Goal: Task Accomplishment & Management: Use online tool/utility

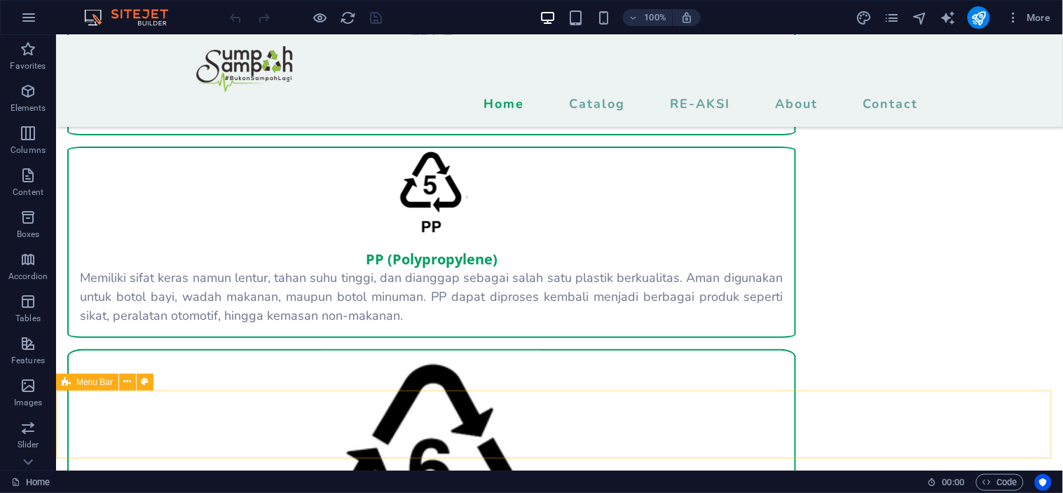
scroll to position [2492, 0]
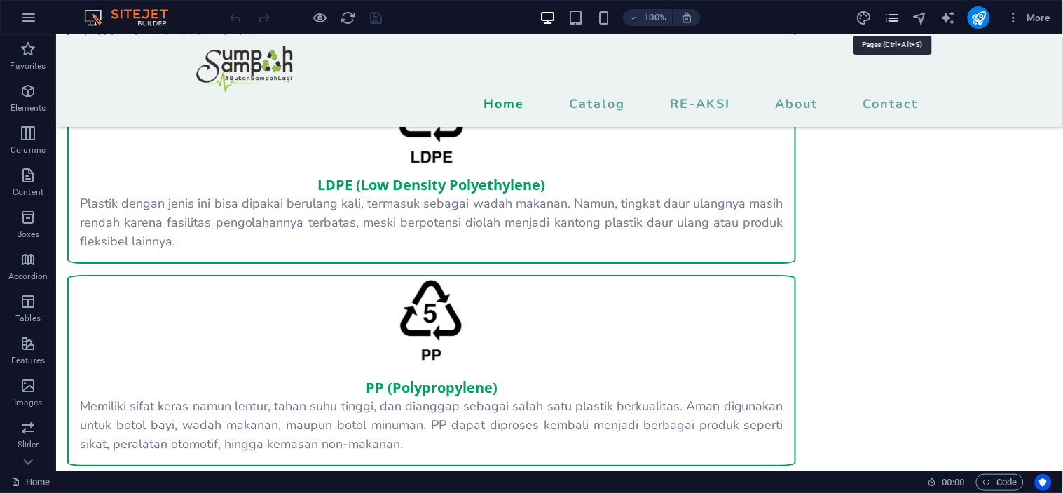
click at [894, 19] on icon "pages" at bounding box center [892, 18] width 16 height 16
click at [888, 15] on icon "pages" at bounding box center [892, 18] width 16 height 16
click at [886, 12] on icon "pages" at bounding box center [892, 18] width 16 height 16
click at [890, 18] on icon "pages" at bounding box center [892, 18] width 16 height 16
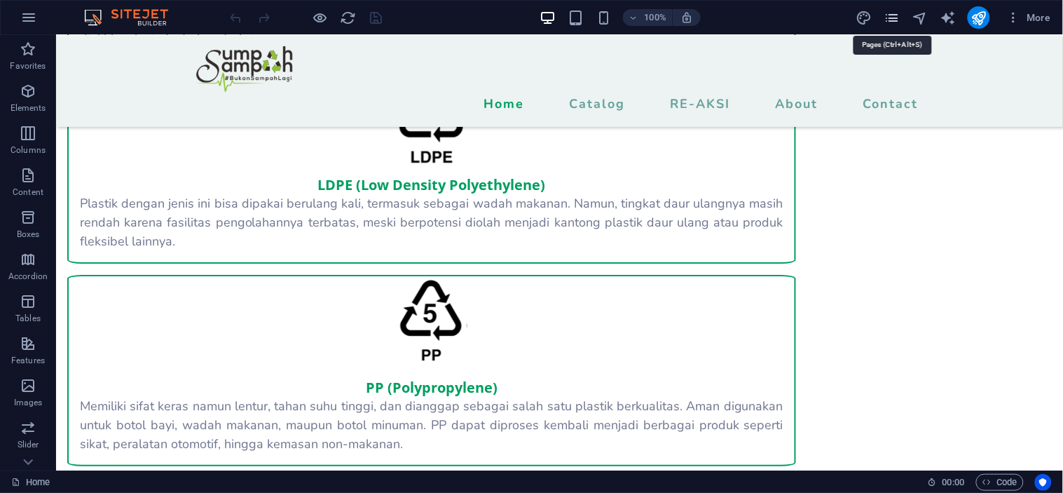
click at [891, 17] on icon "pages" at bounding box center [892, 18] width 16 height 16
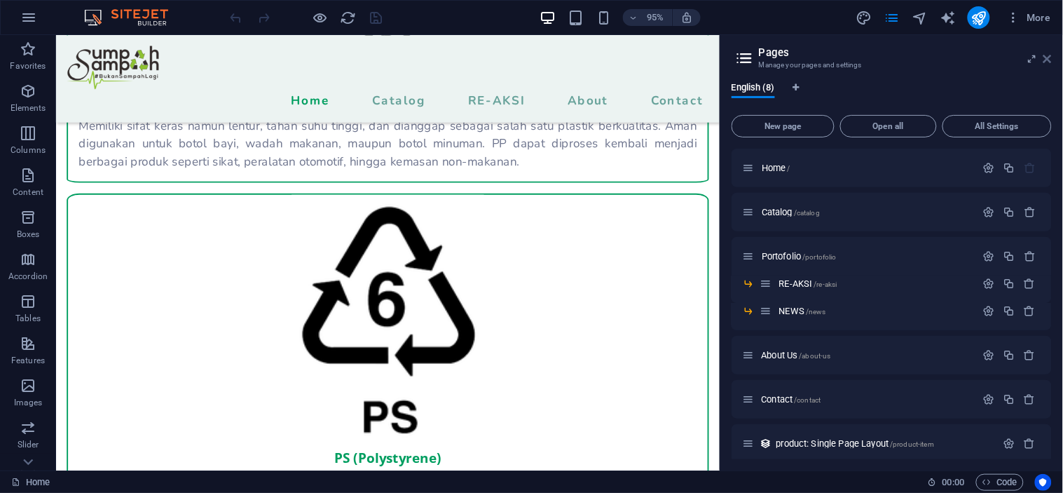
click at [1048, 55] on icon at bounding box center [1048, 58] width 8 height 11
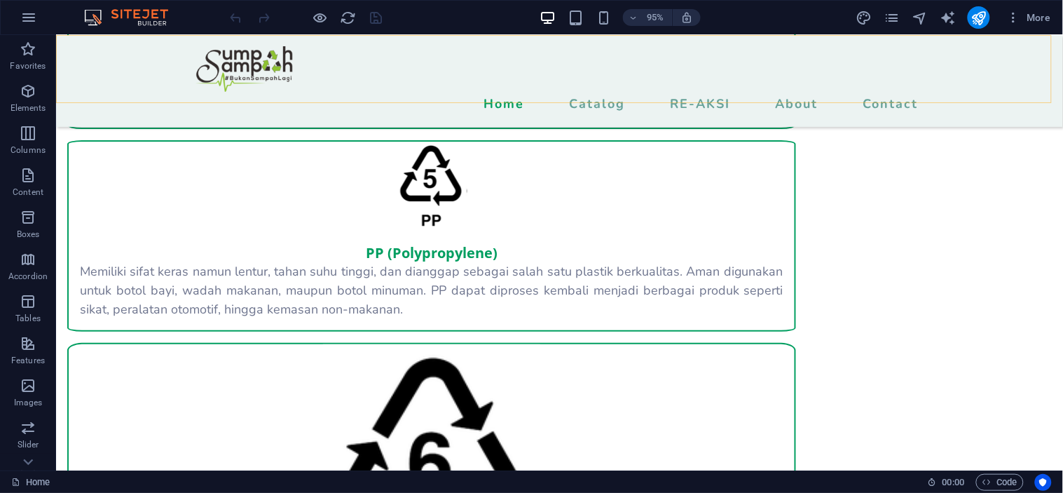
scroll to position [2492, 0]
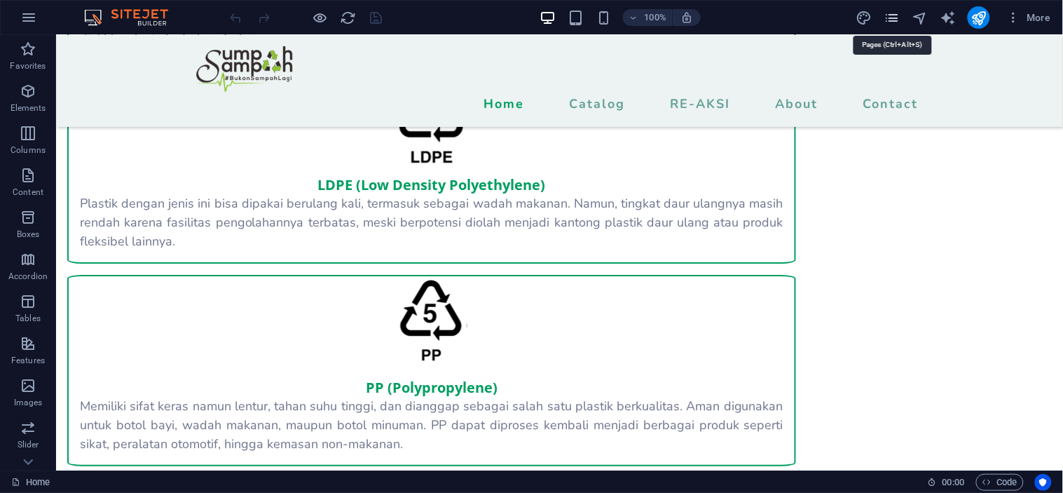
click at [891, 14] on icon "pages" at bounding box center [892, 18] width 16 height 16
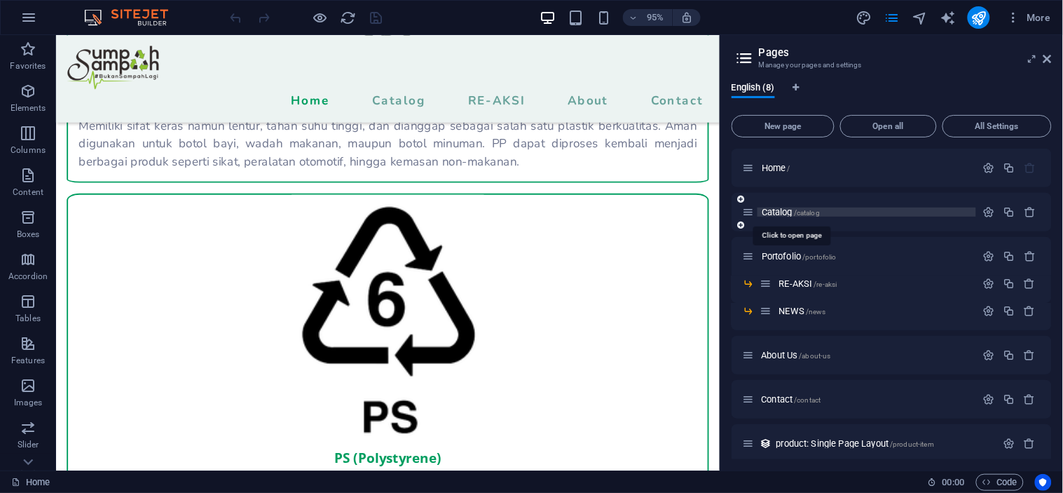
click at [789, 210] on span "Catalog /catalog" at bounding box center [791, 212] width 58 height 11
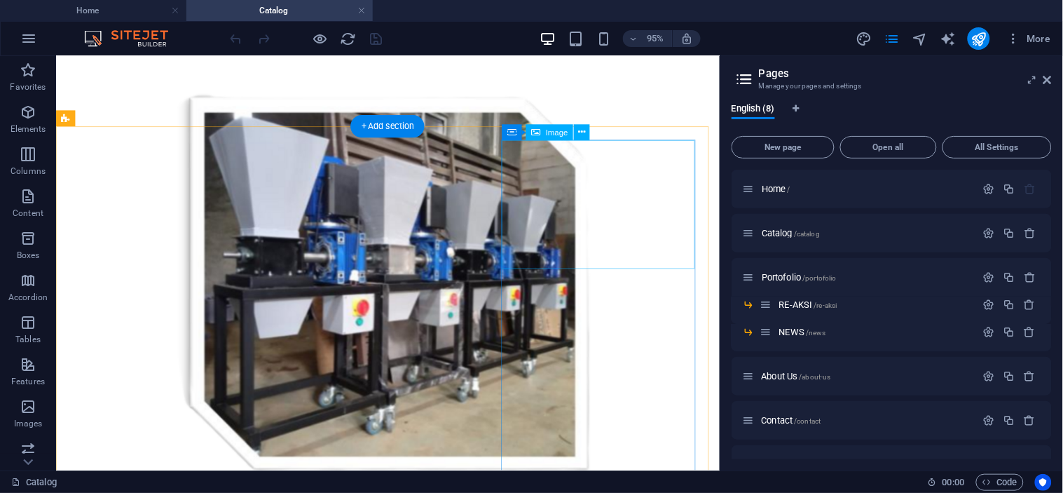
scroll to position [854, 0]
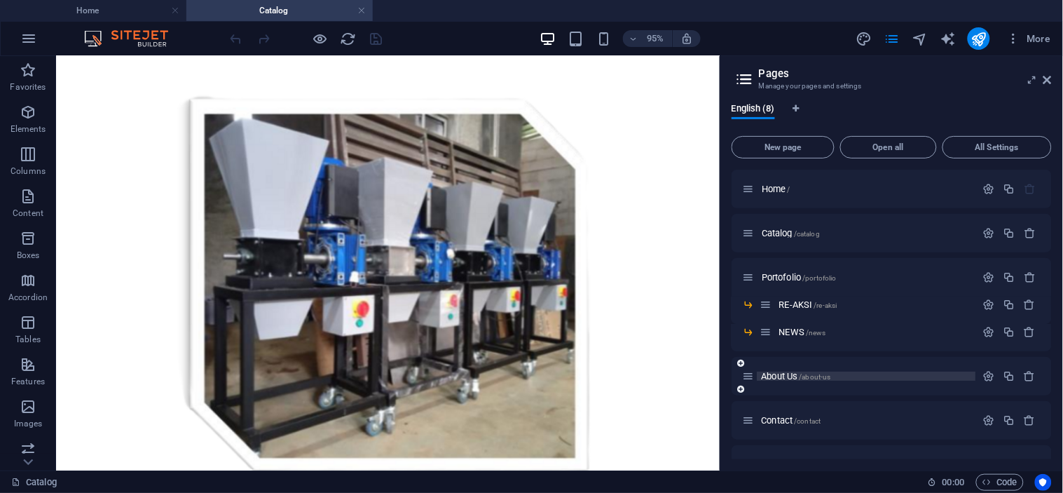
click at [797, 372] on span "About Us /about-us" at bounding box center [796, 376] width 69 height 11
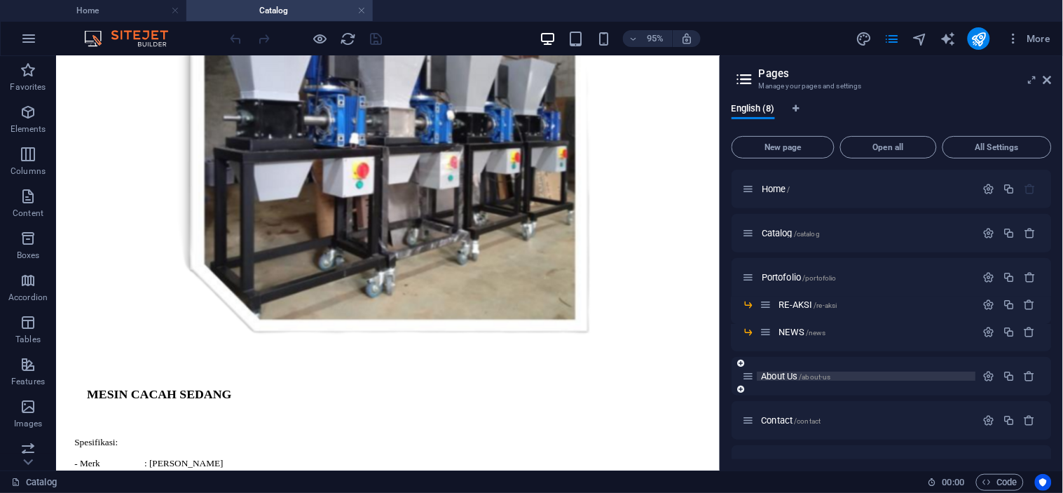
scroll to position [0, 0]
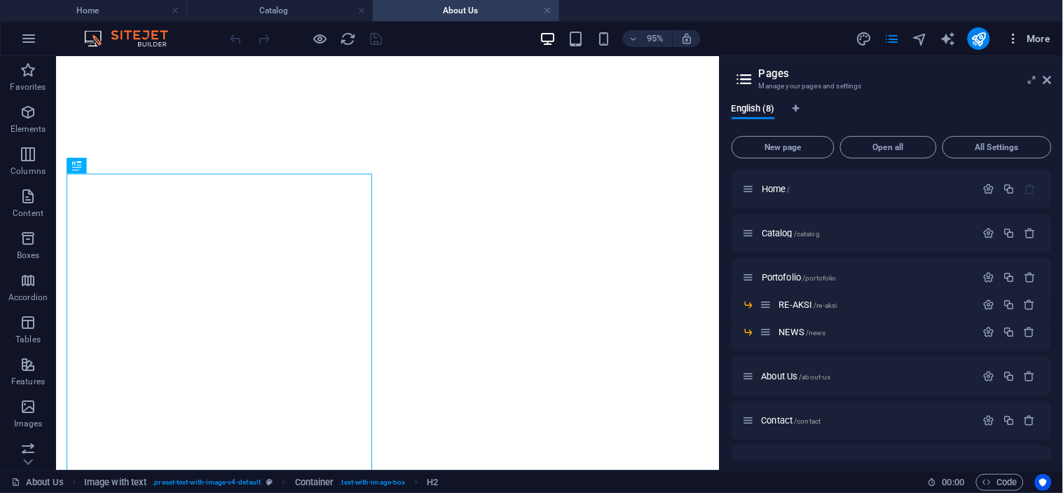
click at [1049, 42] on span "More" at bounding box center [1029, 39] width 44 height 14
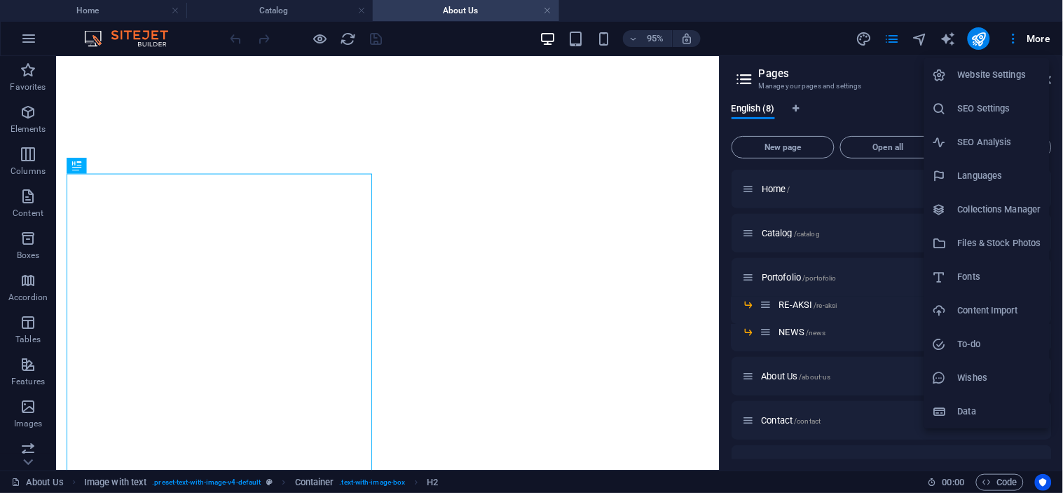
click at [881, 65] on div at bounding box center [531, 246] width 1063 height 493
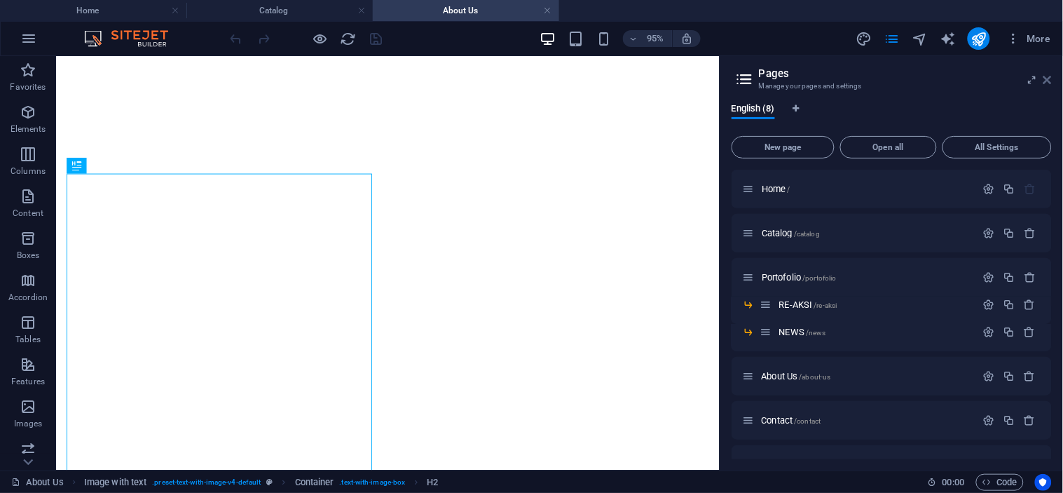
click at [1048, 79] on icon at bounding box center [1048, 79] width 8 height 11
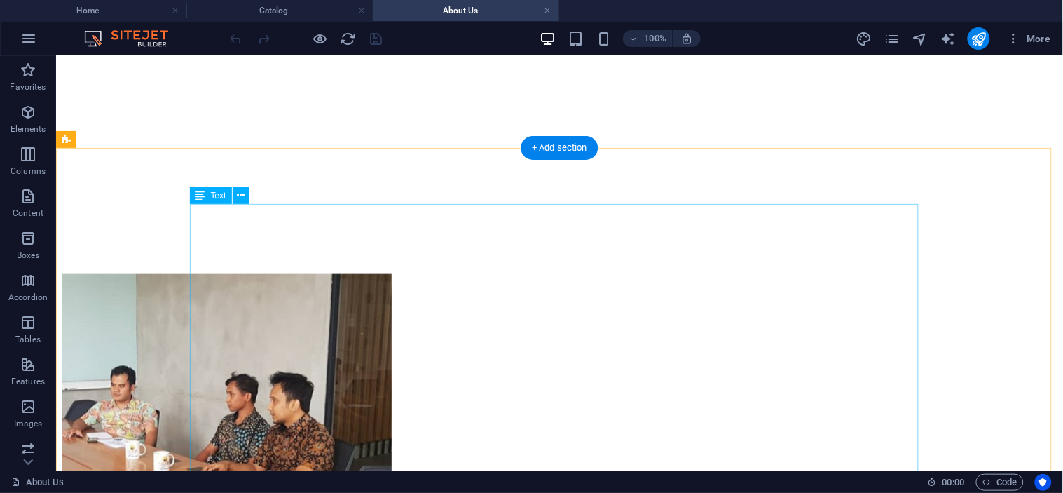
scroll to position [67, 0]
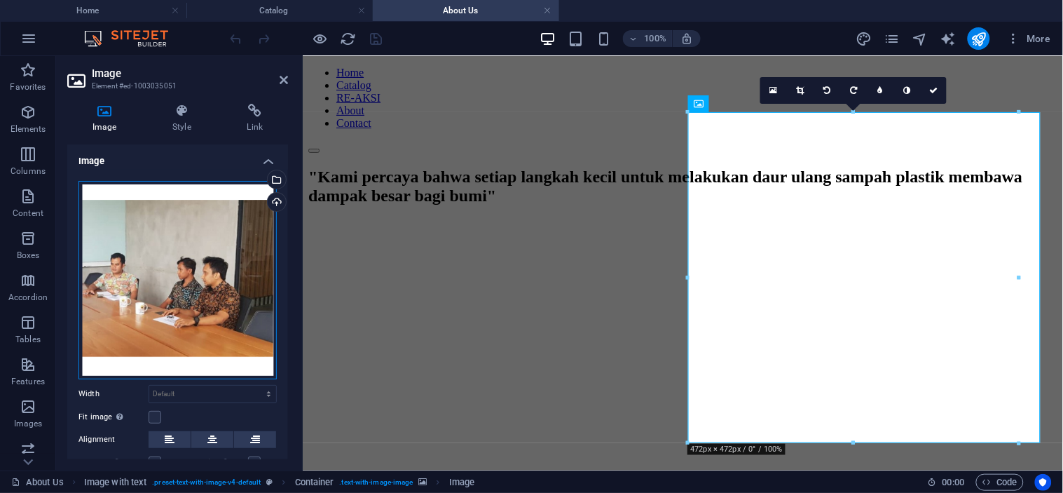
click at [206, 239] on div "Drag files here, click to choose files or select files from Files or our free s…" at bounding box center [178, 280] width 198 height 198
click at [206, 239] on body "[DOMAIN_NAME] Home Catalog About Us Favorites Elements Columns Content Boxes Ac…" at bounding box center [531, 246] width 1063 height 493
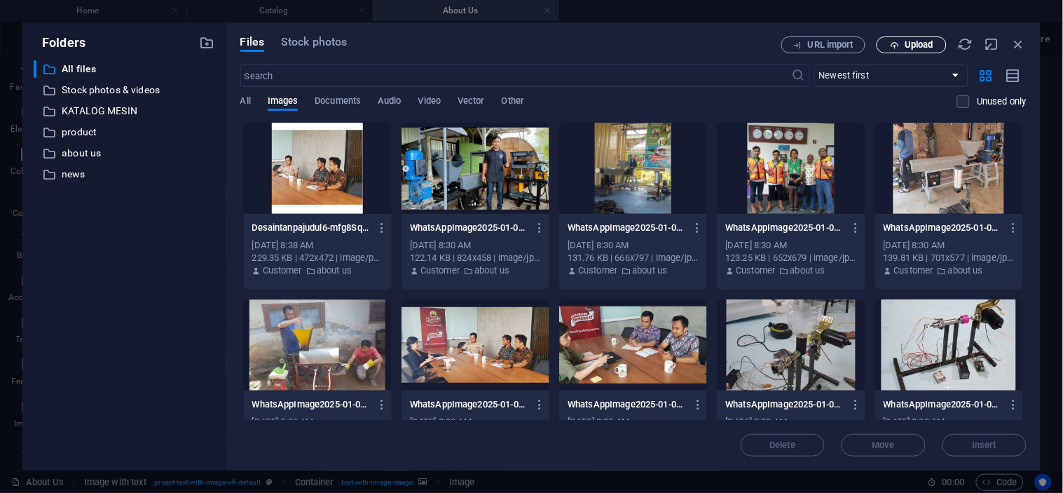
click at [896, 44] on icon "button" at bounding box center [894, 45] width 9 height 9
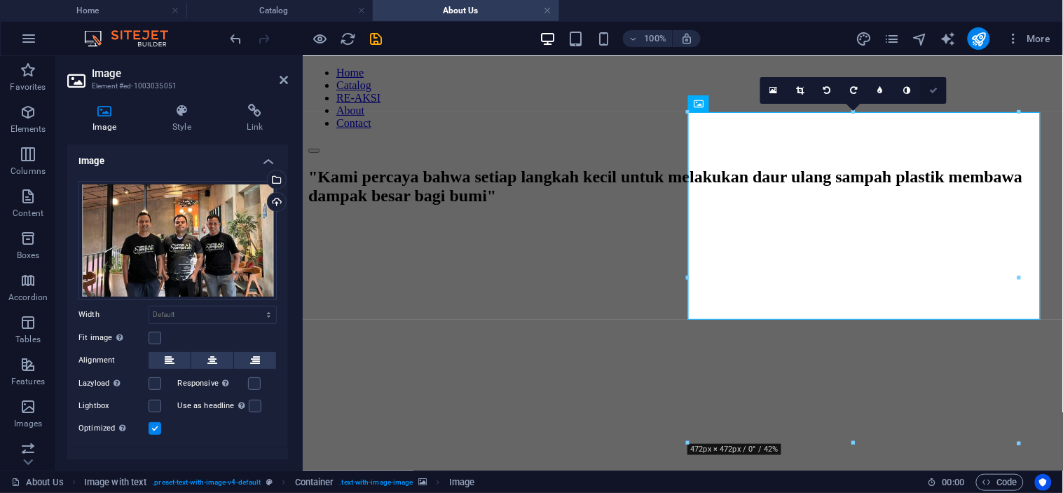
click at [937, 90] on icon at bounding box center [934, 90] width 8 height 8
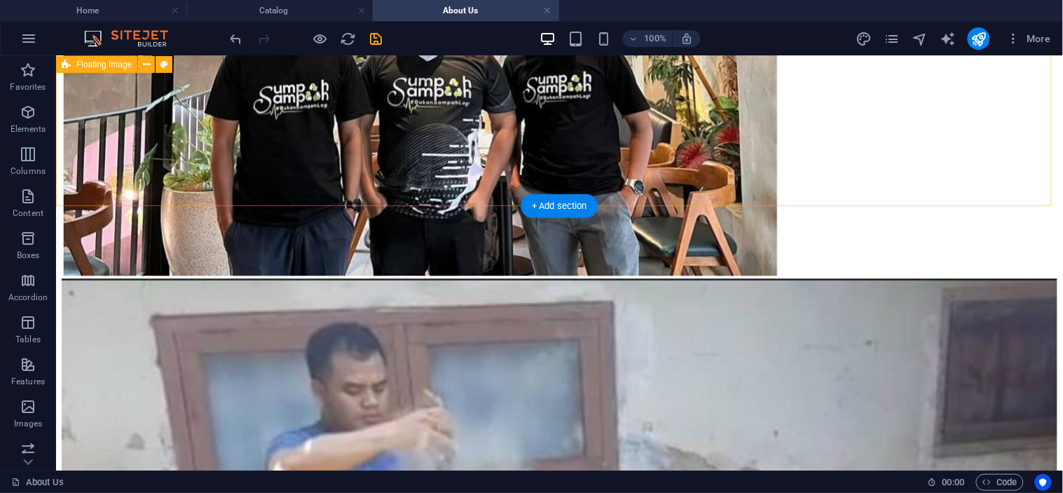
scroll to position [711, 0]
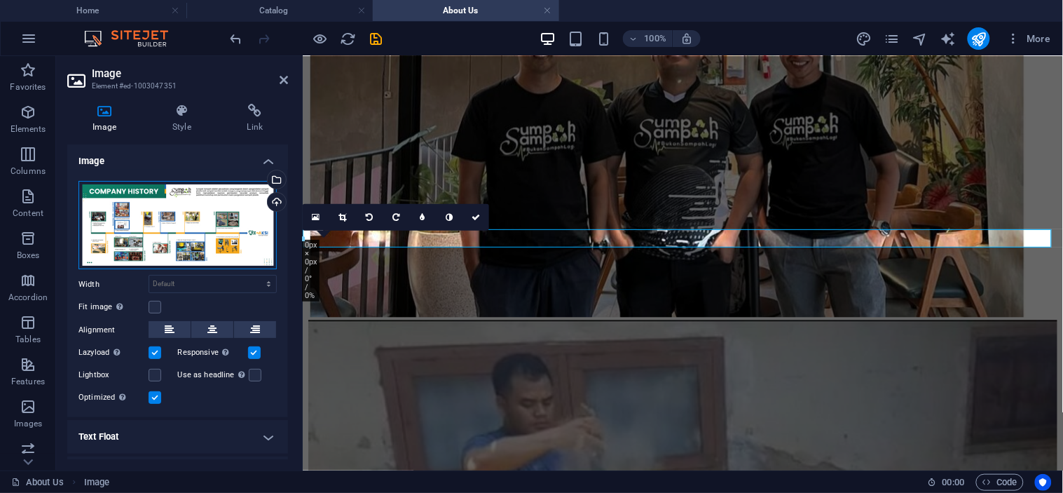
click at [186, 210] on div "Drag files here, click to choose files or select files from Files or our free s…" at bounding box center [178, 225] width 198 height 89
click at [186, 210] on body "[DOMAIN_NAME] Home Catalog About Us Favorites Elements Columns Content Boxes Ac…" at bounding box center [531, 246] width 1063 height 493
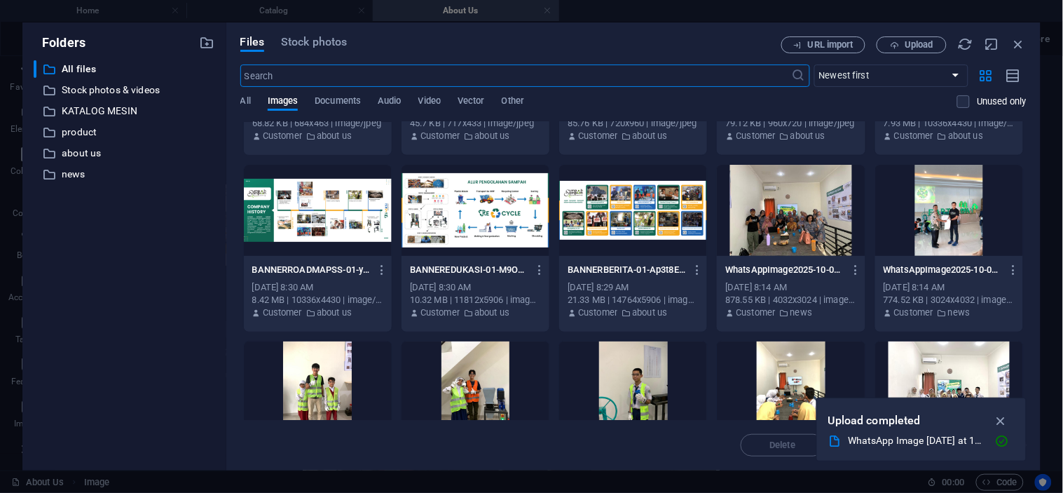
scroll to position [156, 0]
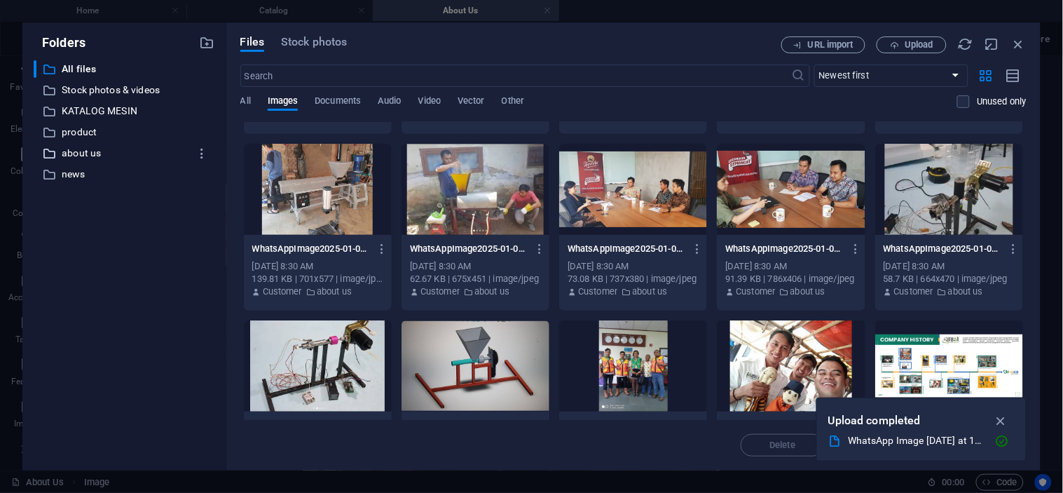
click at [82, 149] on p "about us" at bounding box center [126, 153] width 128 height 16
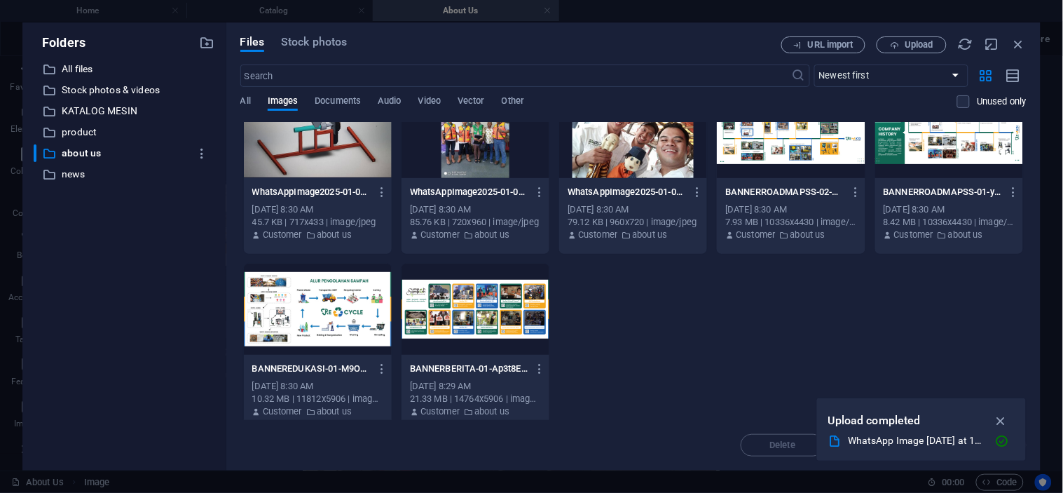
scroll to position [311, 0]
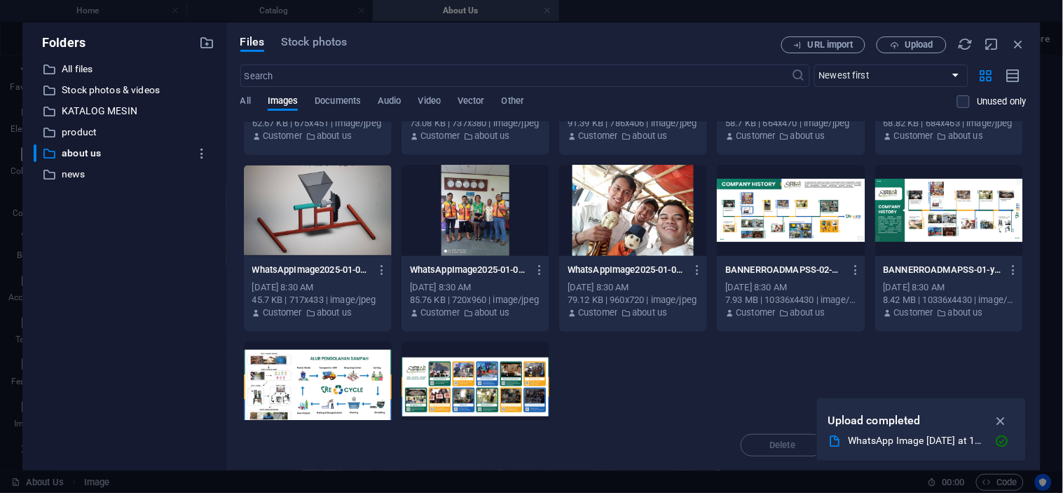
click at [791, 224] on div at bounding box center [791, 210] width 148 height 91
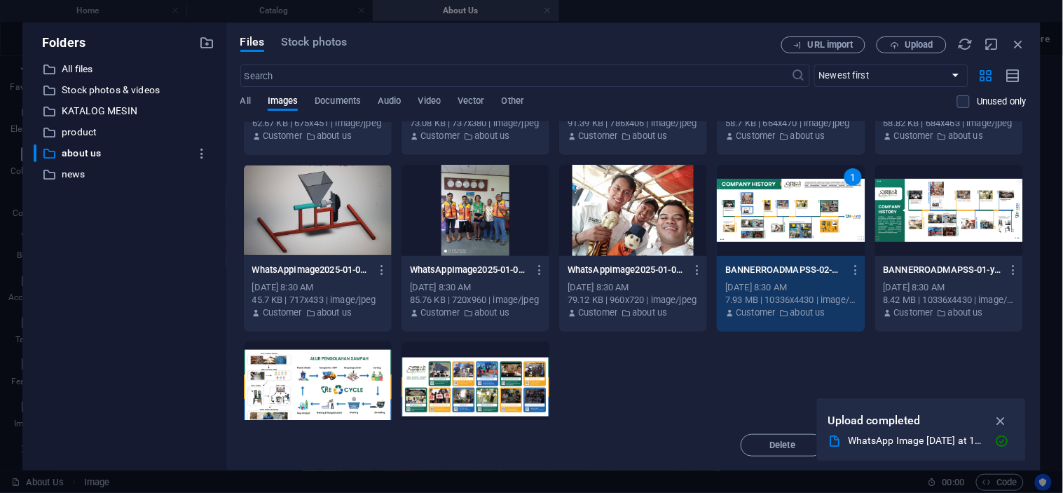
click at [691, 393] on div "Desaintanpajudul6-mfg8SqvtogLFE9bvIXlmAg.png Desaintanpajudul6-mfg8SqvtogLFE9bv…" at bounding box center [633, 160] width 787 height 698
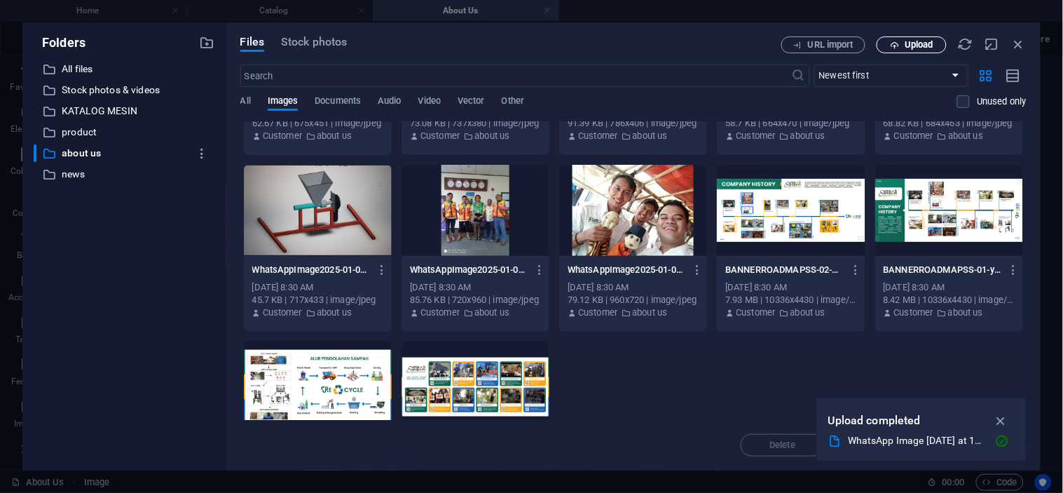
click at [897, 39] on button "Upload" at bounding box center [912, 44] width 70 height 17
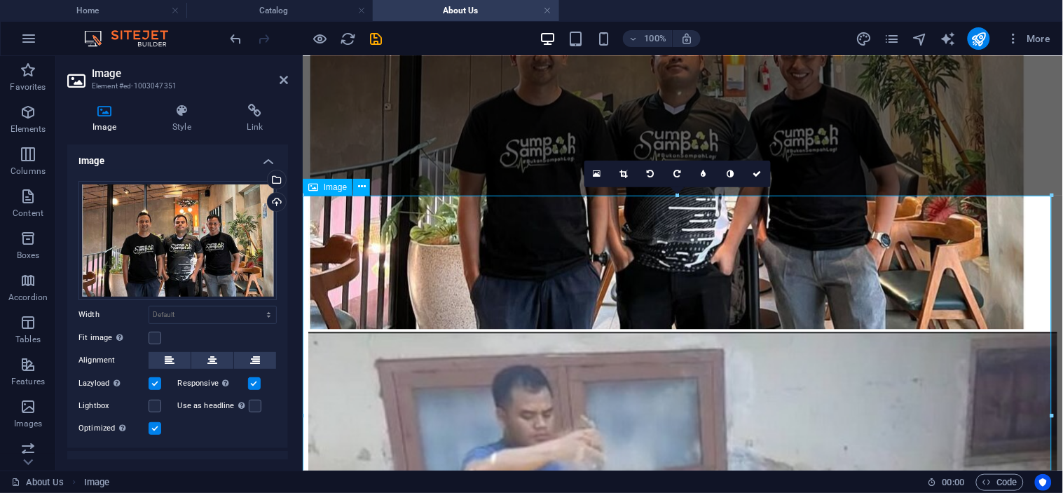
scroll to position [801, 0]
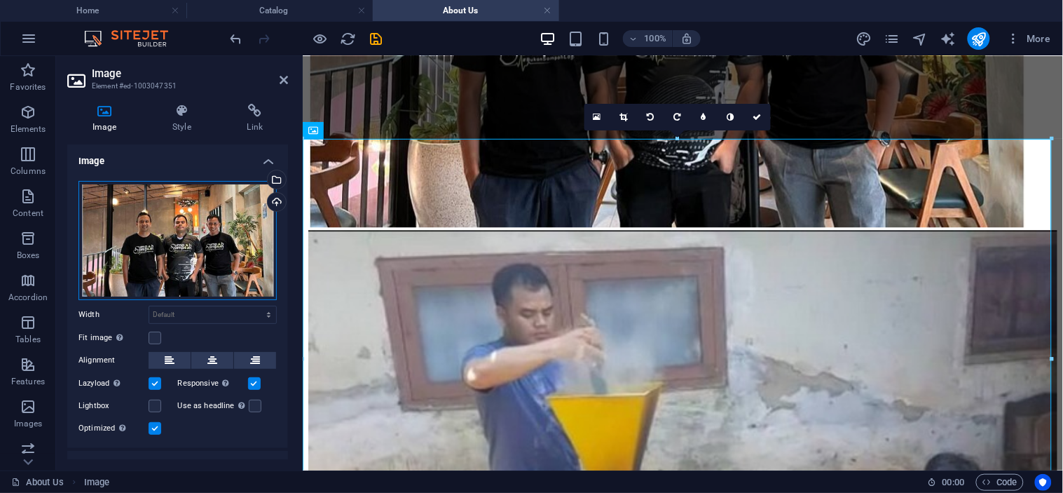
click at [152, 242] on div "Drag files here, click to choose files or select files from Files or our free s…" at bounding box center [178, 240] width 198 height 119
click at [152, 242] on body "[DOMAIN_NAME] Home Catalog About Us Favorites Elements Columns Content Boxes Ac…" at bounding box center [531, 246] width 1063 height 493
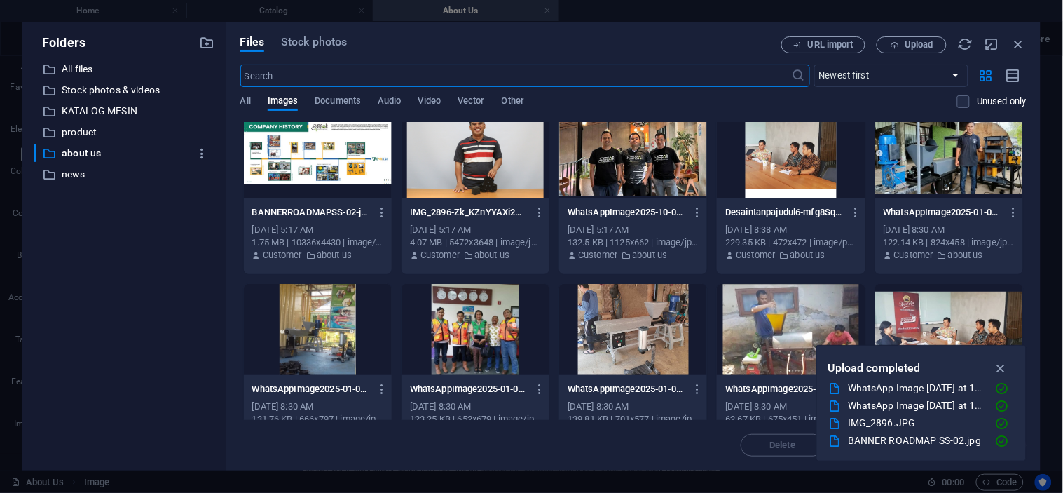
scroll to position [0, 0]
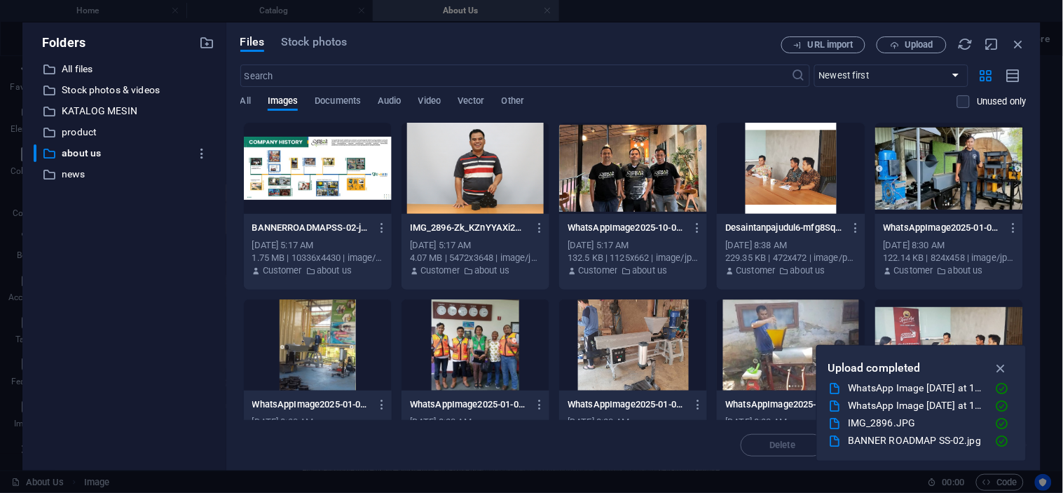
click at [304, 178] on div at bounding box center [318, 168] width 148 height 91
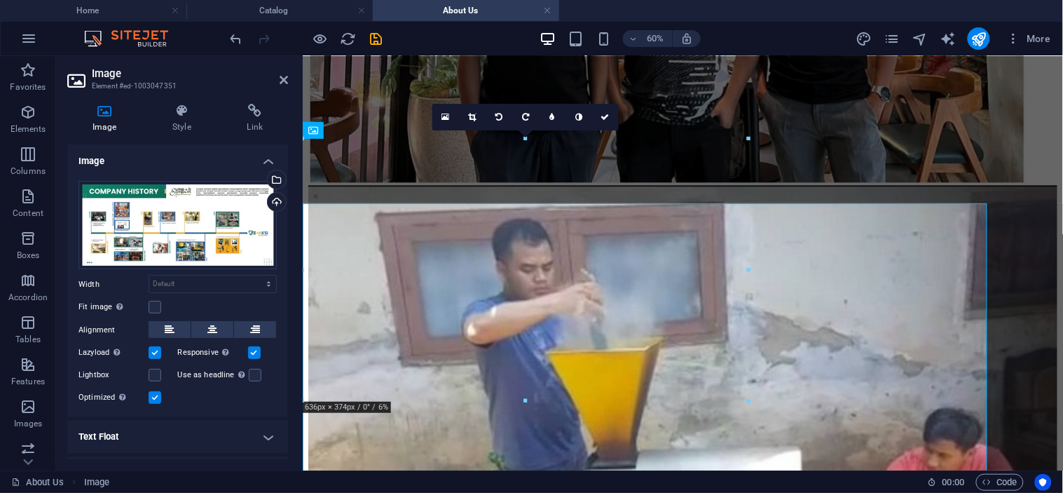
scroll to position [801, 0]
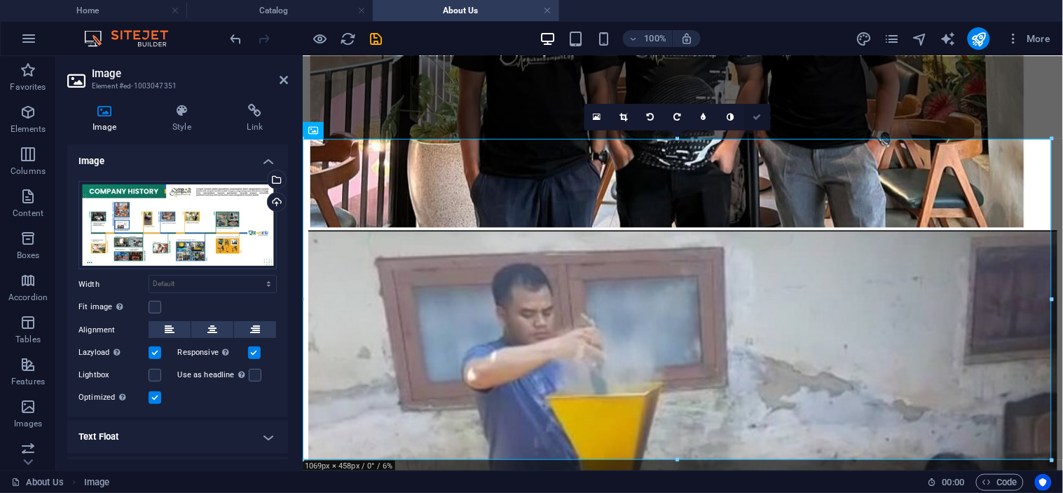
click at [753, 114] on icon at bounding box center [757, 117] width 8 height 8
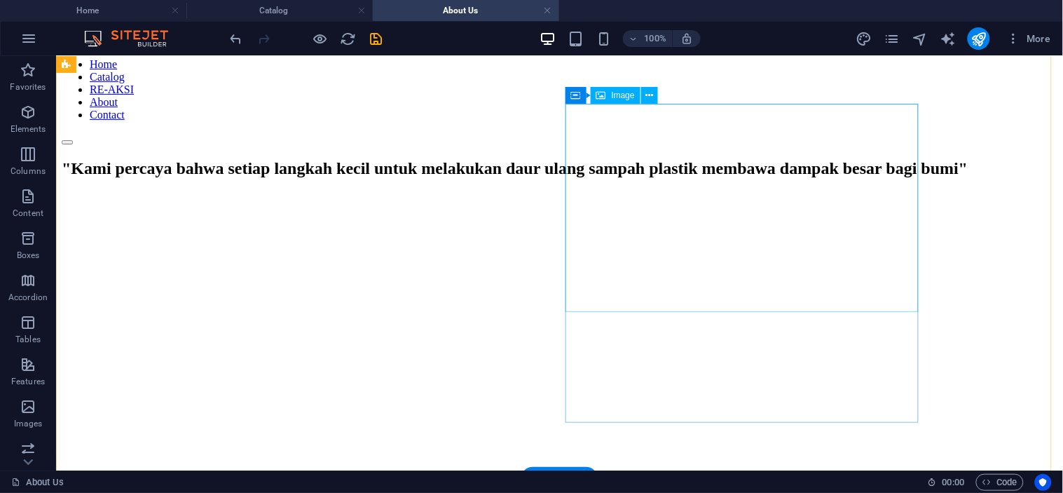
scroll to position [0, 0]
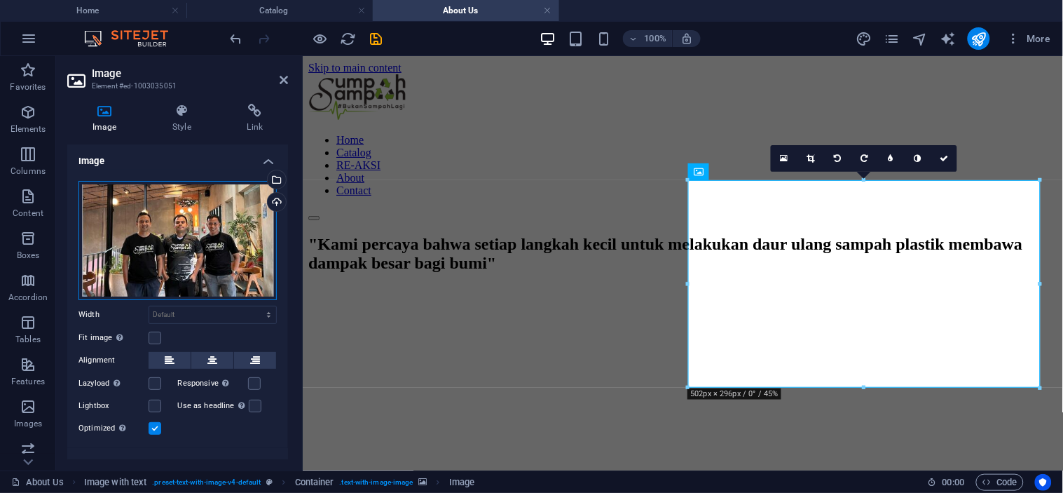
click at [240, 227] on div "Drag files here, click to choose files or select files from Files or our free s…" at bounding box center [178, 240] width 198 height 119
click at [240, 227] on body "[DOMAIN_NAME] Home Catalog About Us Favorites Elements Columns Content Boxes Ac…" at bounding box center [531, 246] width 1063 height 493
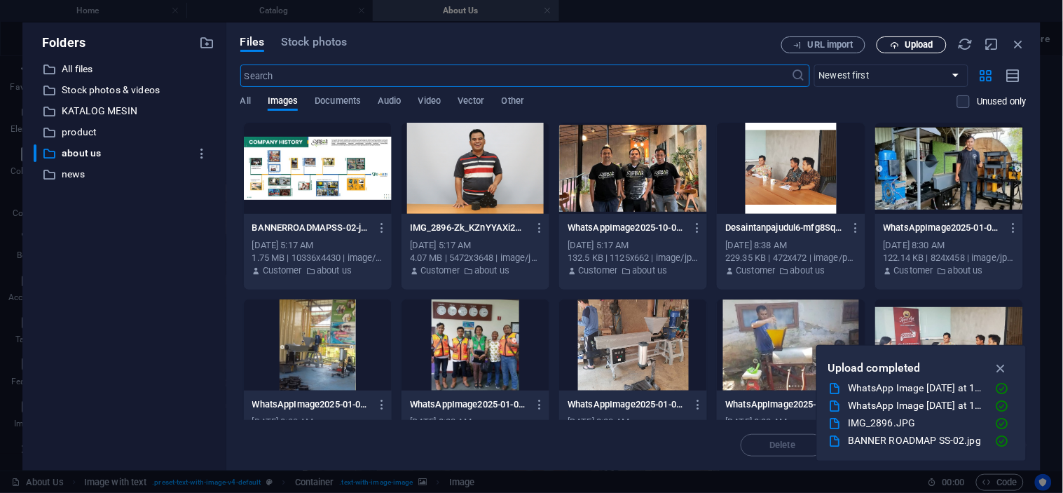
click at [901, 44] on span "Upload" at bounding box center [911, 45] width 57 height 9
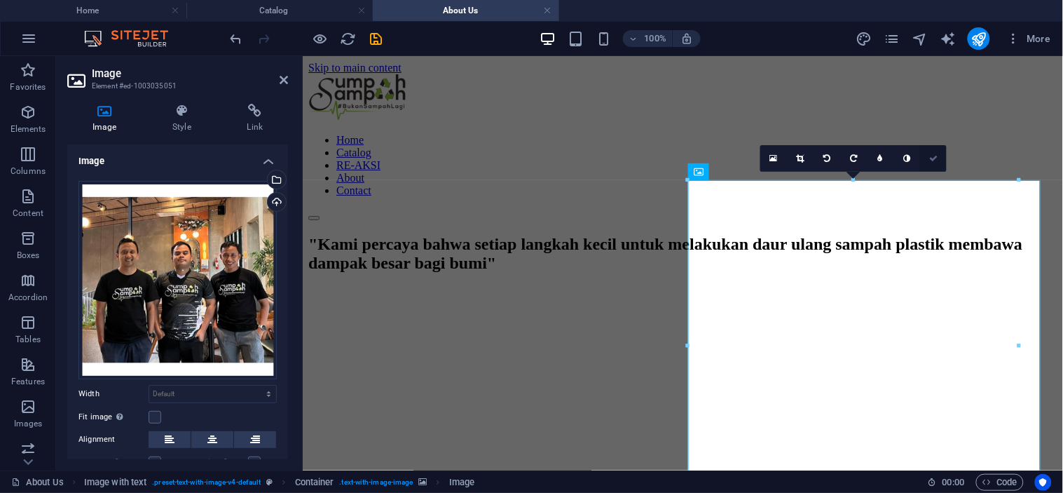
click at [930, 159] on icon at bounding box center [934, 158] width 8 height 8
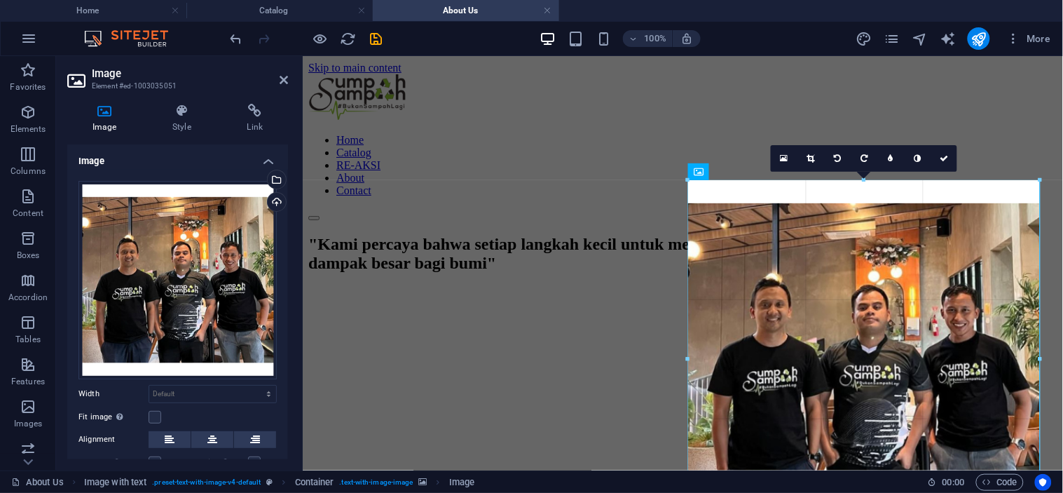
drag, startPoint x: 1018, startPoint y: 343, endPoint x: 1044, endPoint y: 345, distance: 26.7
type input "502"
select select "px"
drag, startPoint x: 1040, startPoint y: 361, endPoint x: 742, endPoint y: 295, distance: 305.1
click at [1045, 351] on div "Drag here to replace the existing content. Press “Ctrl” if you want to create a…" at bounding box center [683, 263] width 761 height 414
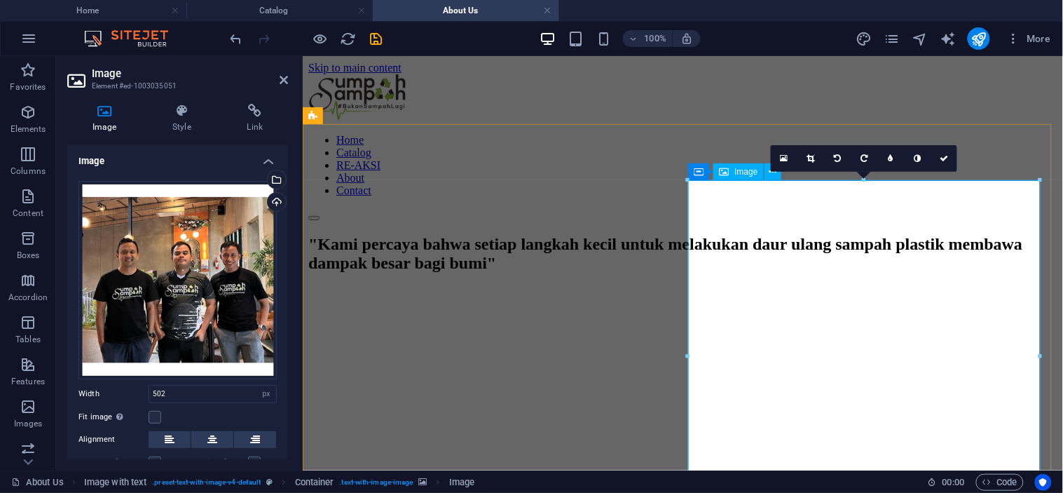
select select "DISABLED_OPTION_VALUE"
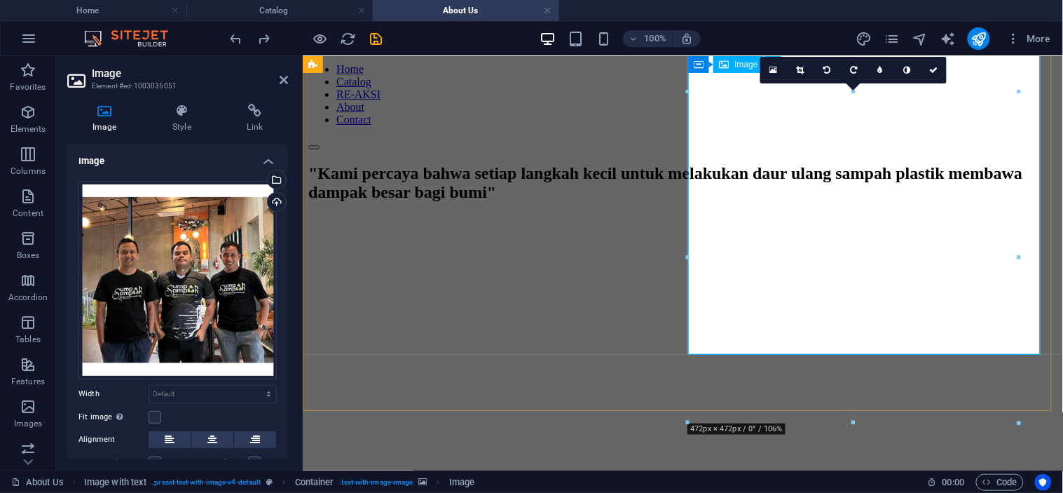
scroll to position [88, 0]
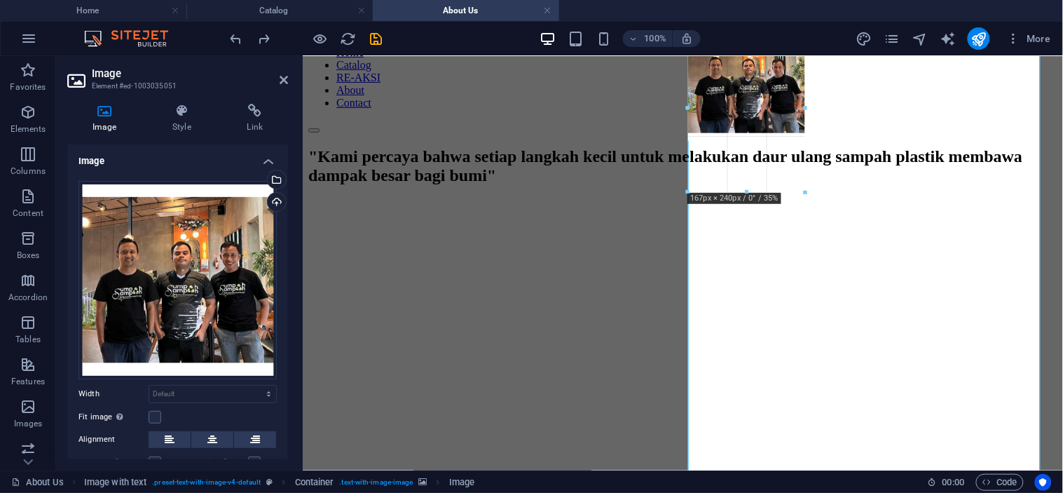
drag, startPoint x: 1018, startPoint y: 256, endPoint x: 789, endPoint y: 252, distance: 229.2
type input "147"
select select "px"
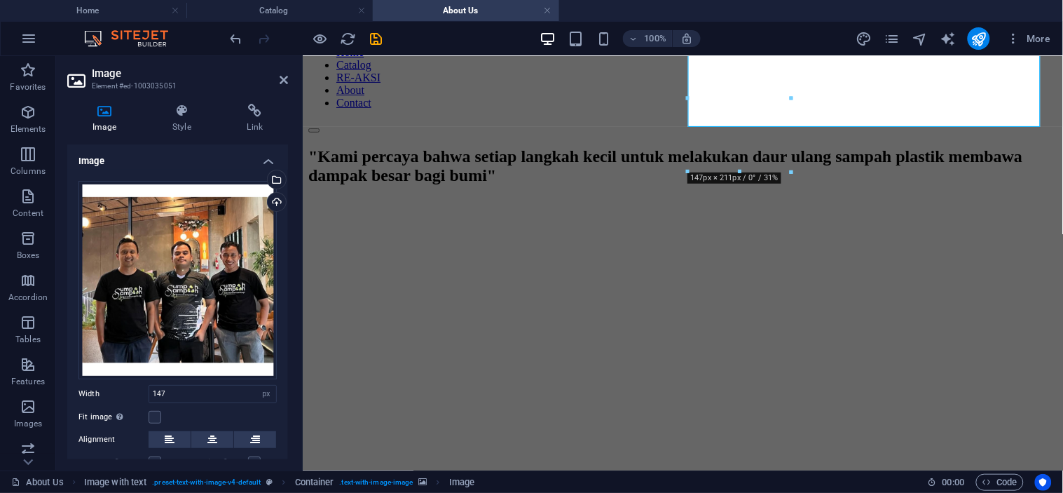
select select "DISABLED_OPTION_VALUE"
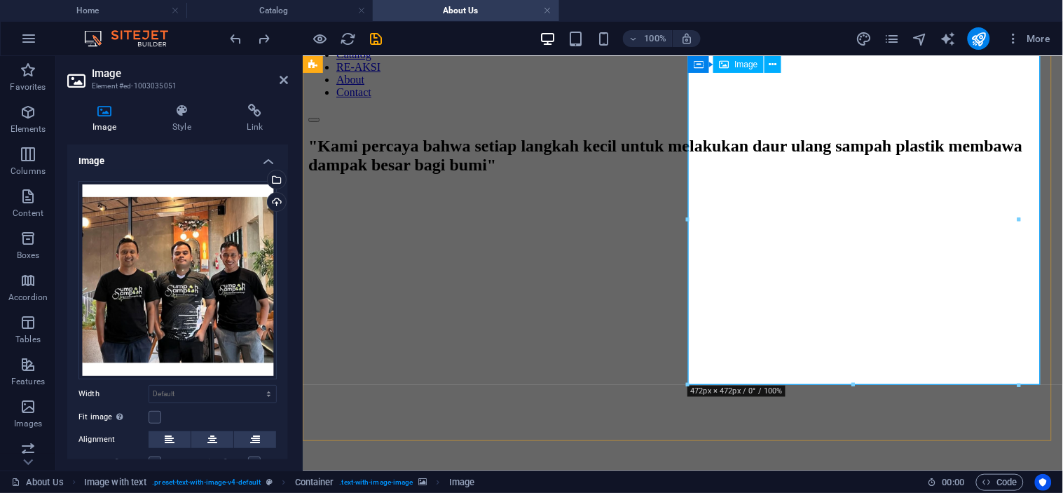
scroll to position [0, 0]
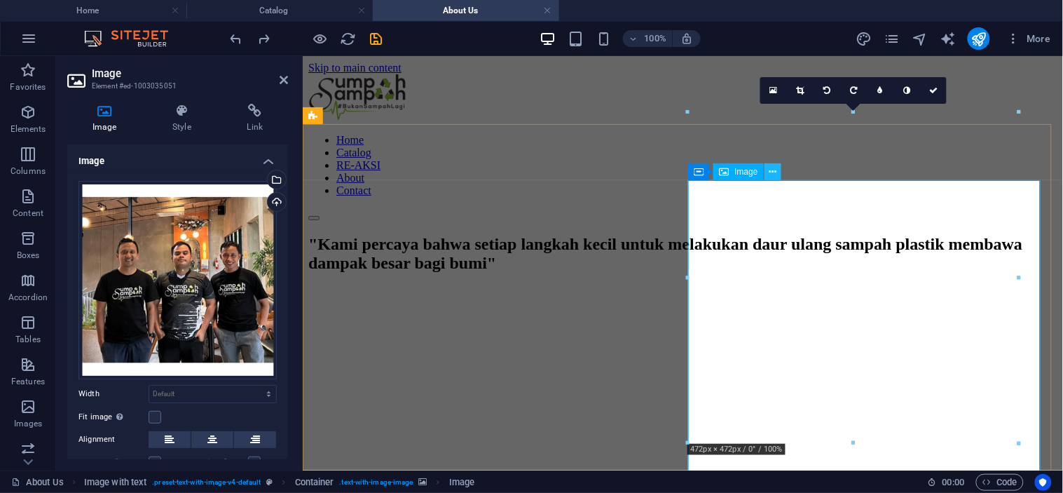
click at [772, 171] on icon at bounding box center [773, 172] width 8 height 15
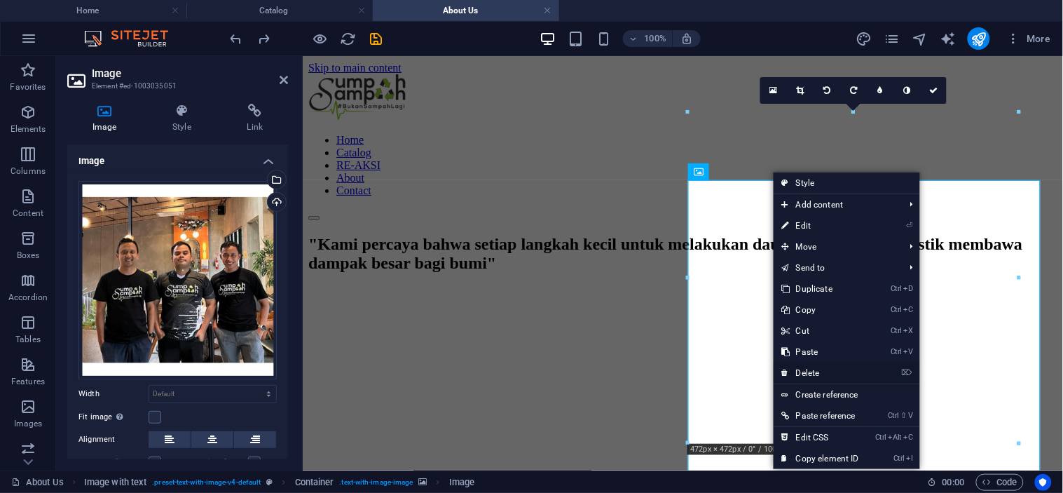
click at [811, 369] on link "⌦ Delete" at bounding box center [821, 372] width 94 height 21
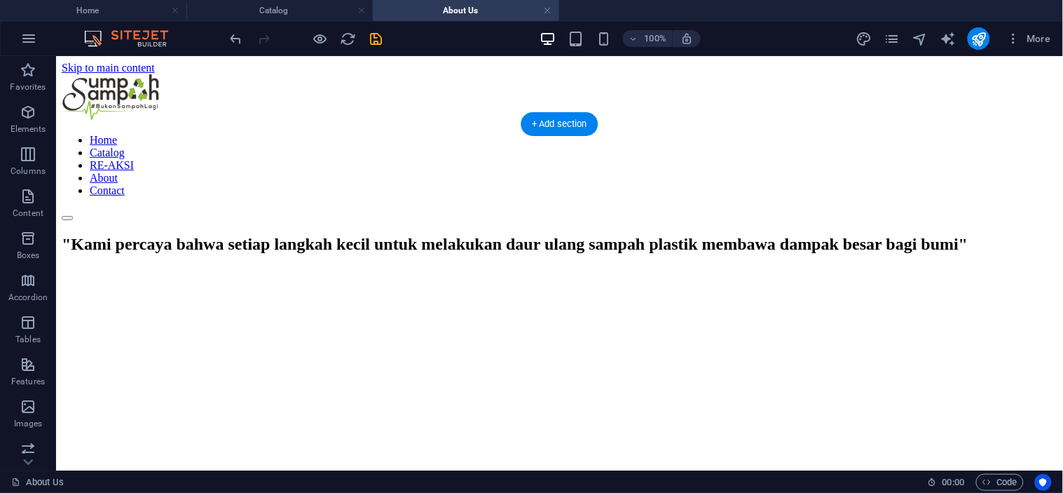
click at [739, 267] on figure at bounding box center [559, 267] width 996 height 0
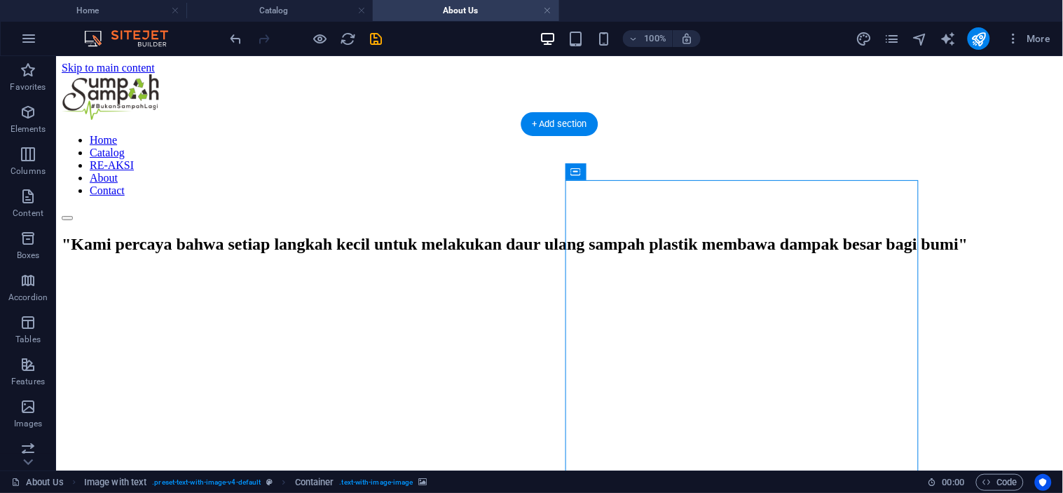
click at [746, 267] on figure at bounding box center [559, 267] width 996 height 0
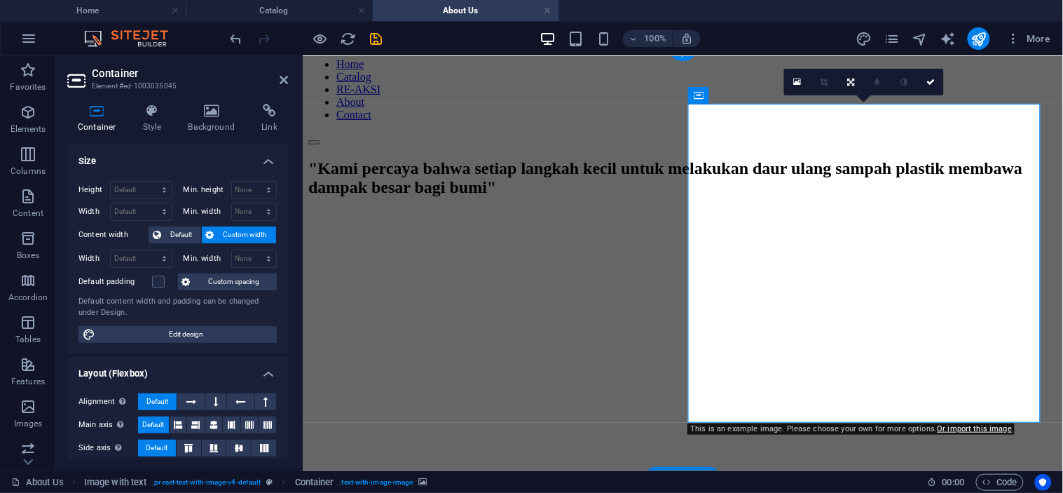
scroll to position [67, 0]
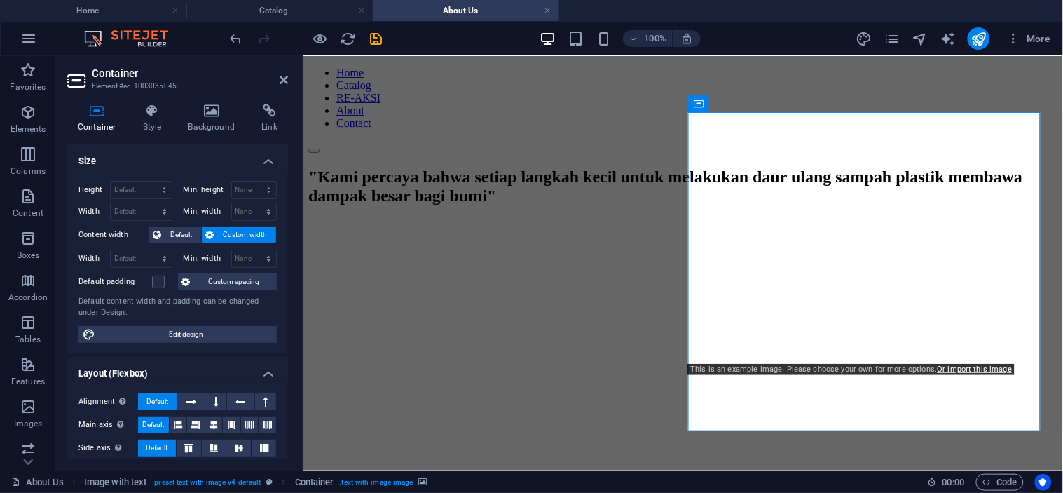
click at [1018, 219] on figure at bounding box center [682, 219] width 749 height 0
click at [977, 366] on link "Or import this image" at bounding box center [975, 369] width 75 height 9
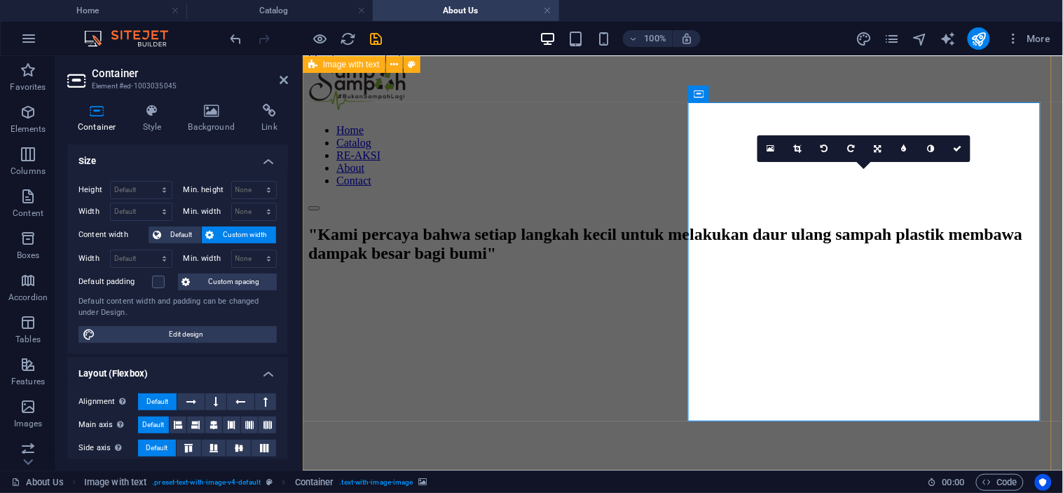
click at [905, 276] on figure at bounding box center [682, 276] width 749 height 0
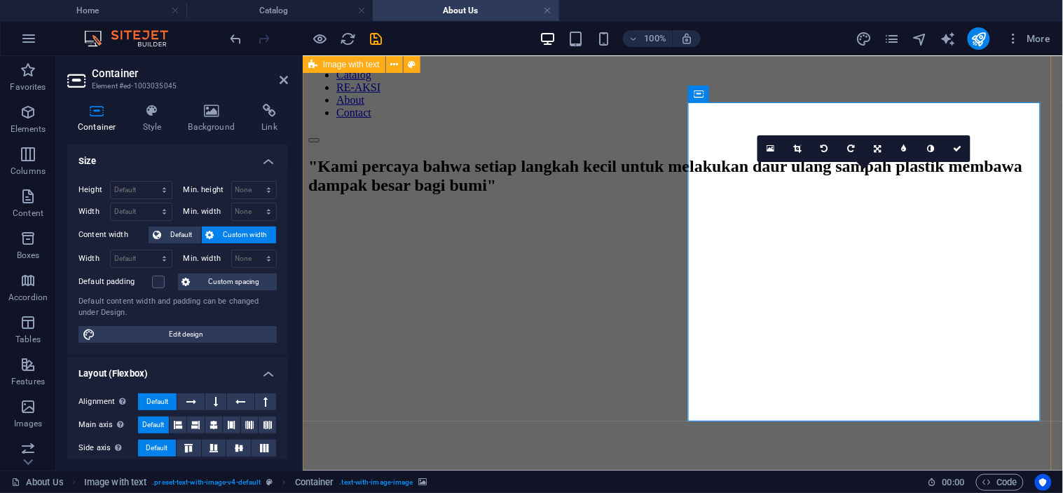
click at [905, 208] on figure at bounding box center [682, 208] width 749 height 0
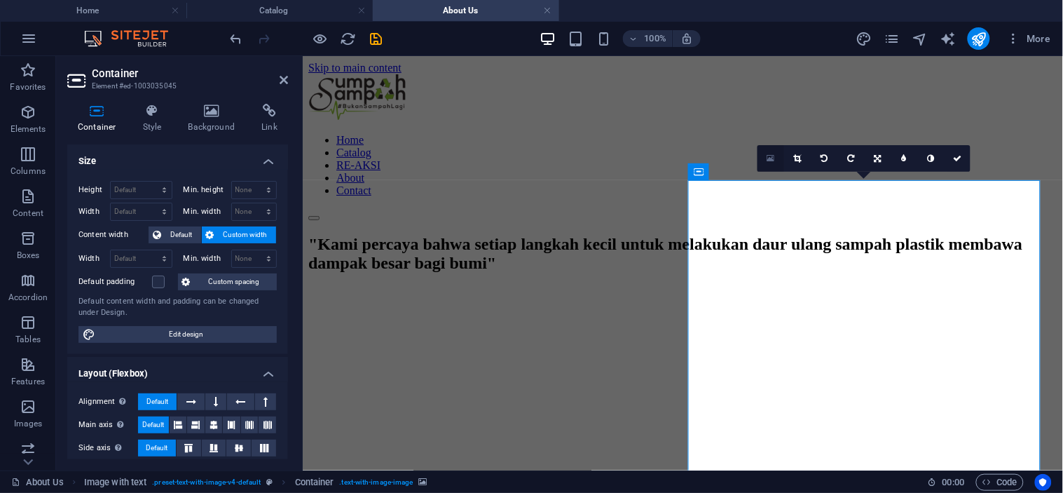
click at [768, 156] on icon at bounding box center [772, 159] width 8 height 10
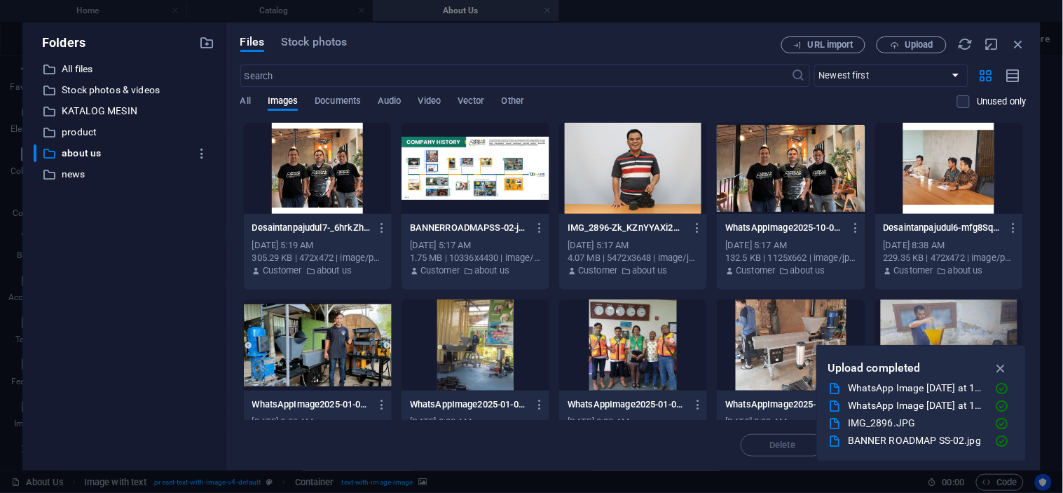
click at [362, 172] on div at bounding box center [318, 168] width 148 height 91
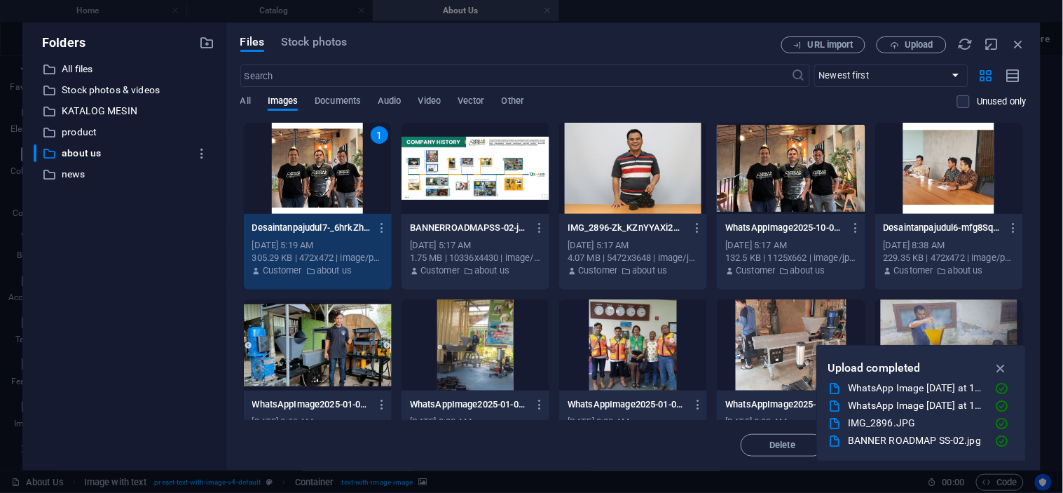
click at [332, 172] on div "1" at bounding box center [318, 168] width 148 height 91
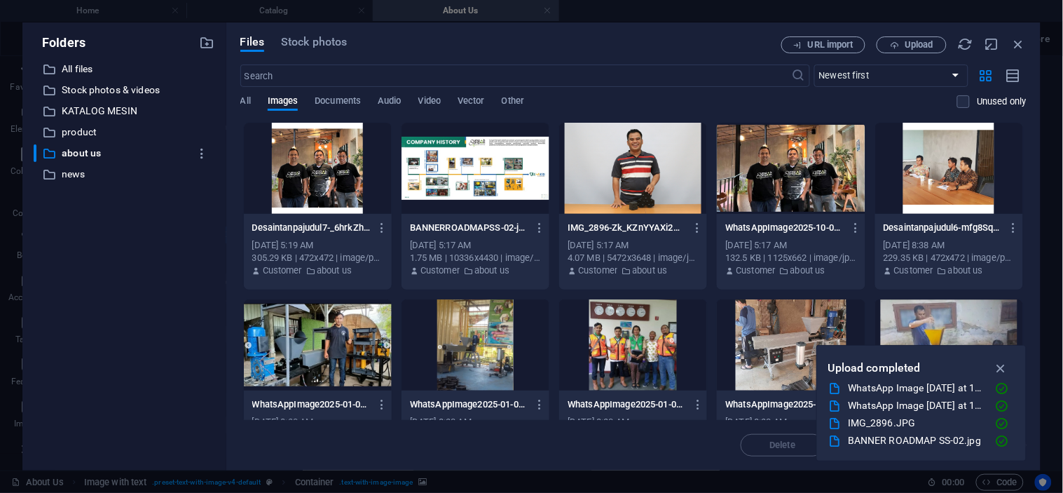
drag, startPoint x: 332, startPoint y: 172, endPoint x: 28, endPoint y: 116, distance: 308.7
click at [332, 172] on div at bounding box center [318, 168] width 148 height 91
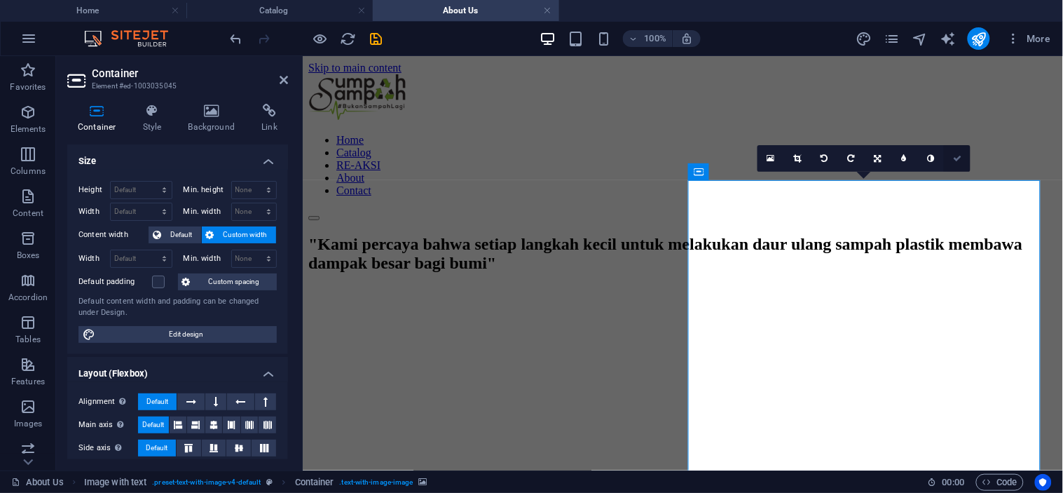
click at [955, 156] on icon at bounding box center [957, 158] width 8 height 8
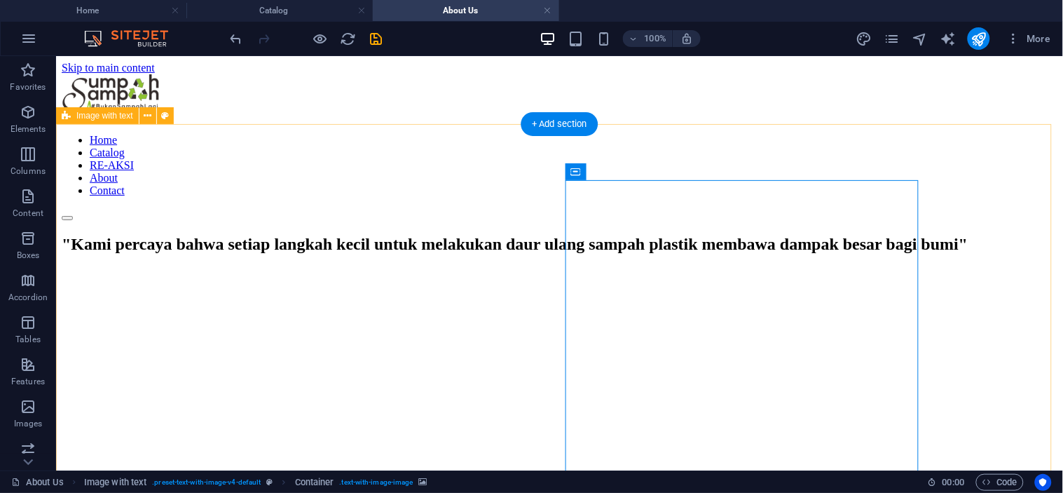
click at [1010, 234] on div ""Kami percaya bahwa setiap langkah kecil untuk melakukan daur ulang sampah plas…" at bounding box center [559, 459] width 996 height 451
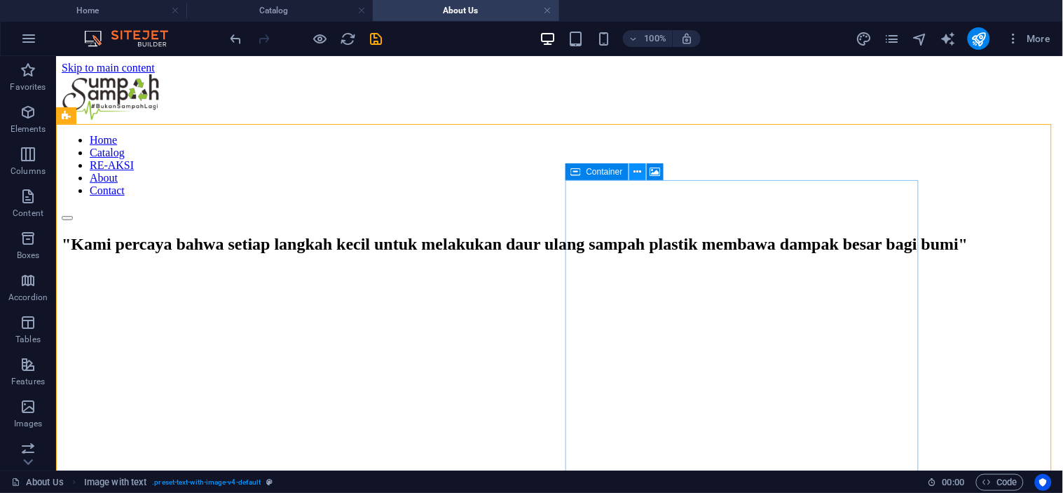
click at [632, 170] on button at bounding box center [637, 171] width 17 height 17
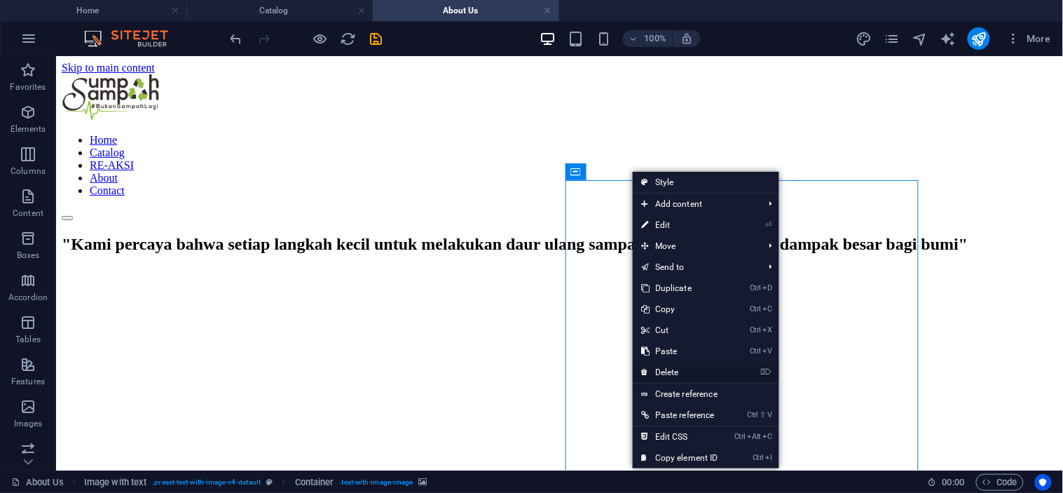
click at [673, 372] on link "⌦ Delete" at bounding box center [680, 372] width 94 height 21
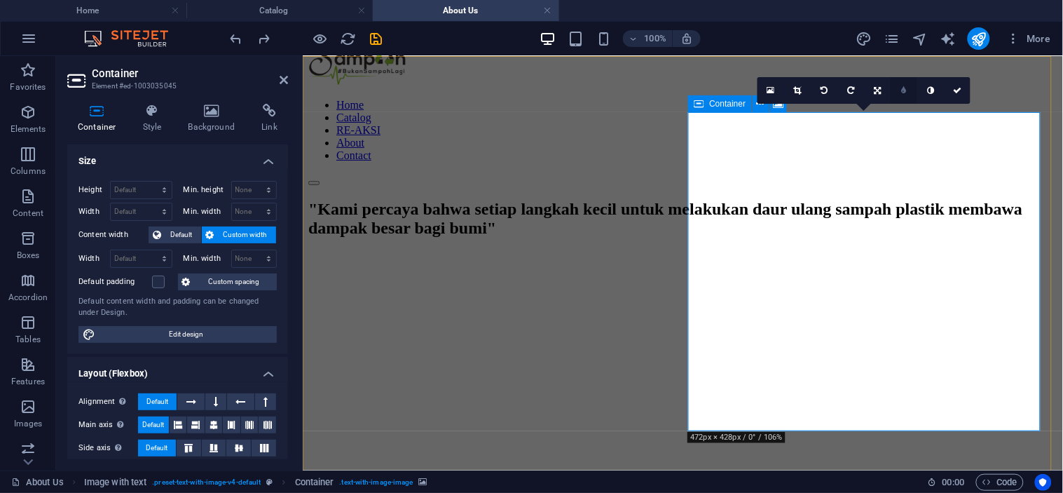
scroll to position [67, 0]
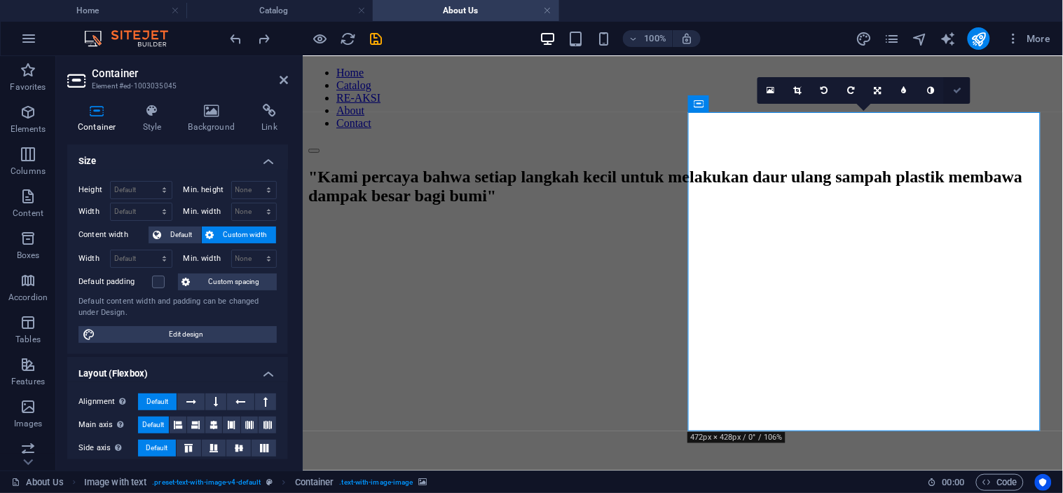
click at [959, 91] on icon at bounding box center [957, 90] width 8 height 8
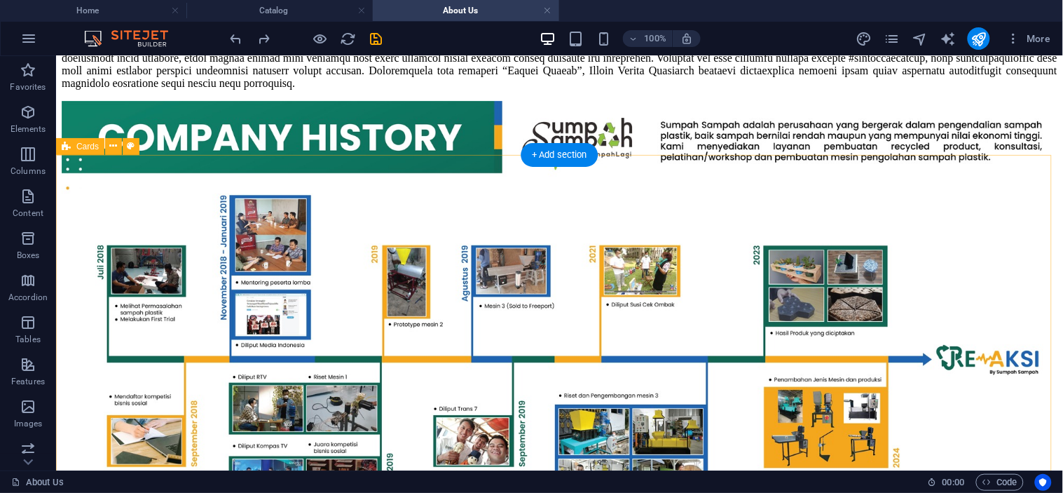
scroll to position [1402, 0]
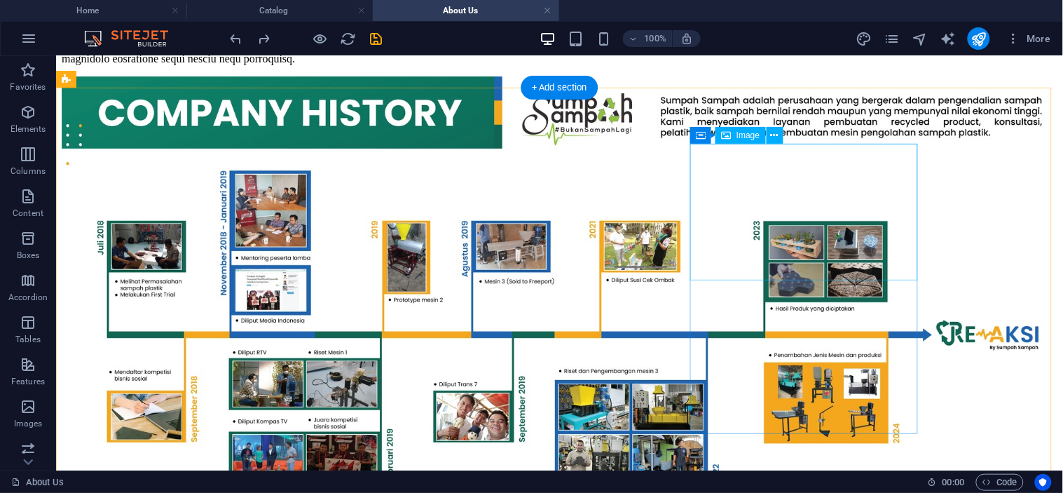
select select "%"
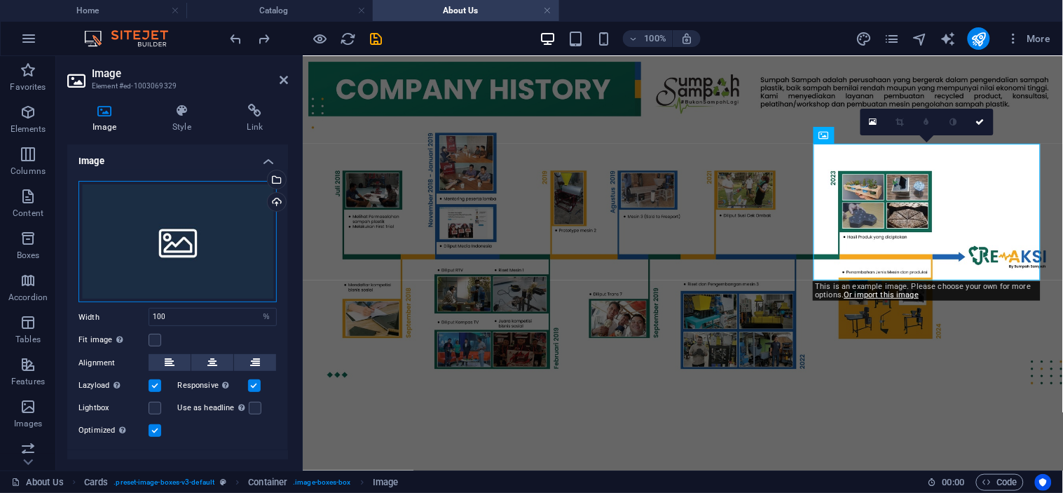
click at [254, 230] on div "Drag files here, click to choose files or select files from Files or our free s…" at bounding box center [178, 242] width 198 height 122
click at [254, 230] on body "[DOMAIN_NAME] Home Catalog About Us Favorites Elements Columns Content Boxes Ac…" at bounding box center [531, 246] width 1063 height 493
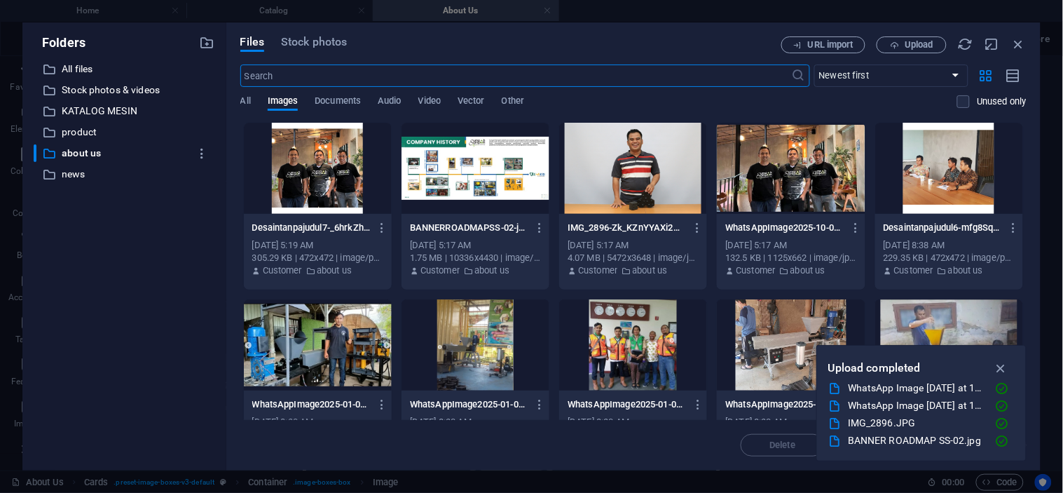
scroll to position [1167, 0]
click at [646, 156] on div at bounding box center [633, 168] width 148 height 91
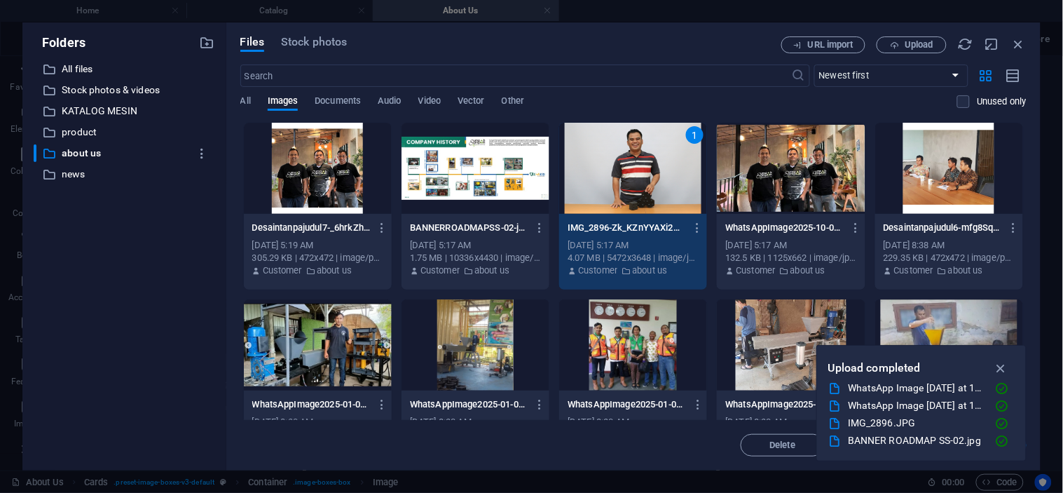
click at [646, 156] on div "1" at bounding box center [633, 168] width 148 height 91
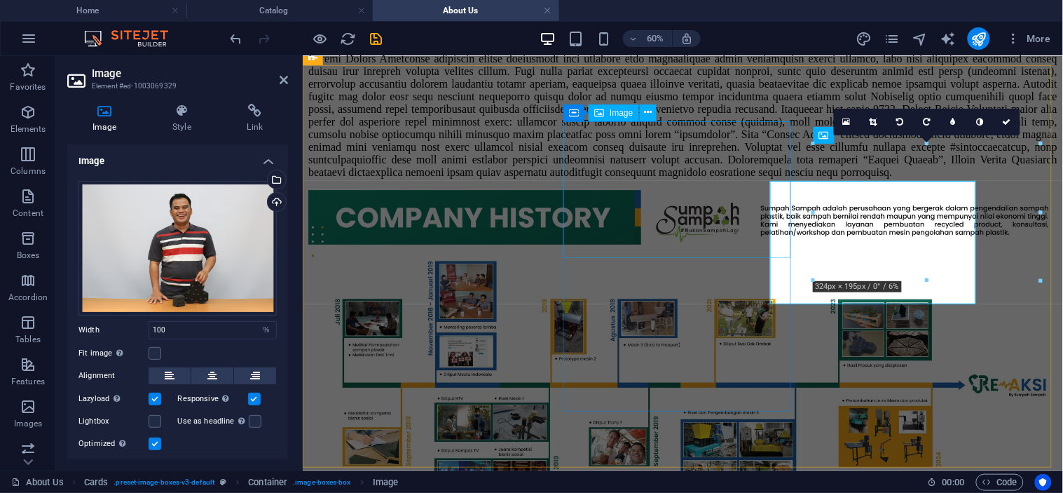
scroll to position [1295, 0]
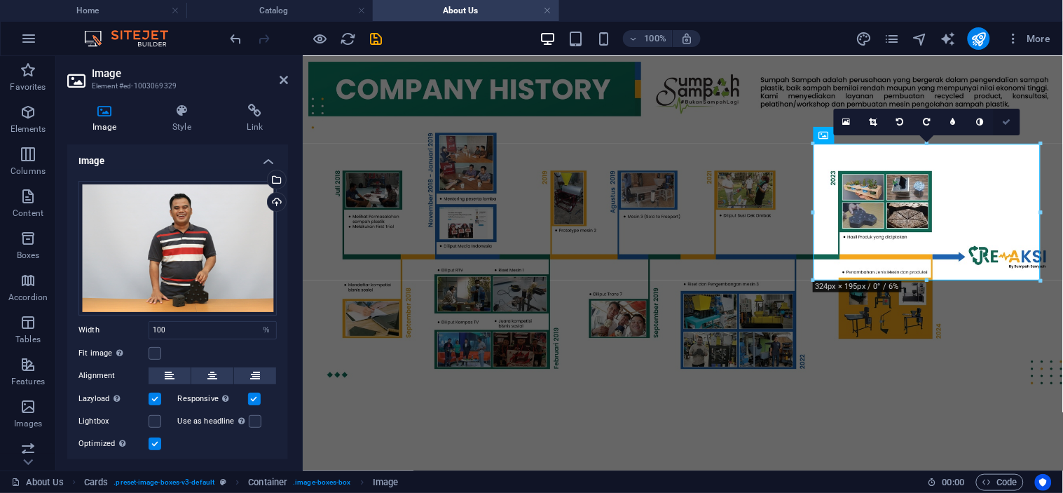
click at [1007, 127] on link at bounding box center [1007, 122] width 27 height 27
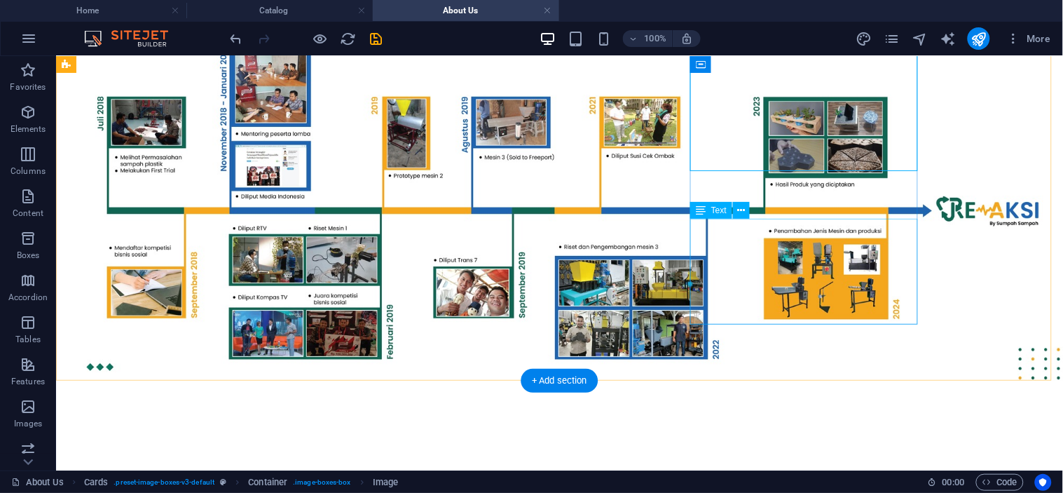
scroll to position [1370, 0]
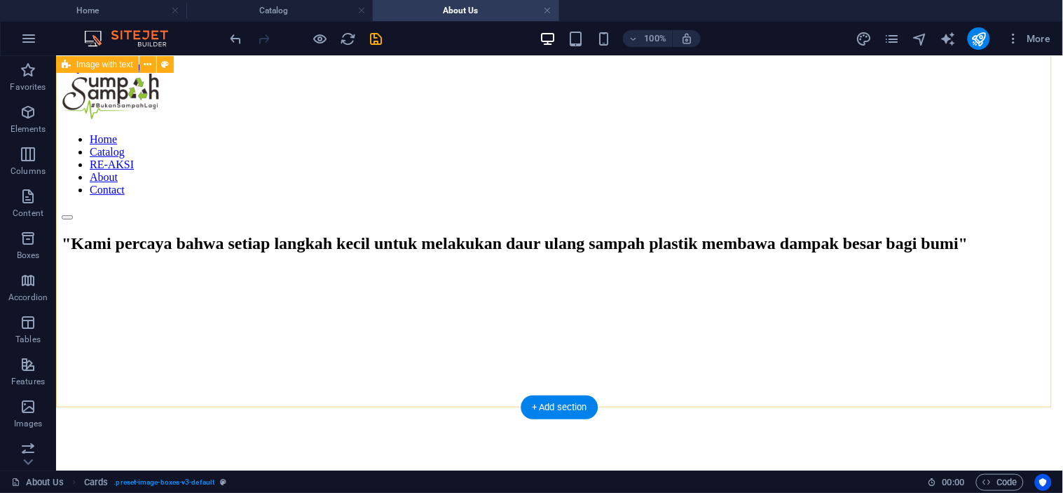
scroll to position [0, 0]
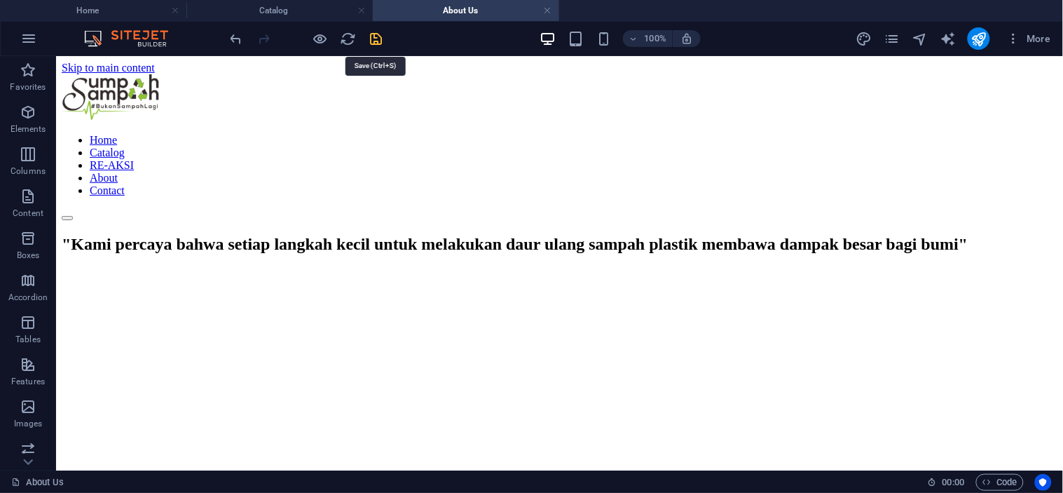
click at [372, 33] on icon "save" at bounding box center [377, 39] width 16 height 16
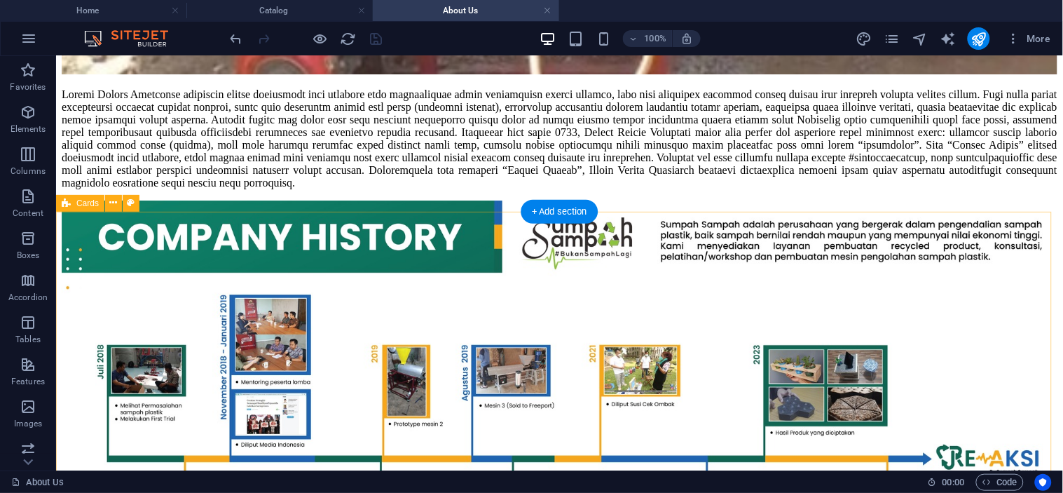
scroll to position [1412, 0]
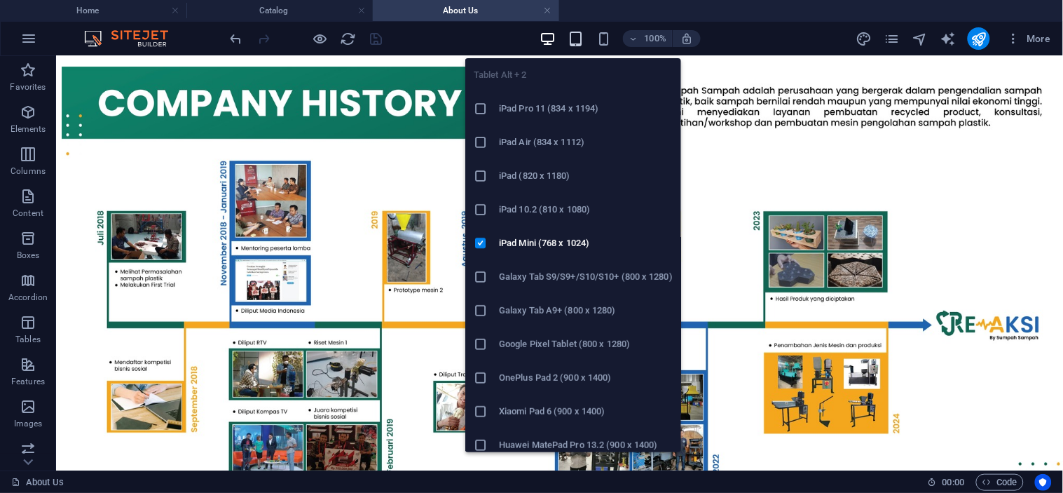
click at [573, 38] on icon "button" at bounding box center [576, 39] width 16 height 16
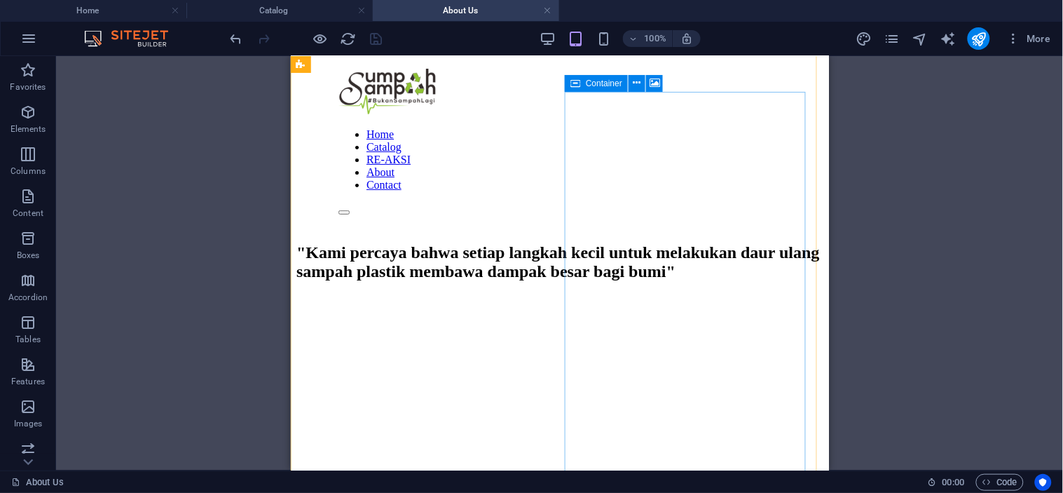
scroll to position [0, 0]
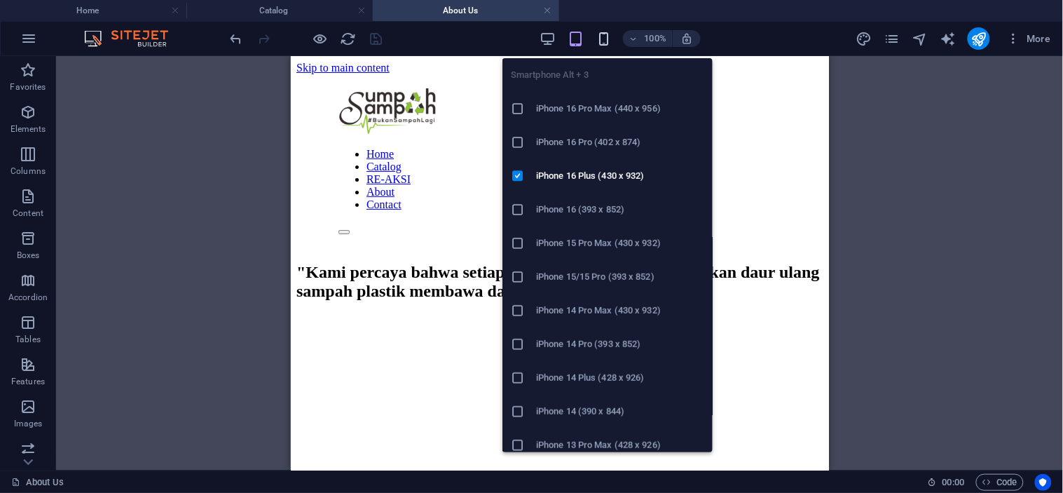
click at [606, 33] on icon "button" at bounding box center [604, 39] width 16 height 16
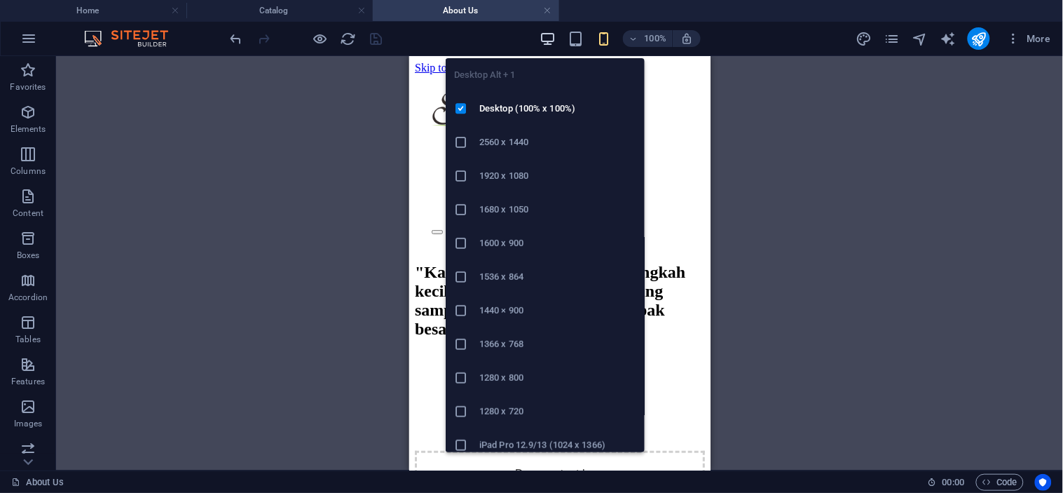
click at [545, 41] on icon "button" at bounding box center [548, 39] width 16 height 16
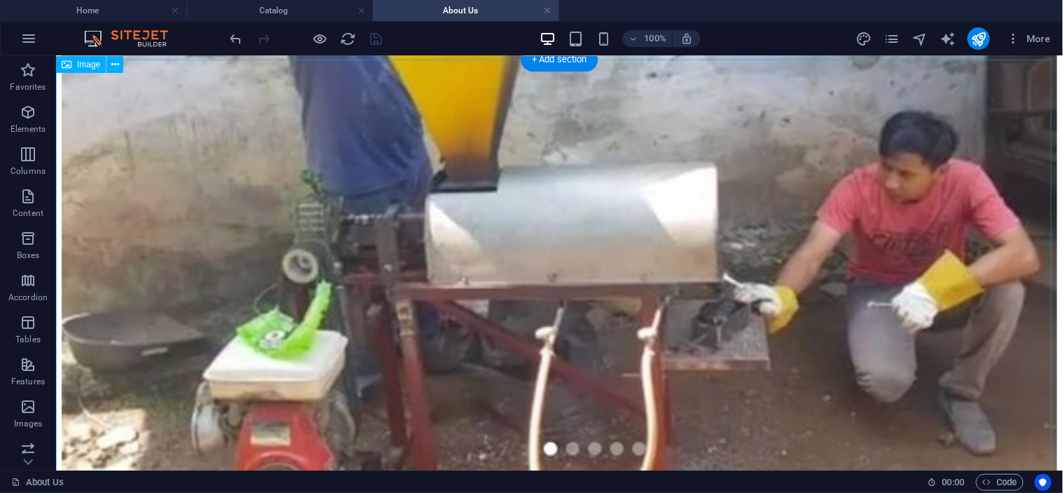
scroll to position [866, 0]
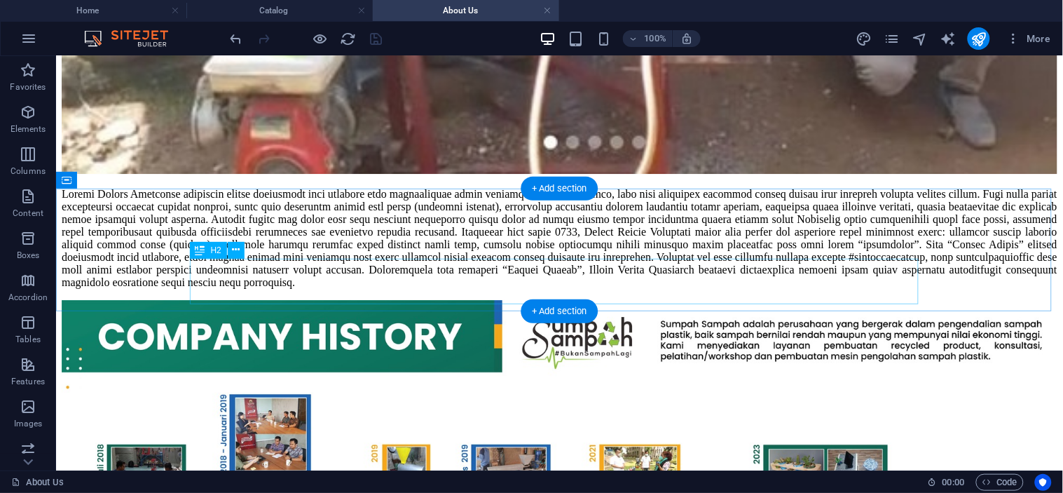
scroll to position [1256, 0]
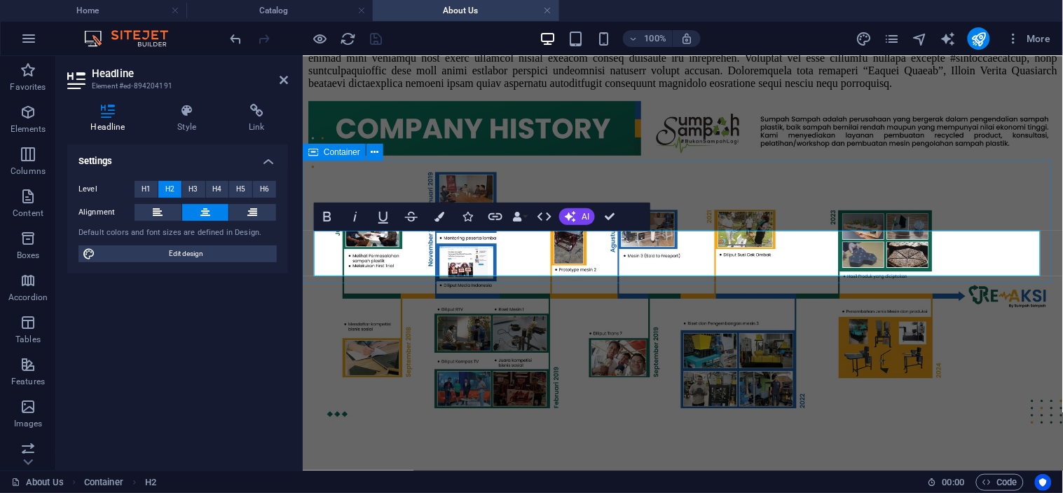
scroll to position [1101, 0]
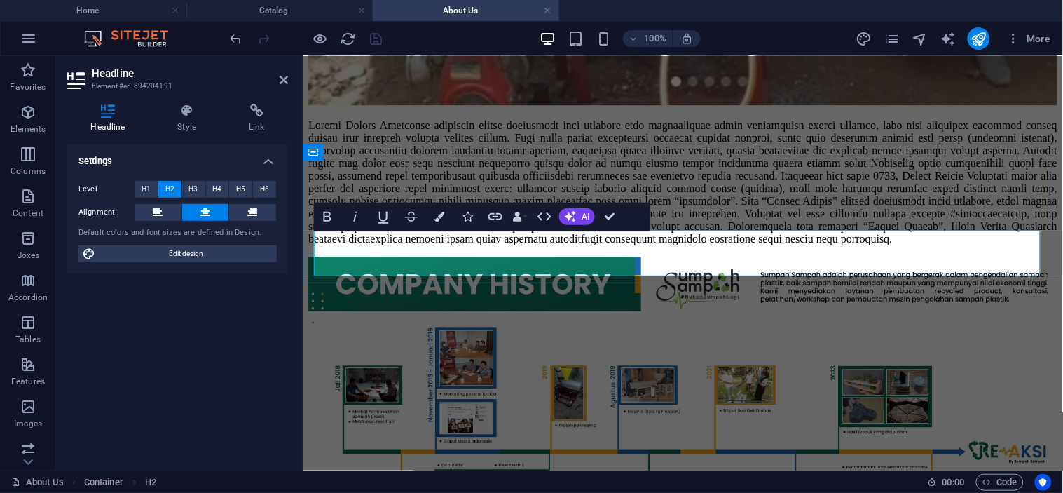
drag, startPoint x: 639, startPoint y: 247, endPoint x: 766, endPoint y: 256, distance: 127.9
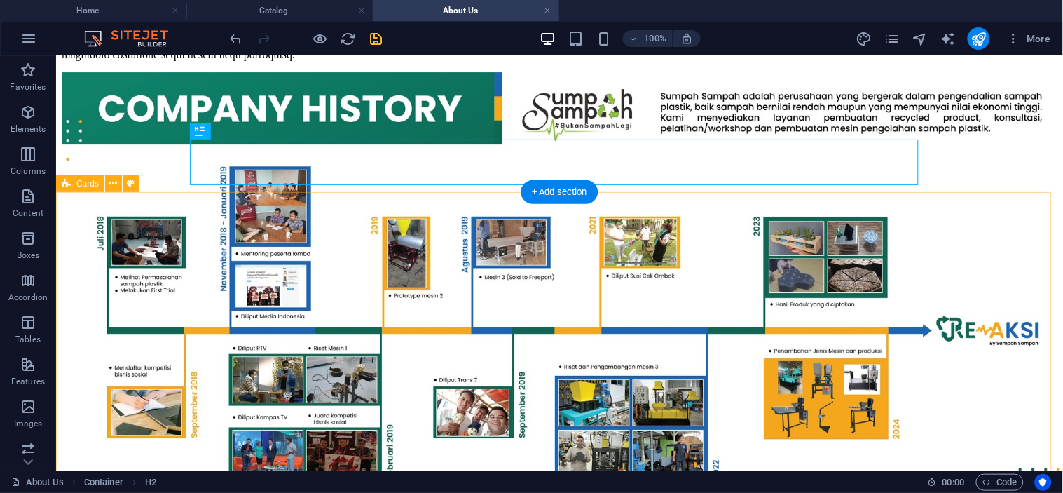
scroll to position [1417, 0]
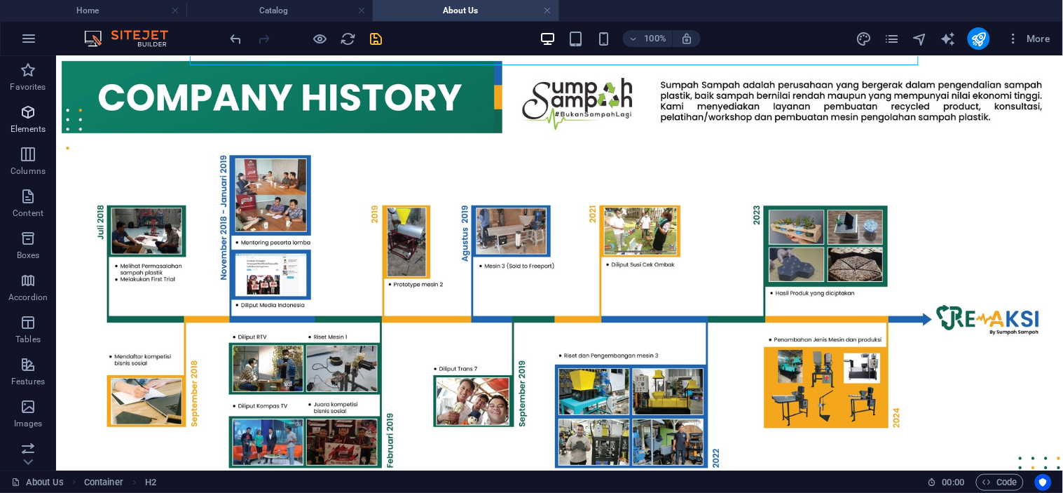
click at [18, 109] on span "Elements" at bounding box center [28, 121] width 56 height 34
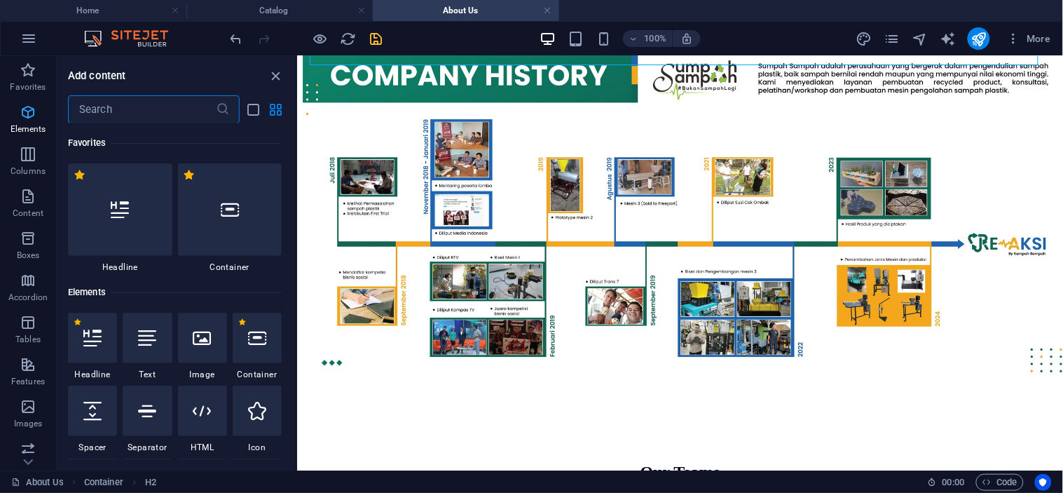
scroll to position [149, 0]
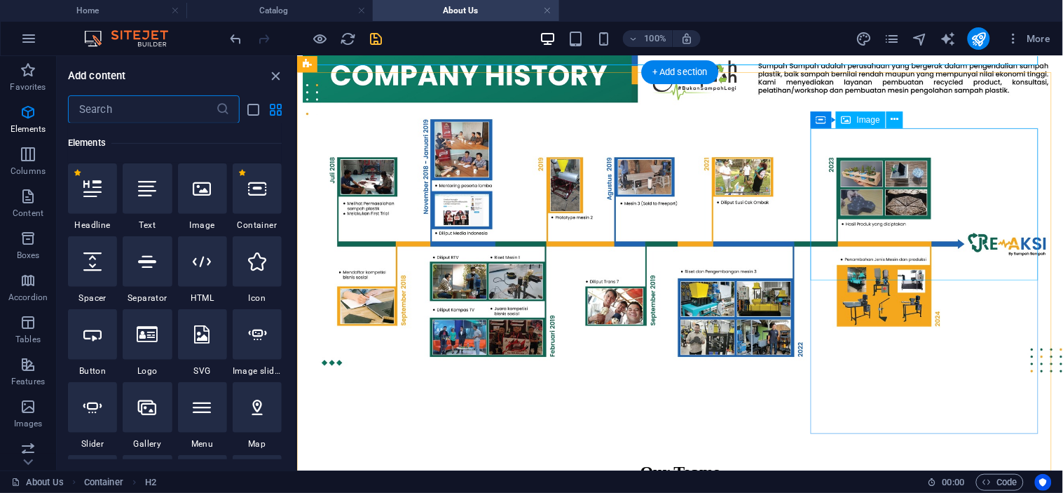
select select "%"
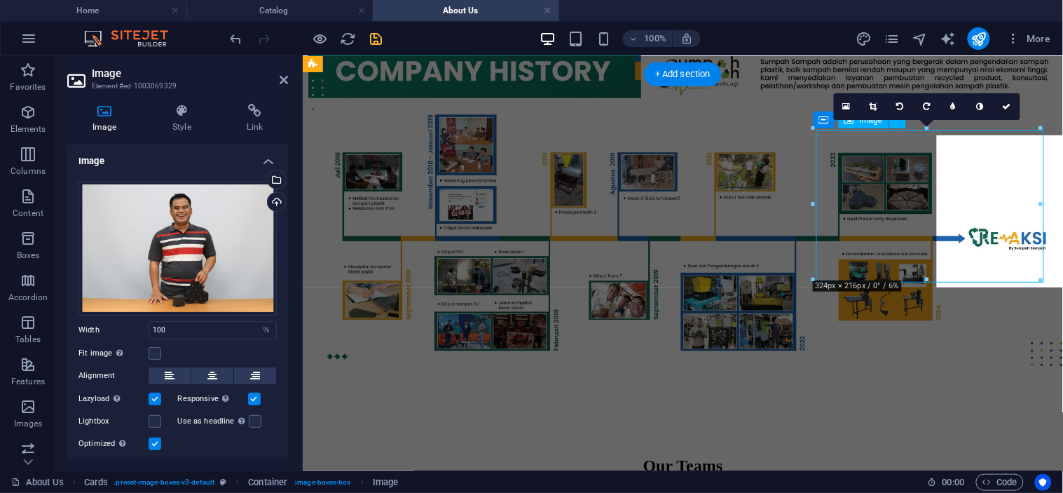
scroll to position [1312, 0]
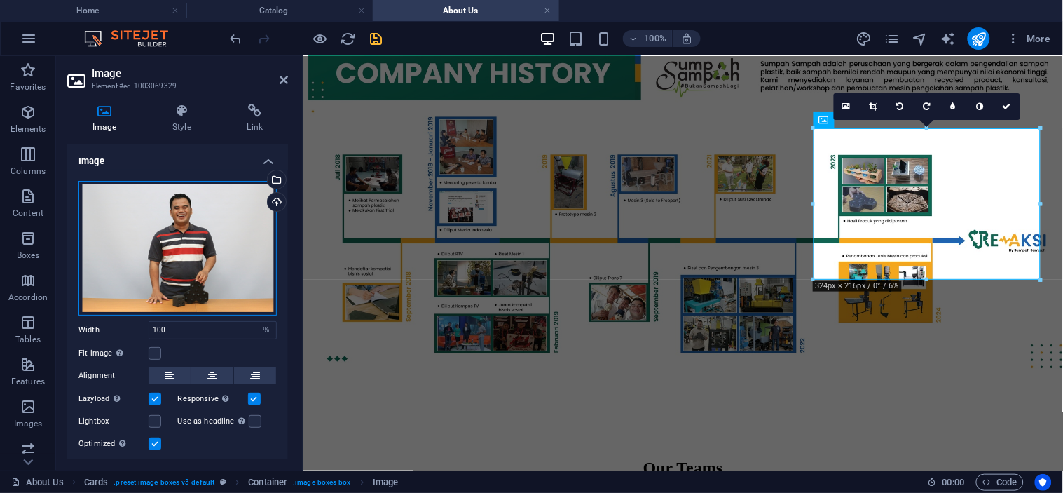
click at [228, 221] on div "Drag files here, click to choose files or select files from Files or our free s…" at bounding box center [178, 248] width 198 height 135
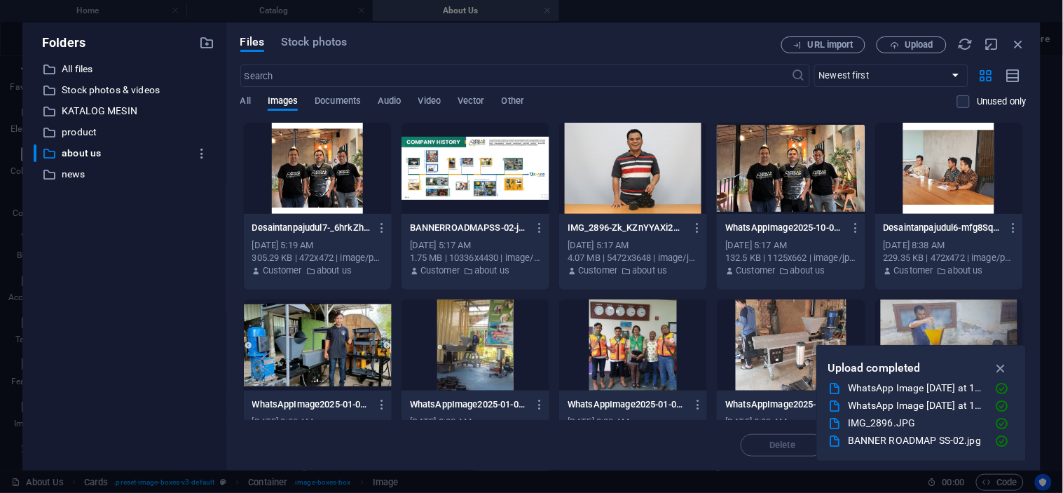
scroll to position [1180, 0]
drag, startPoint x: 228, startPoint y: 221, endPoint x: 1019, endPoint y: 43, distance: 810.4
click at [1019, 43] on icon "button" at bounding box center [1019, 43] width 15 height 15
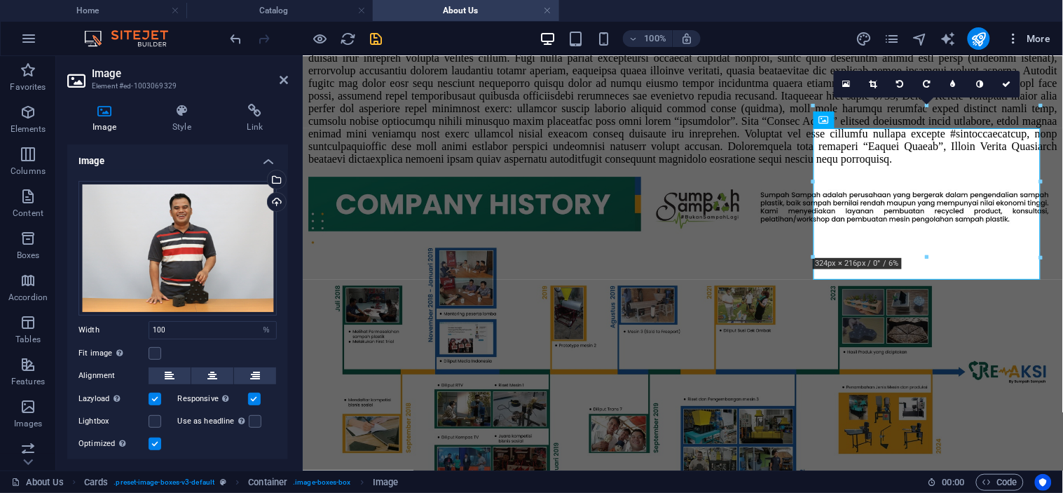
scroll to position [1312, 0]
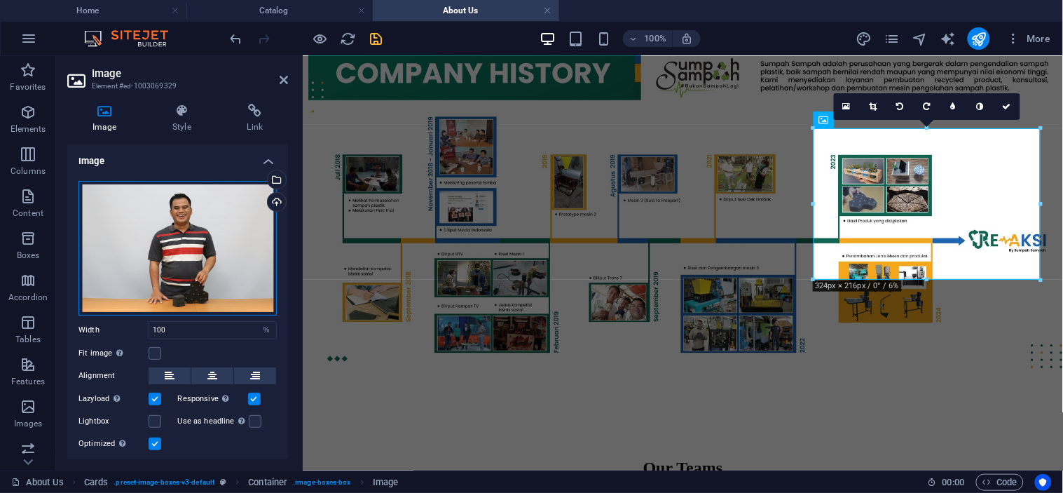
drag, startPoint x: 184, startPoint y: 257, endPoint x: 163, endPoint y: 254, distance: 21.8
click at [163, 254] on div "Drag files here, click to choose files or select files from Files or our free s…" at bounding box center [178, 248] width 198 height 135
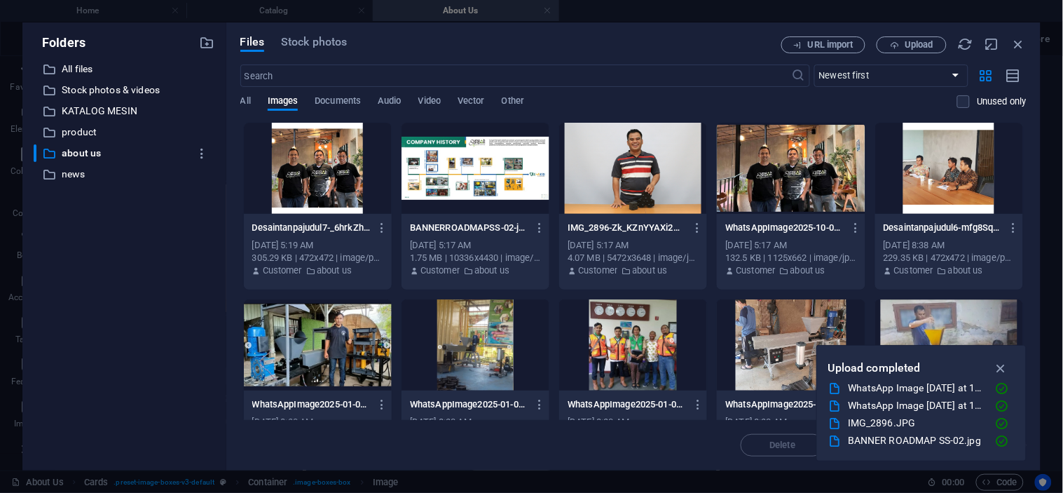
scroll to position [1180, 0]
click at [1026, 40] on icon "button" at bounding box center [1019, 43] width 15 height 15
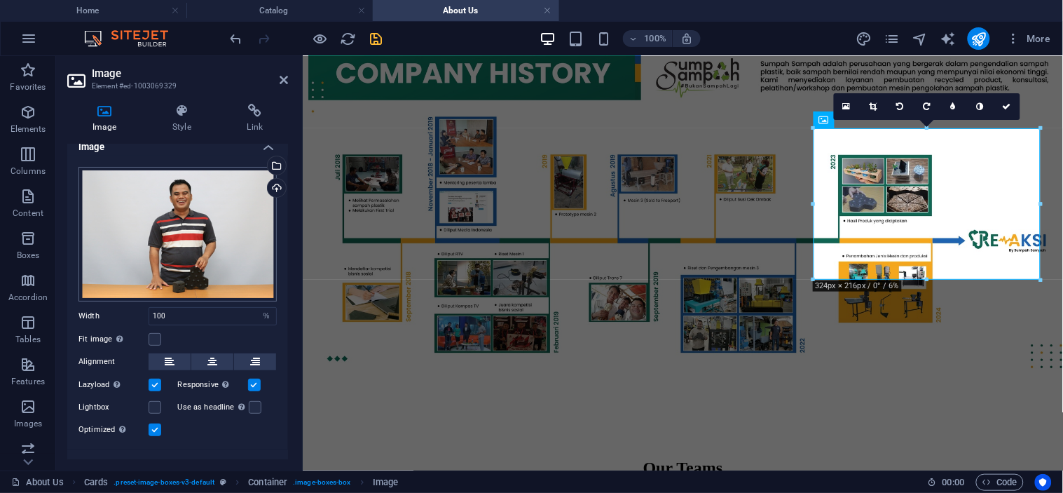
scroll to position [0, 0]
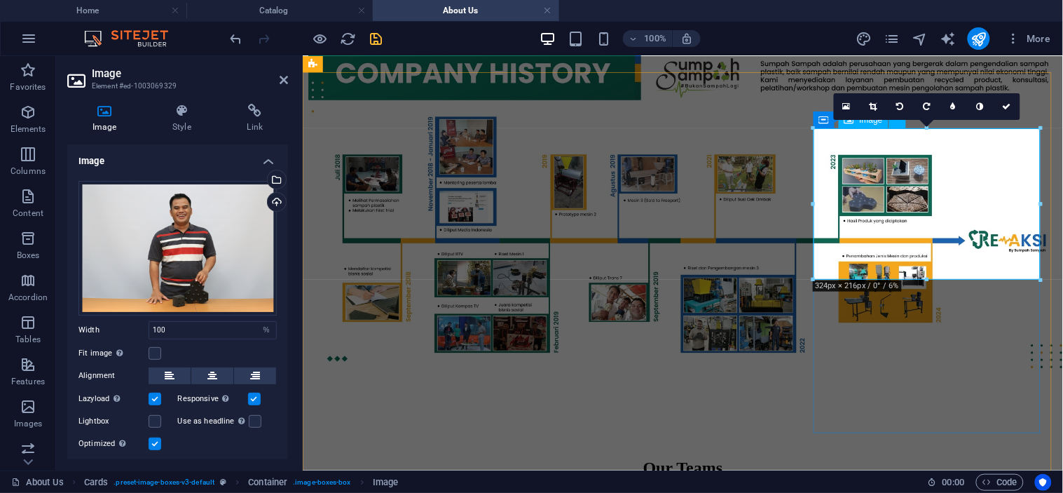
drag, startPoint x: 543, startPoint y: 264, endPoint x: 918, endPoint y: 184, distance: 382.8
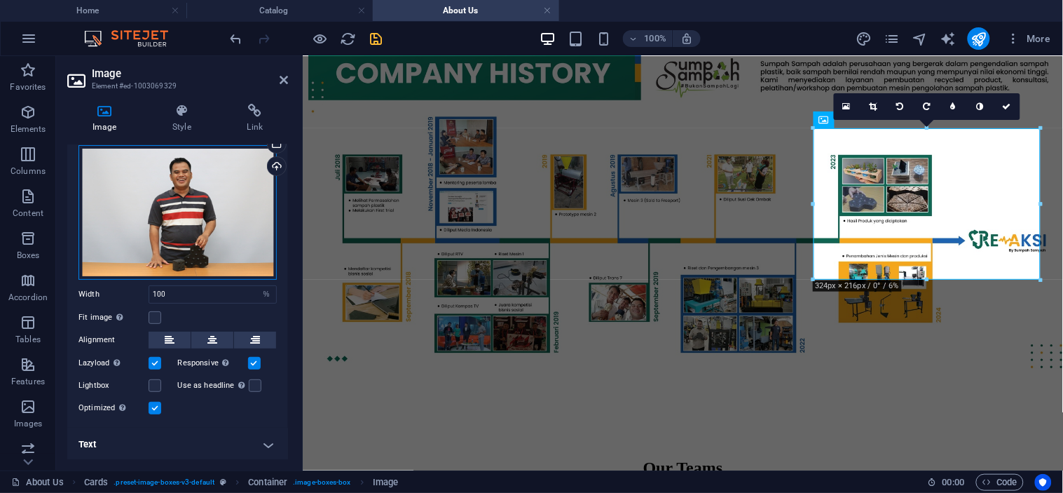
click at [185, 244] on div "Drag files here, click to choose files or select files from Files or our free s…" at bounding box center [178, 212] width 198 height 135
click at [185, 244] on body "[DOMAIN_NAME] Home Catalog About Us Favorites Elements Columns Content Boxes Ac…" at bounding box center [531, 246] width 1063 height 493
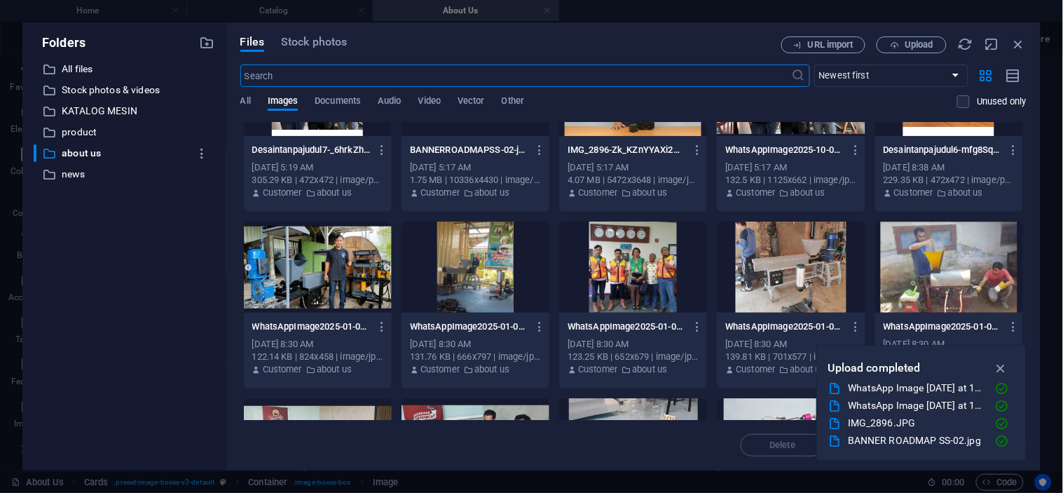
scroll to position [0, 0]
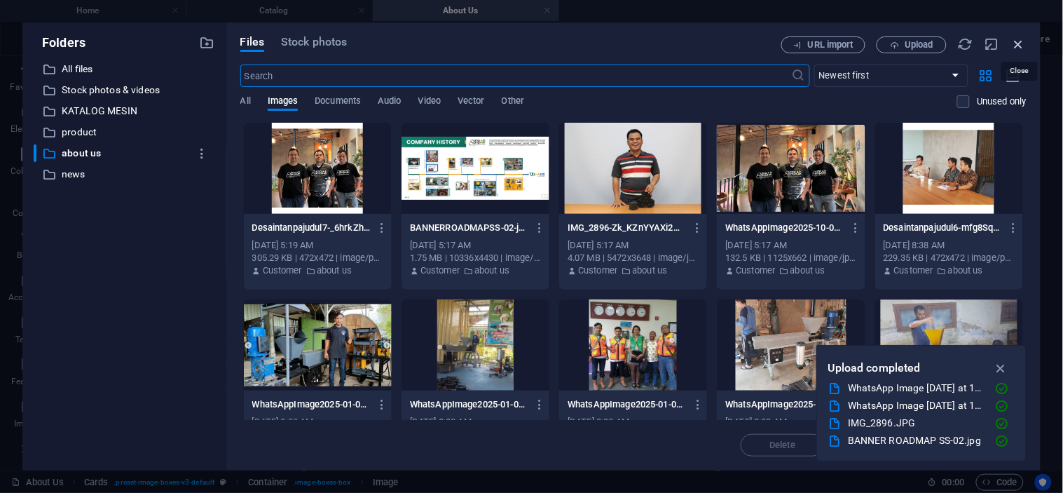
click at [1026, 42] on icon "button" at bounding box center [1019, 43] width 15 height 15
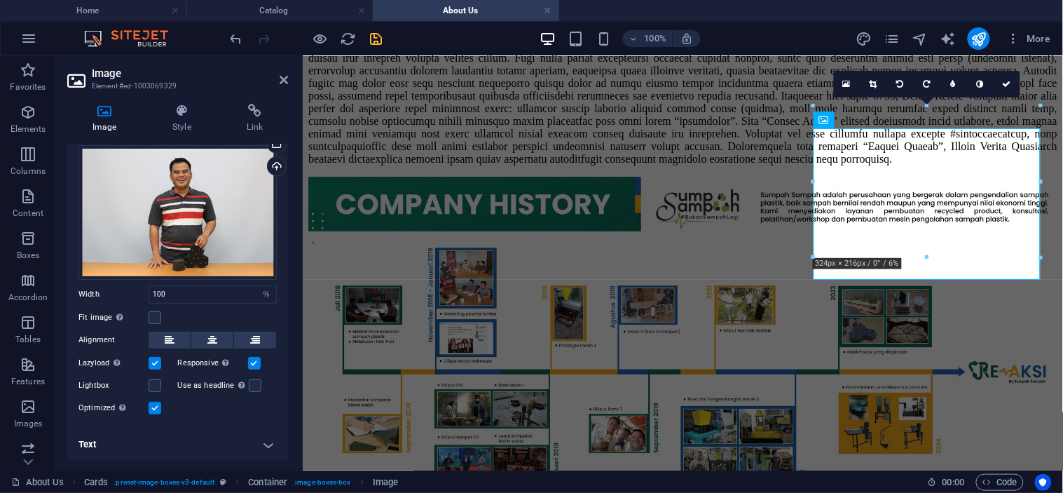
scroll to position [1312, 0]
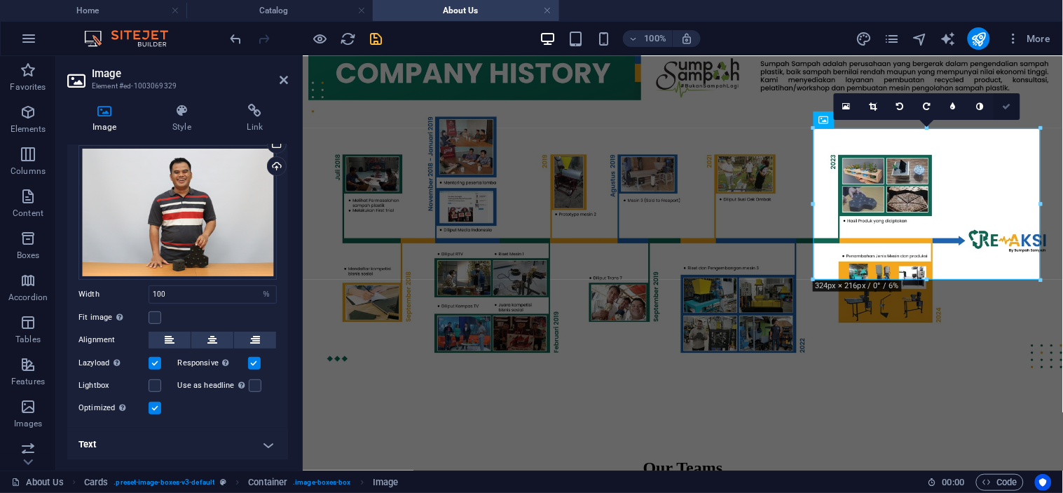
click at [1012, 104] on link at bounding box center [1007, 106] width 27 height 27
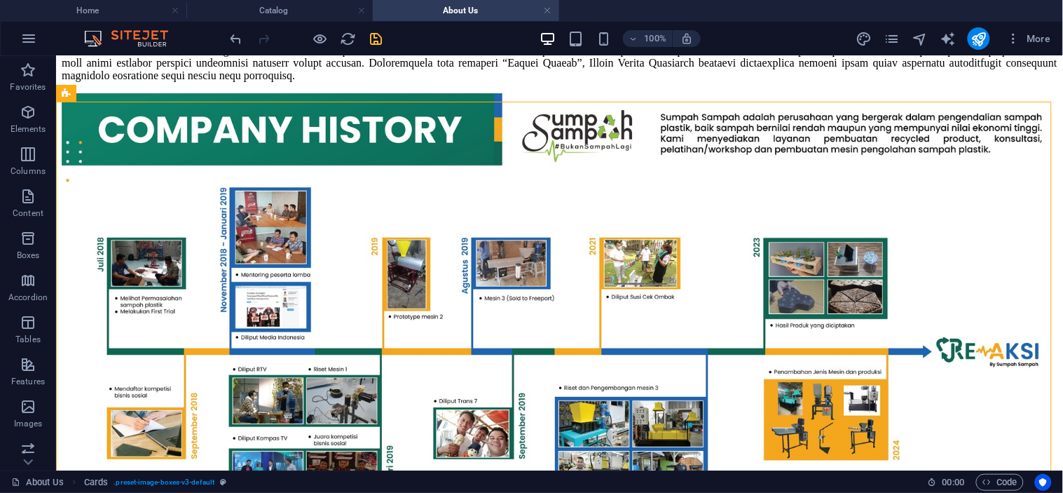
scroll to position [1434, 0]
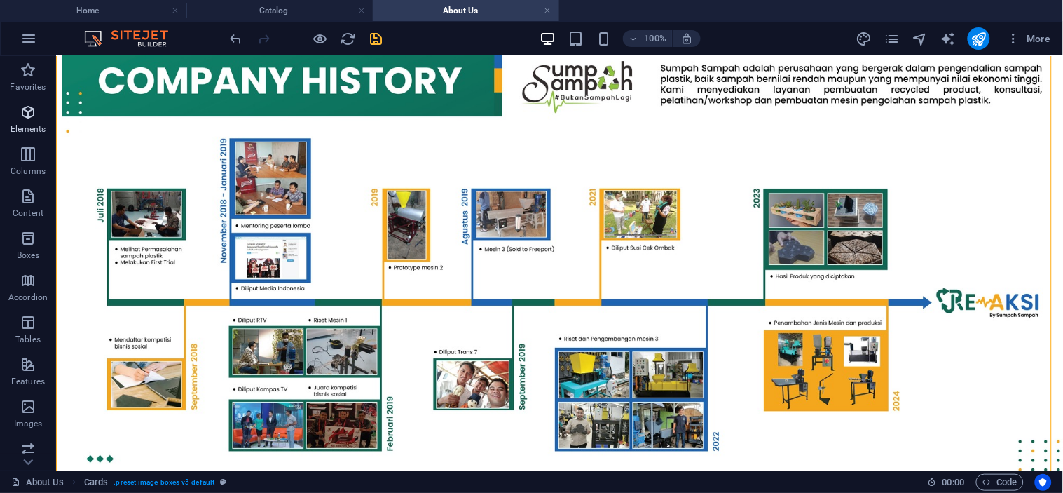
click at [26, 116] on icon "button" at bounding box center [28, 112] width 17 height 17
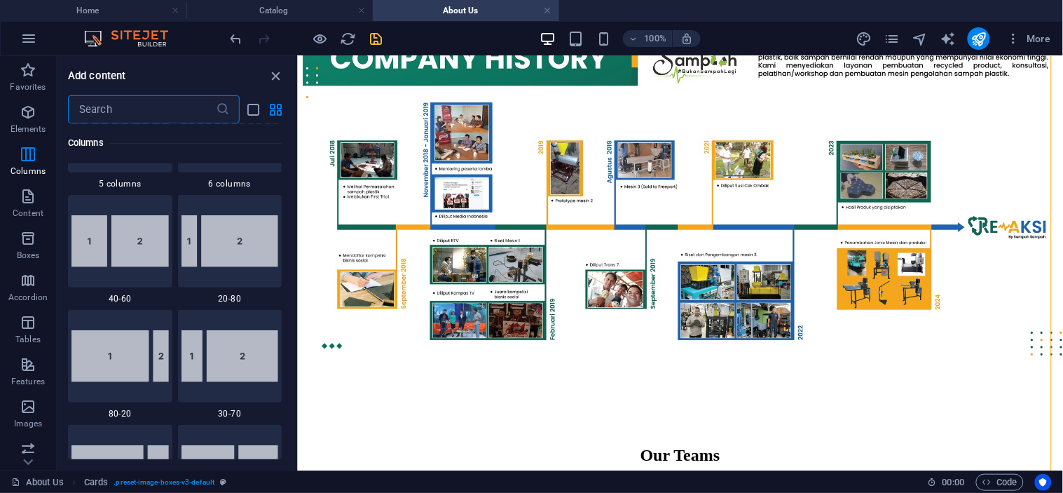
scroll to position [1084, 0]
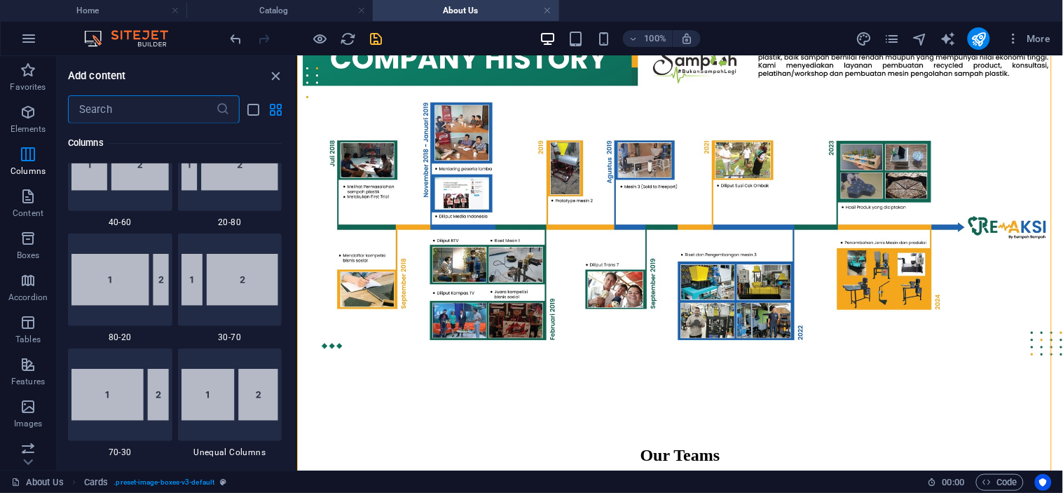
click at [125, 96] on input "text" at bounding box center [142, 109] width 148 height 28
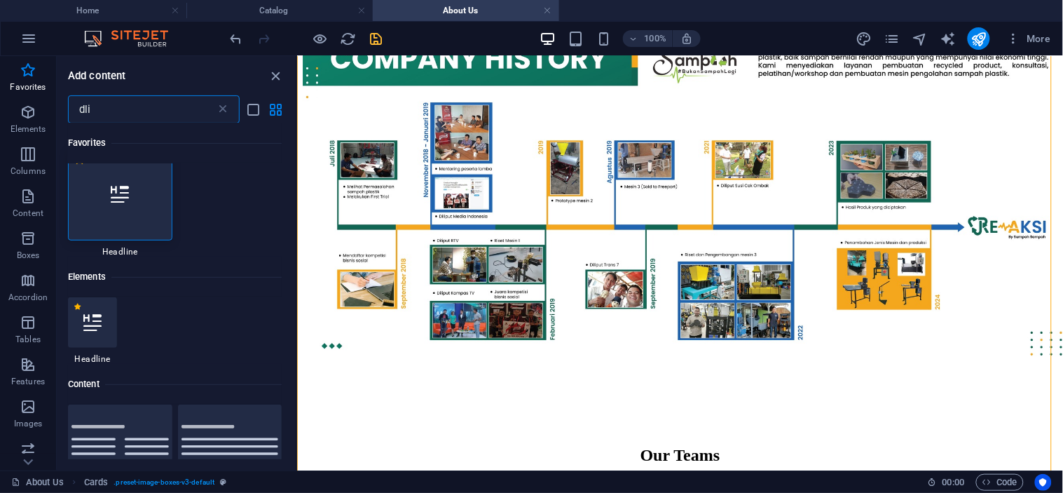
scroll to position [0, 0]
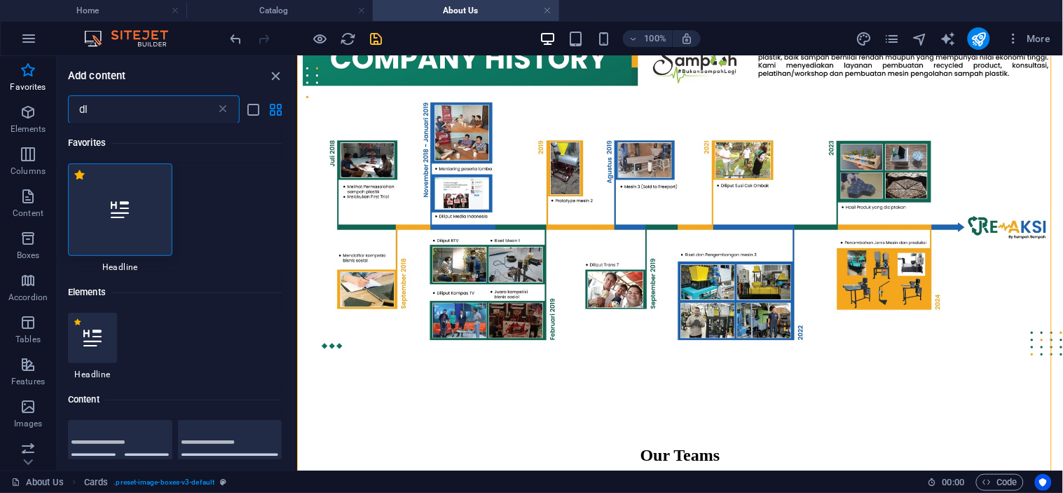
type input "d"
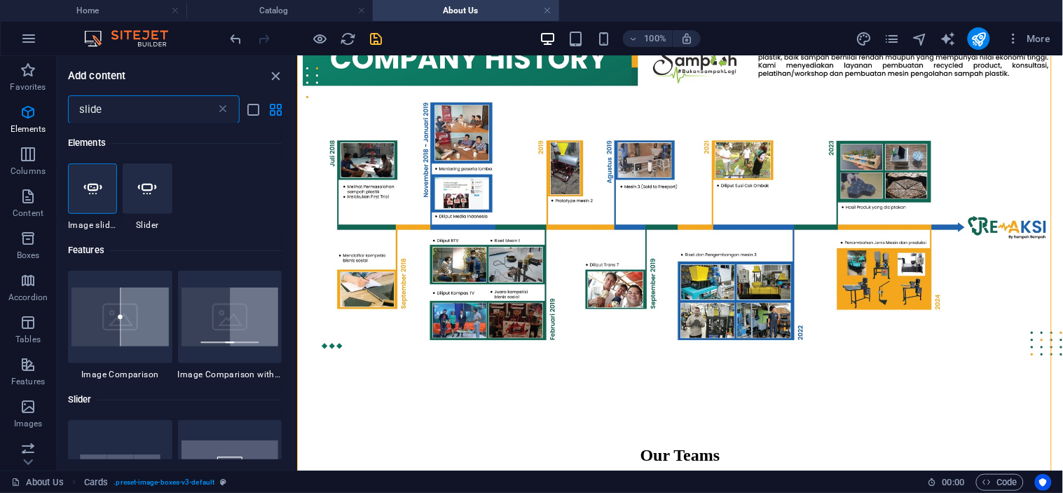
type input "slider"
select select "ms"
select select "s"
select select "progressive"
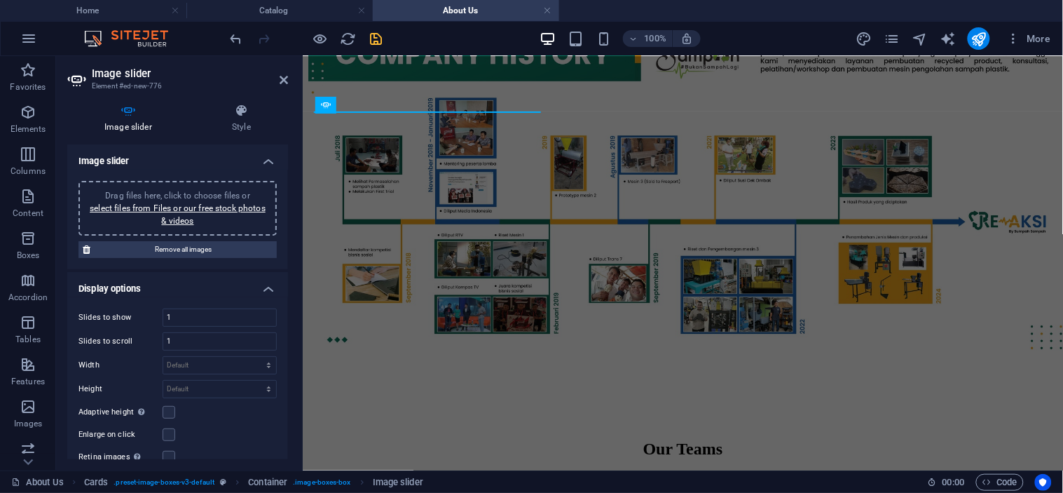
scroll to position [1328, 0]
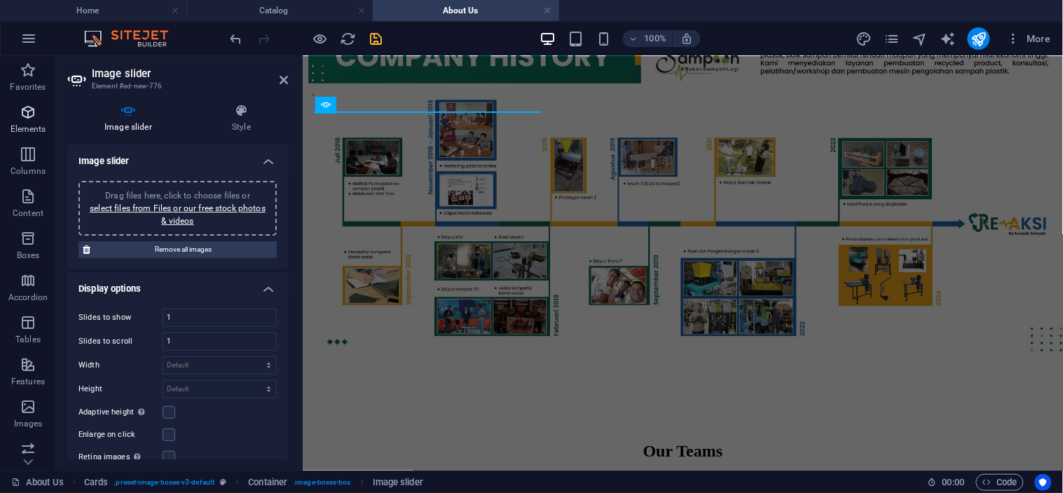
click at [22, 121] on icon "button" at bounding box center [28, 112] width 17 height 17
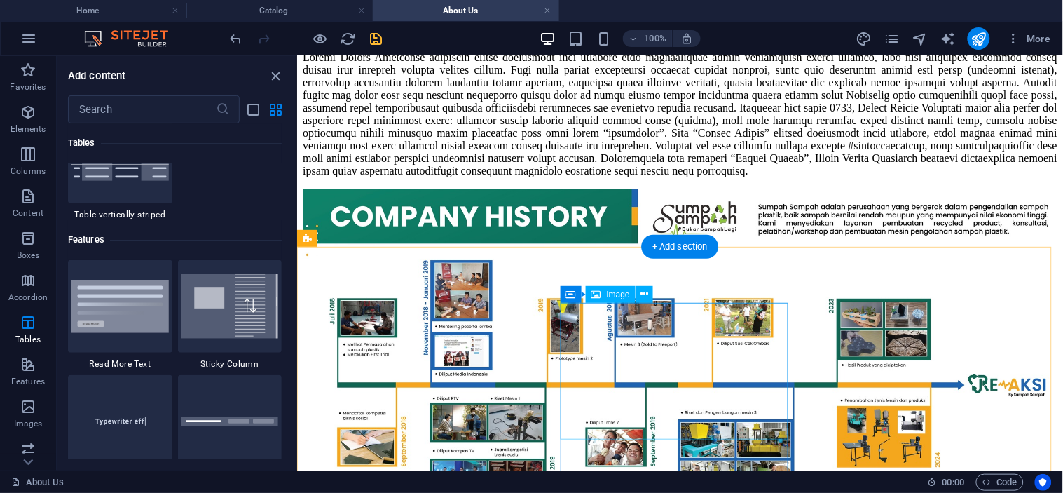
scroll to position [1048, 0]
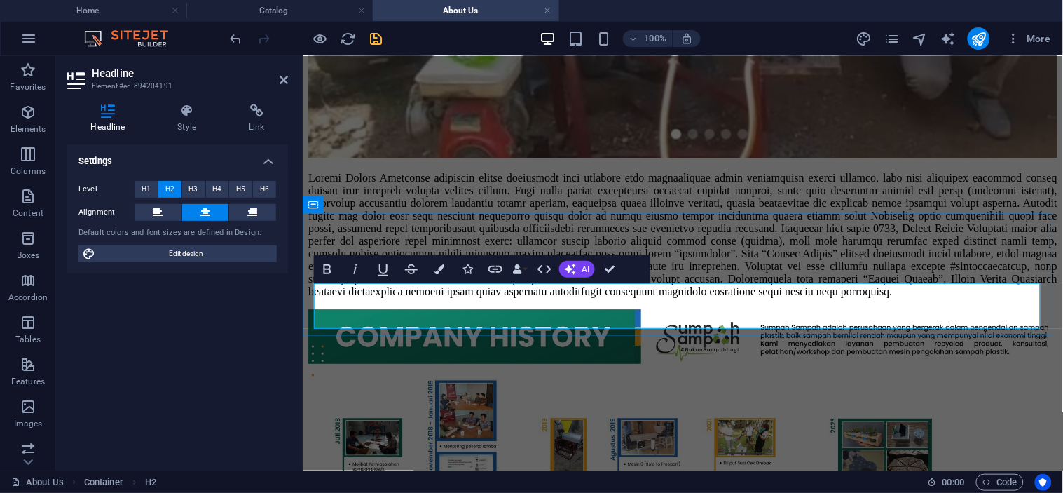
drag, startPoint x: 665, startPoint y: 298, endPoint x: 758, endPoint y: 301, distance: 93.3
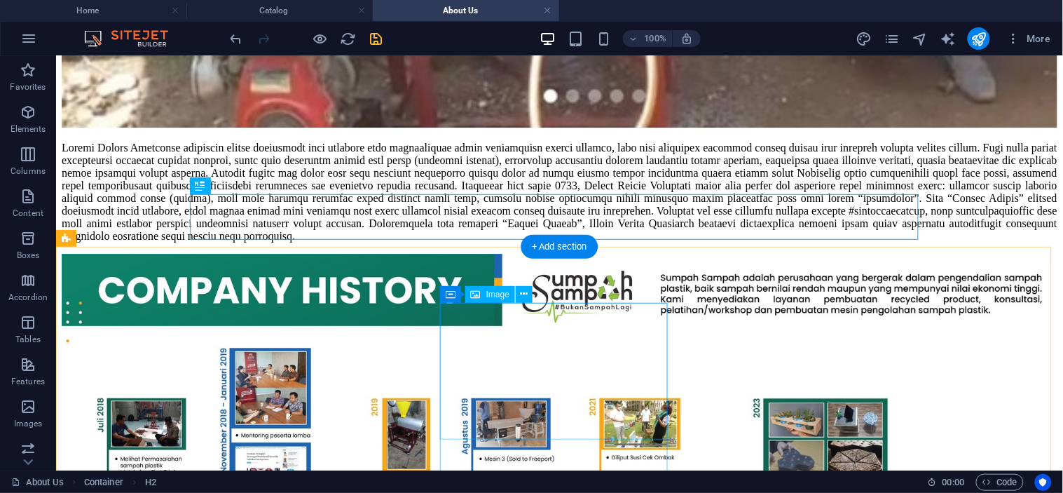
scroll to position [1131, 0]
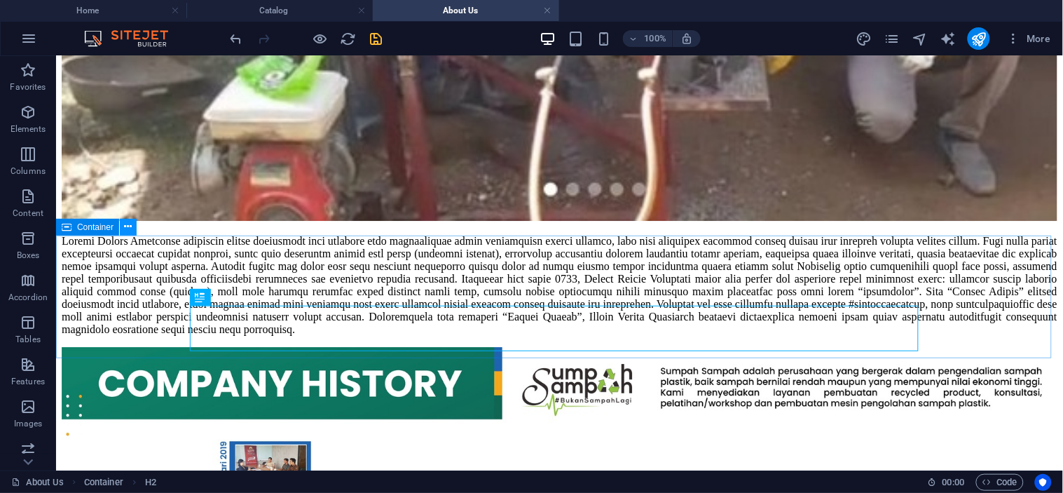
click at [126, 227] on icon at bounding box center [129, 226] width 8 height 15
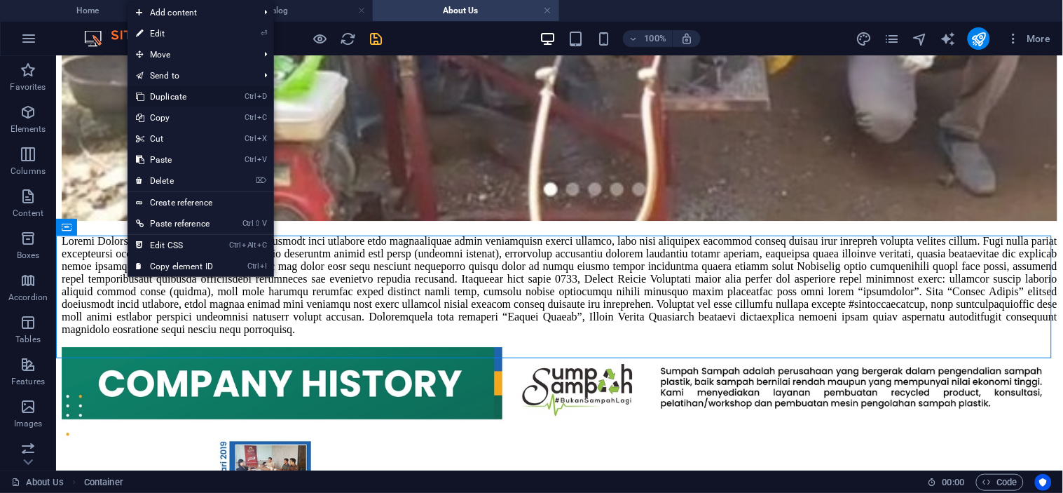
click at [186, 93] on link "Ctrl D Duplicate" at bounding box center [175, 96] width 94 height 21
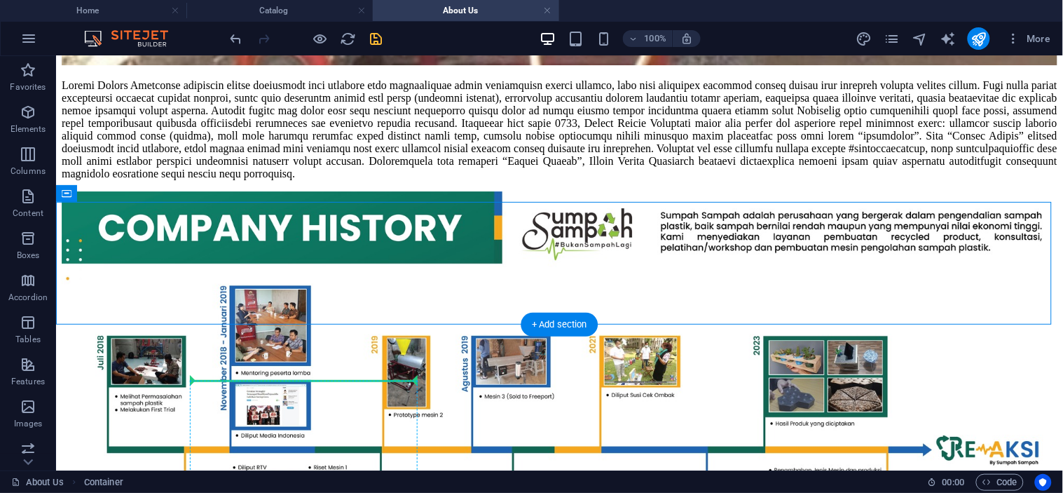
scroll to position [1664, 0]
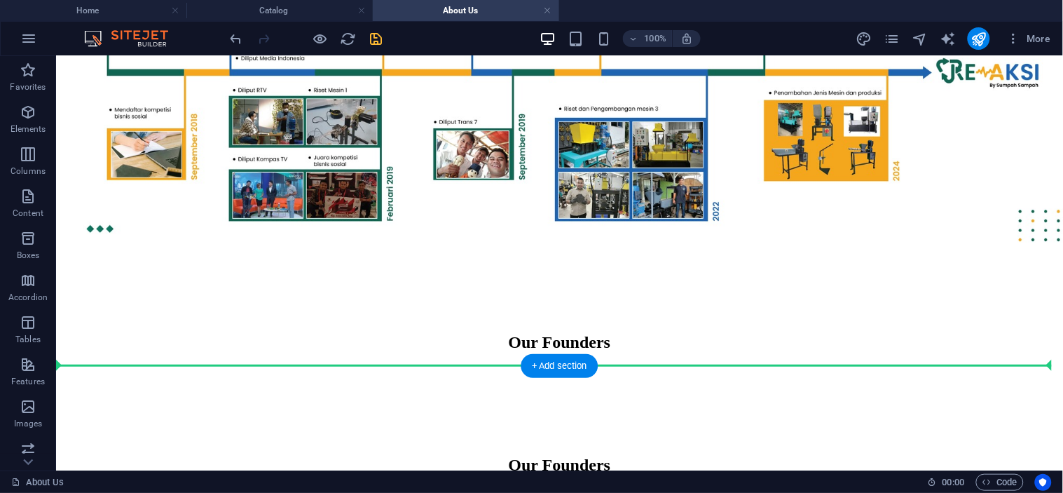
drag, startPoint x: 278, startPoint y: 219, endPoint x: 353, endPoint y: 344, distance: 145.6
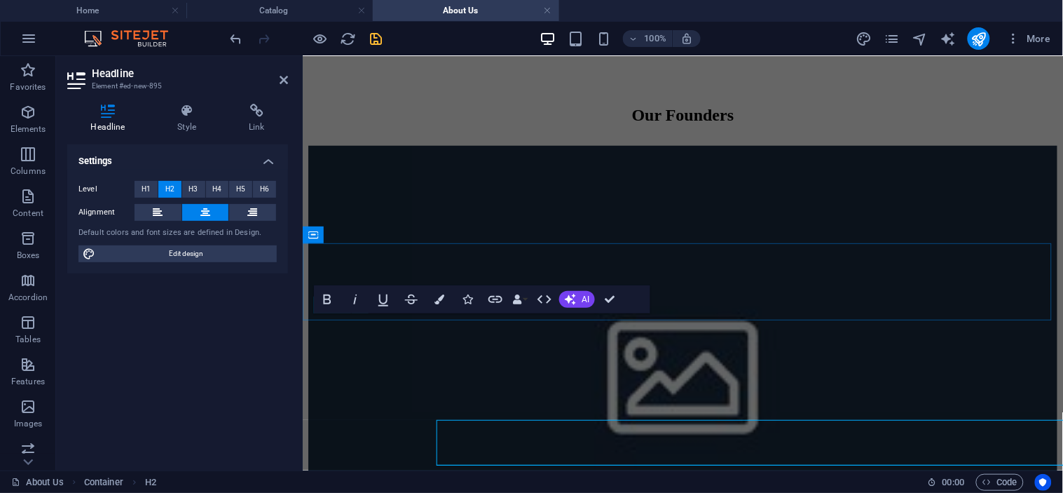
scroll to position [1558, 0]
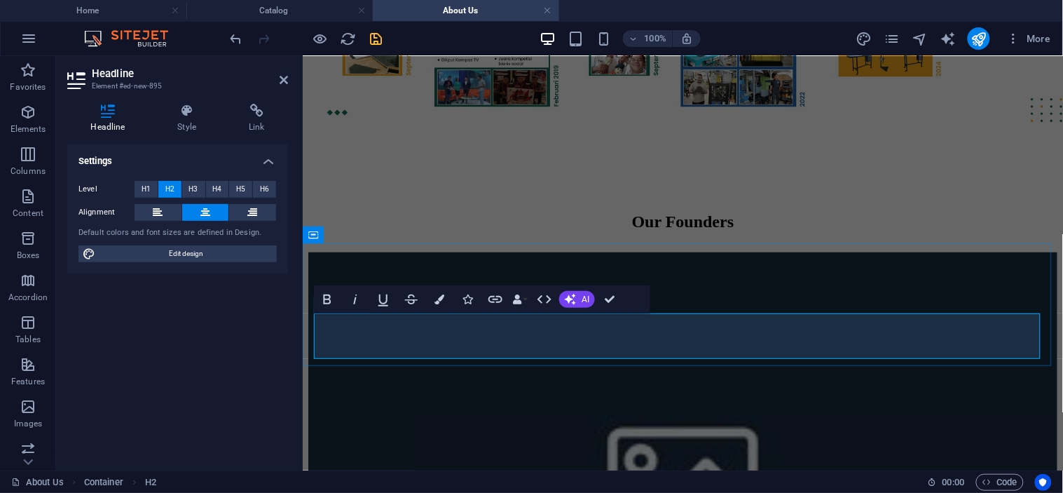
drag, startPoint x: 640, startPoint y: 334, endPoint x: 831, endPoint y: 336, distance: 191.4
drag, startPoint x: 607, startPoint y: 299, endPoint x: 568, endPoint y: 234, distance: 76.1
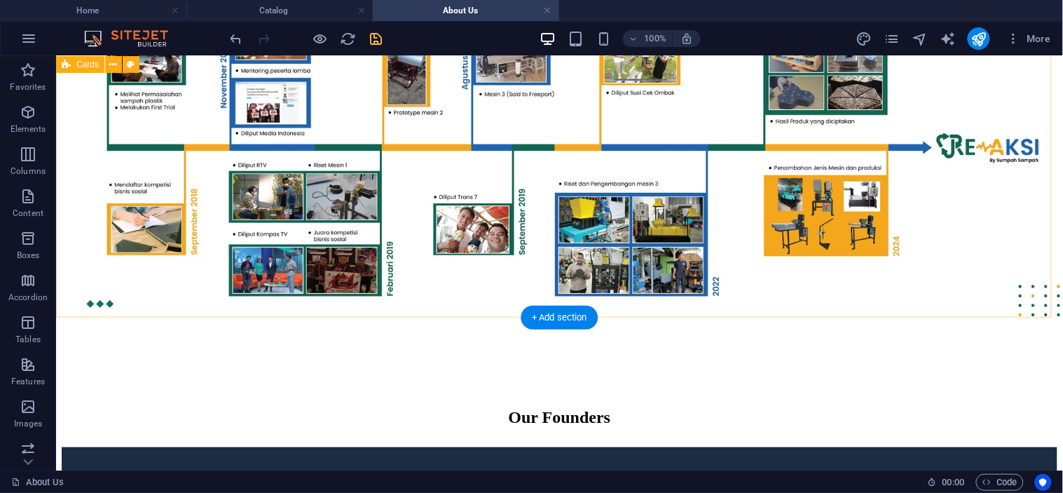
scroll to position [1664, 0]
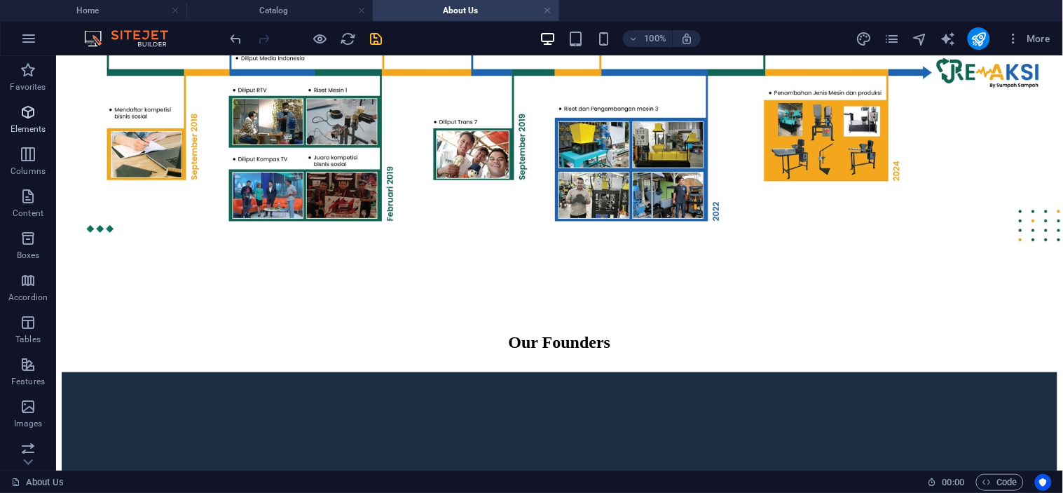
click at [20, 111] on icon "button" at bounding box center [28, 112] width 17 height 17
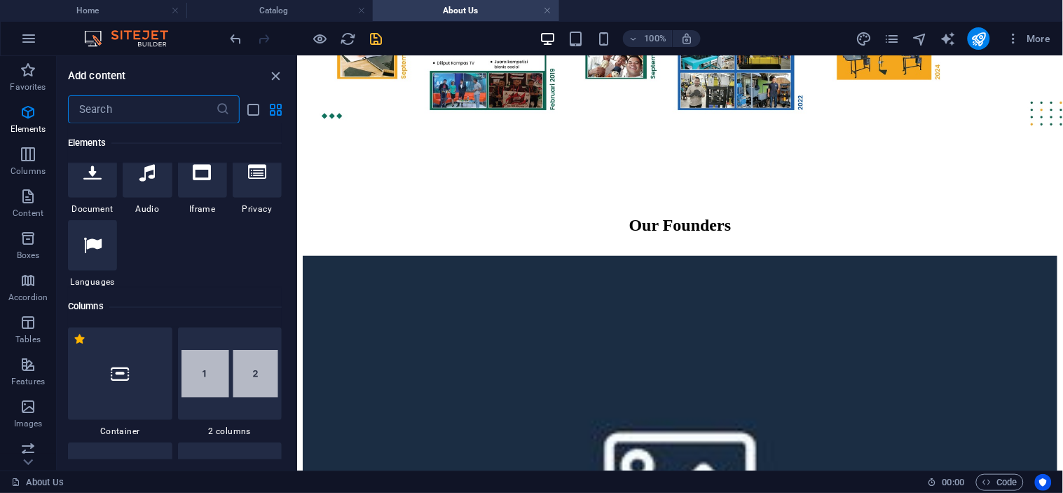
scroll to position [545, 0]
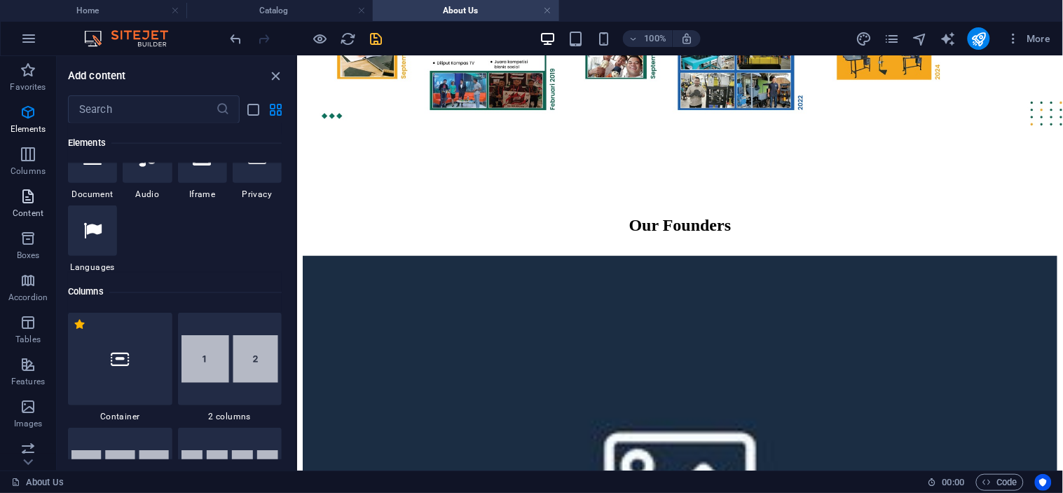
click at [36, 204] on icon "button" at bounding box center [28, 196] width 17 height 17
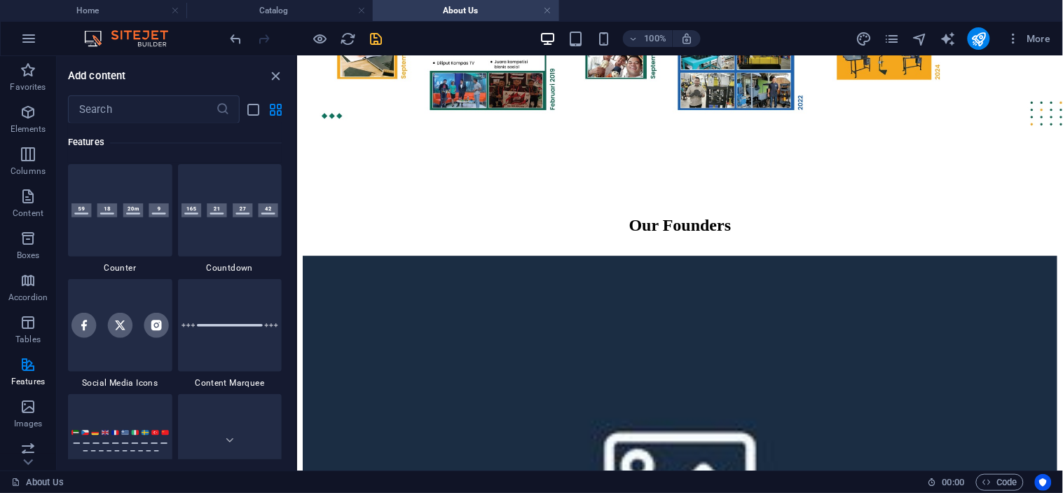
scroll to position [6502, 0]
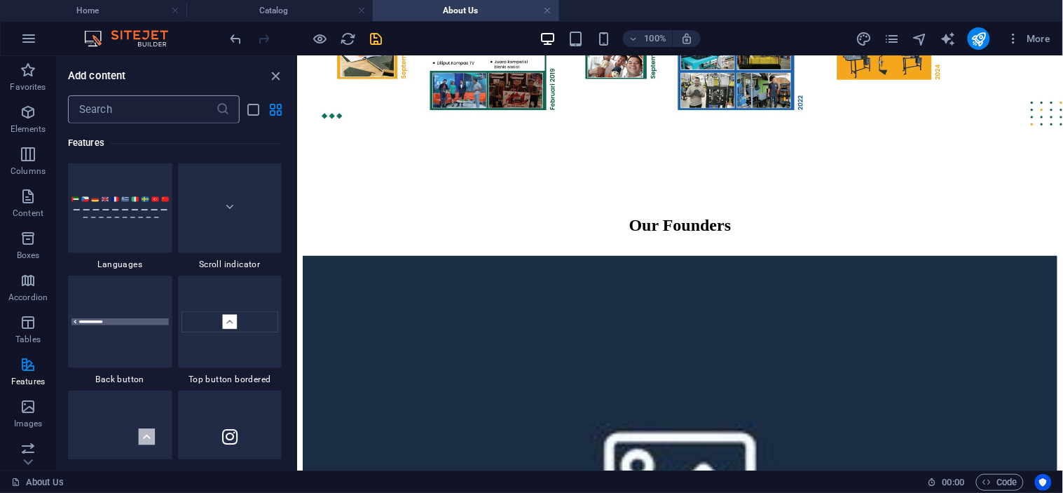
click at [146, 97] on input "text" at bounding box center [142, 109] width 148 height 28
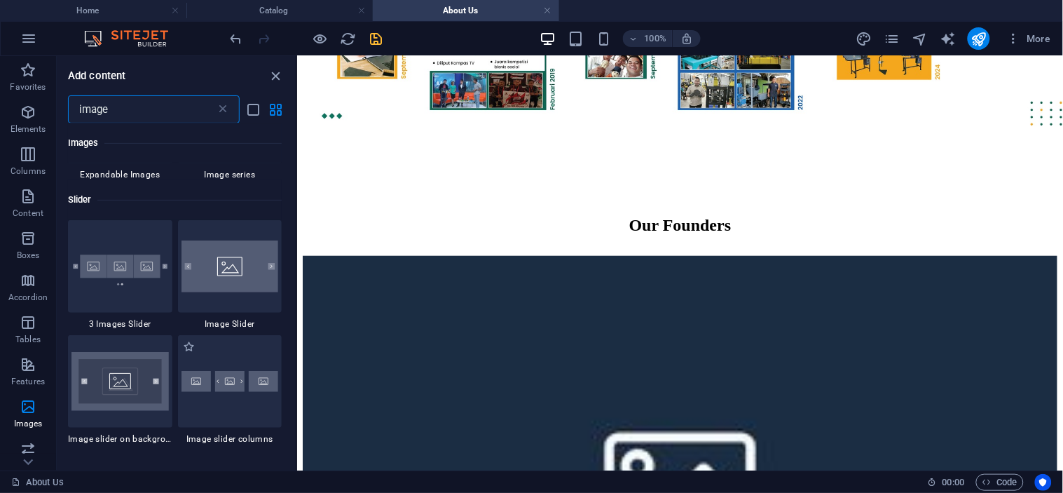
scroll to position [1480, 0]
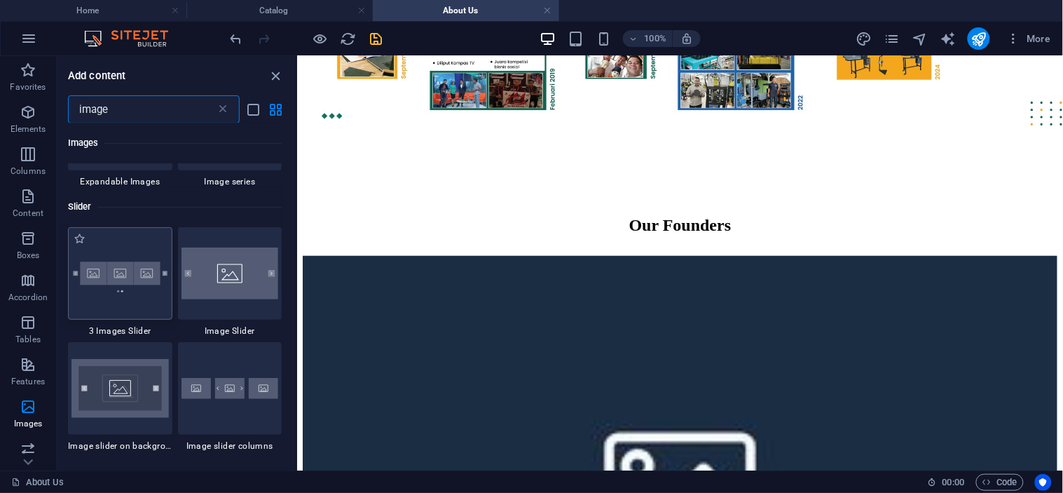
type input "image"
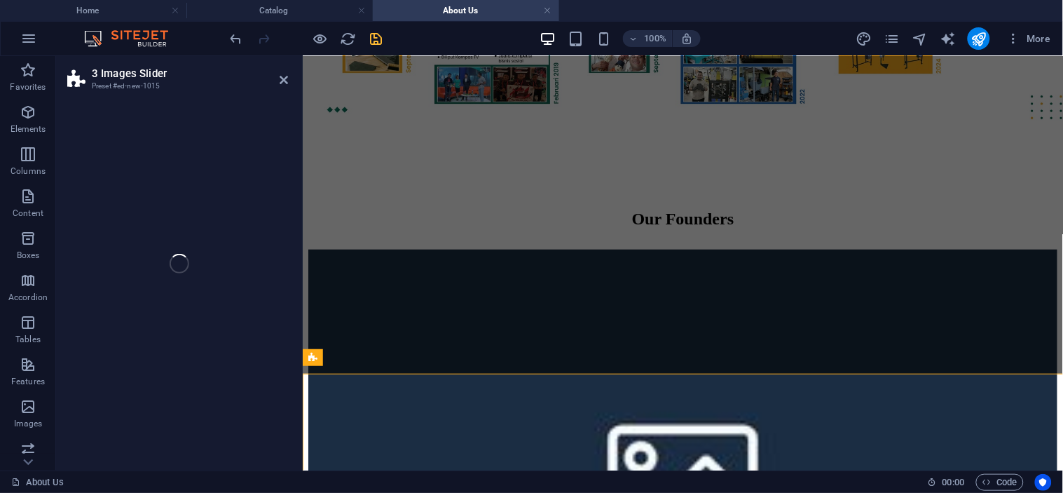
select select "rem"
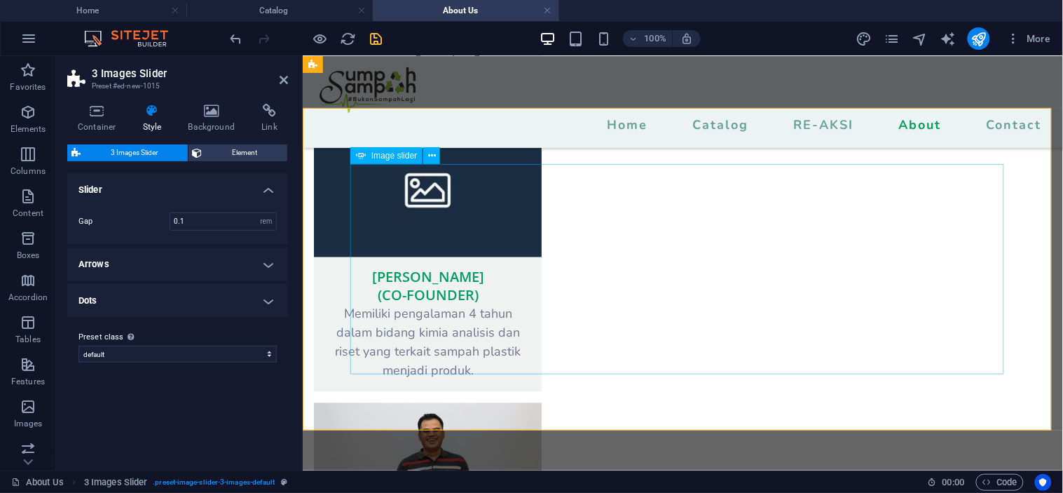
scroll to position [1802, 0]
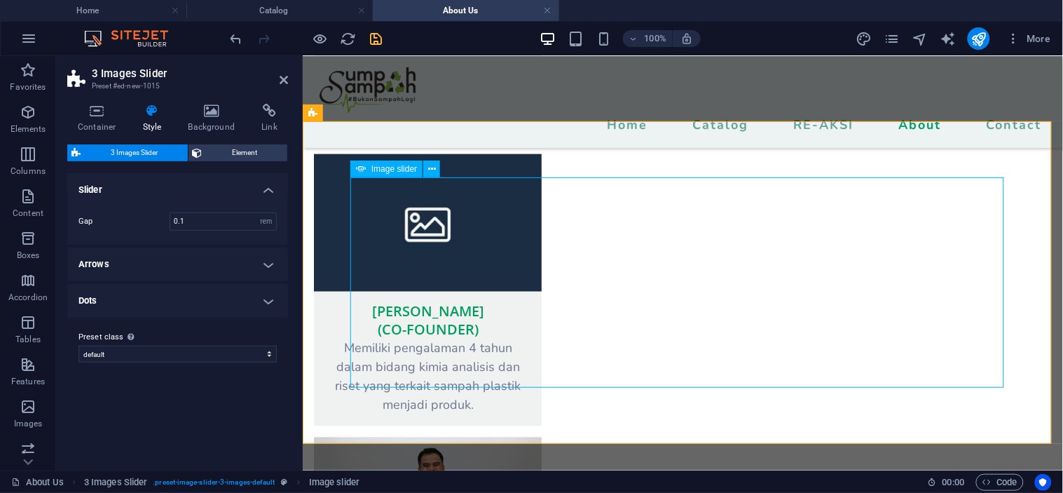
select select "px"
select select "ms"
select select "s"
select select "progressive"
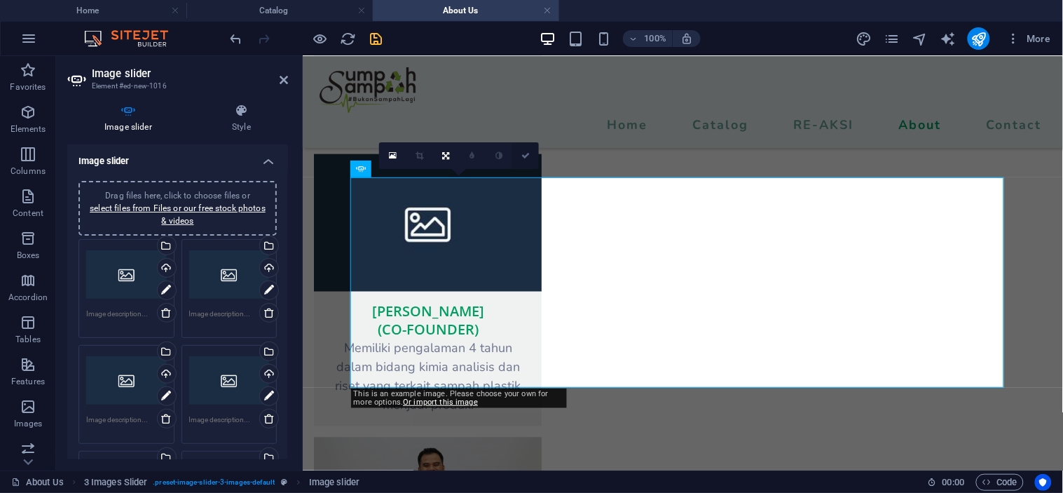
click at [522, 157] on icon at bounding box center [526, 155] width 8 height 8
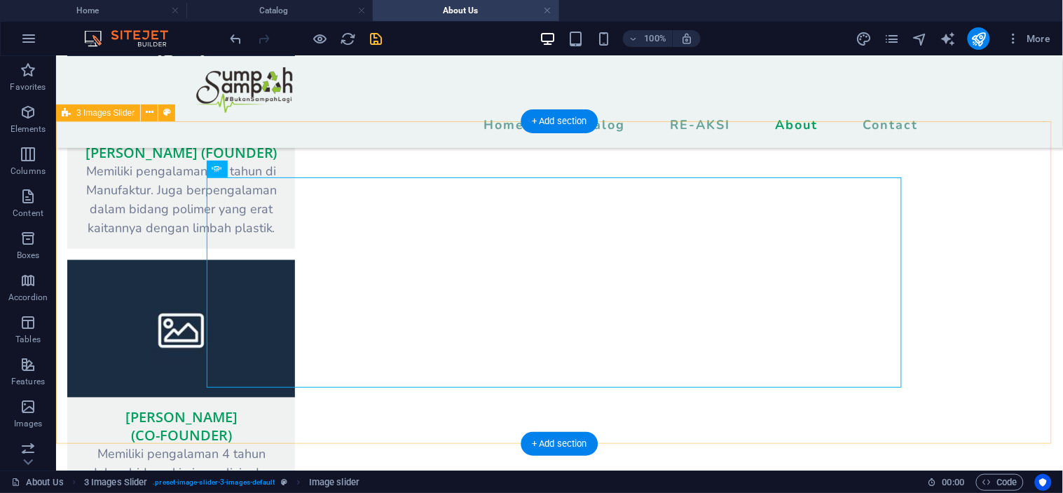
scroll to position [1909, 0]
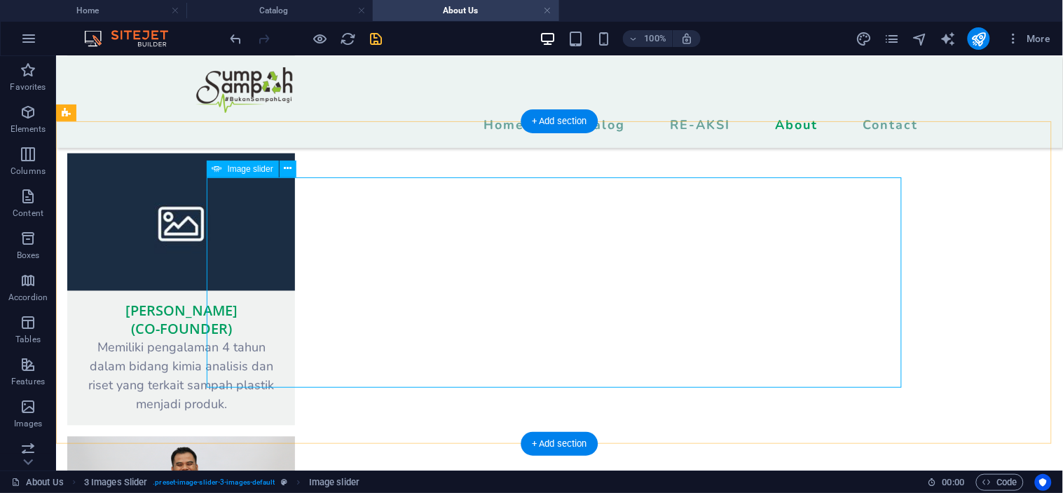
select select "px"
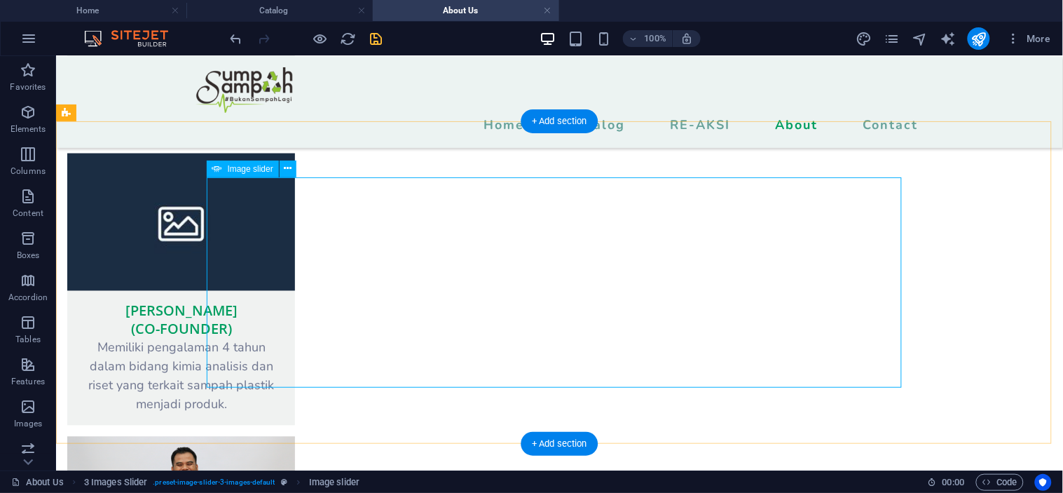
select select "ms"
select select "s"
select select "progressive"
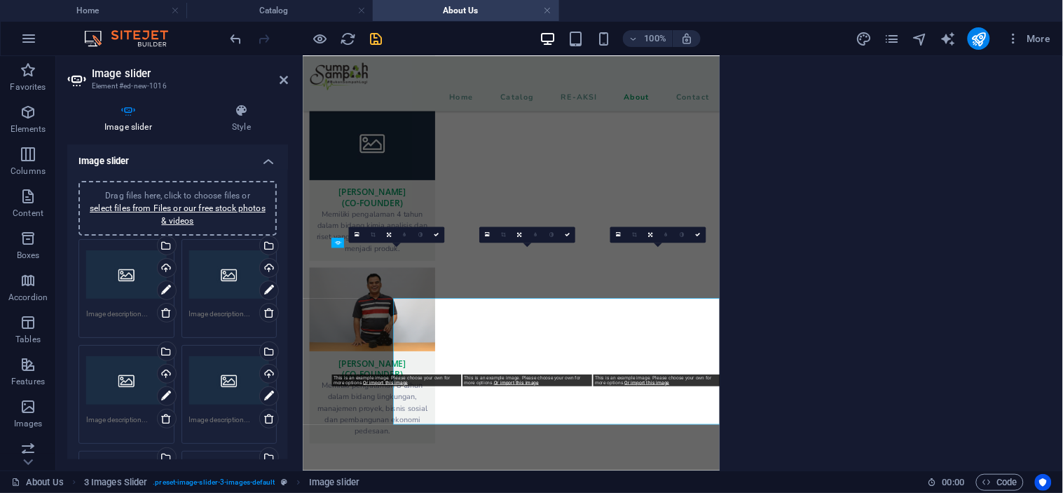
scroll to position [1626, 0]
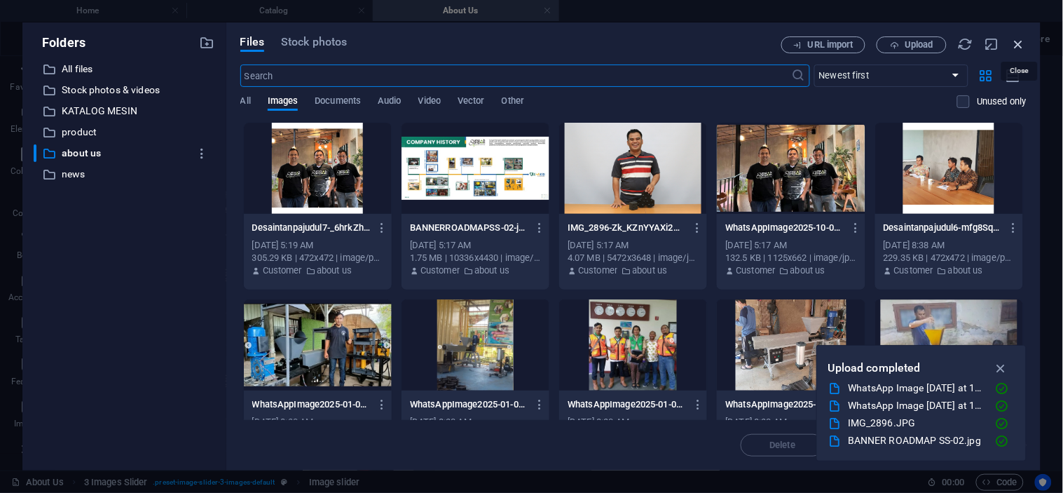
click at [1014, 40] on icon "button" at bounding box center [1019, 43] width 15 height 15
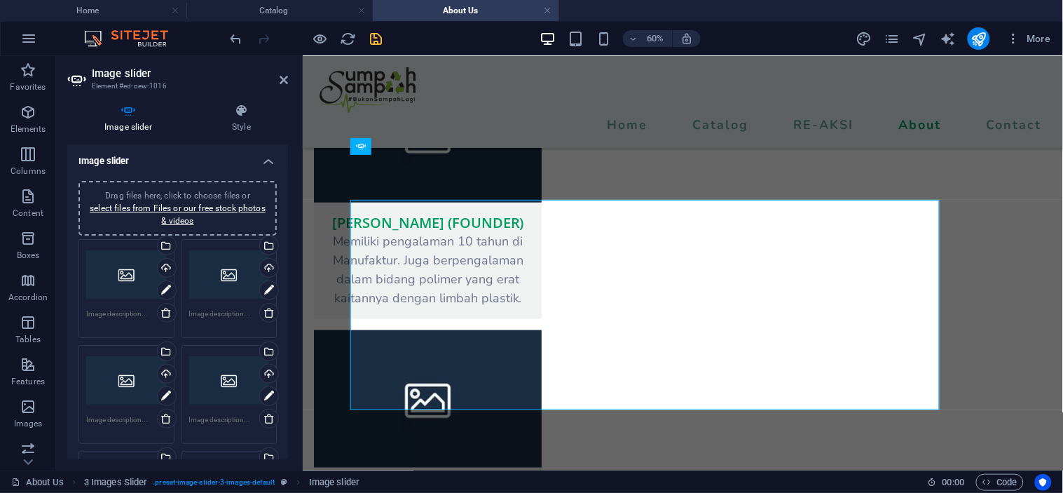
scroll to position [1802, 0]
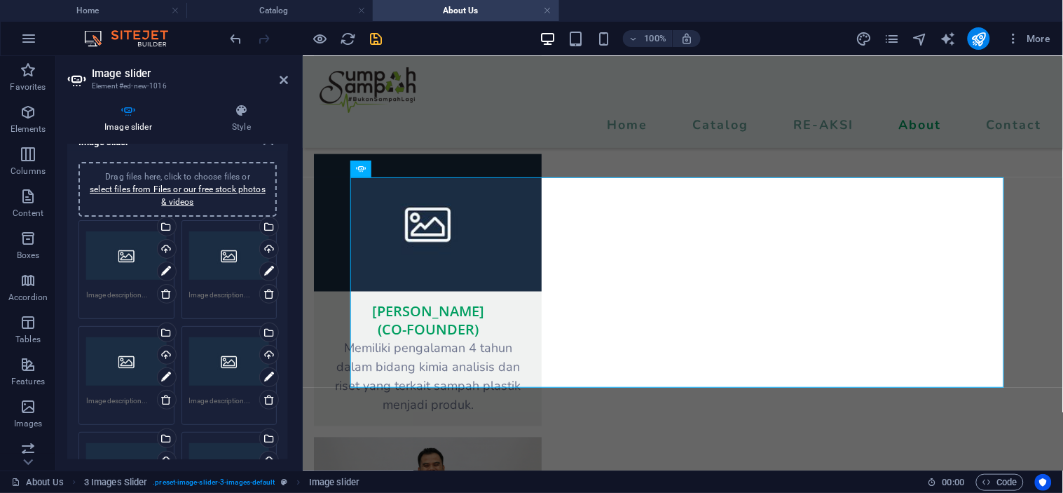
scroll to position [0, 0]
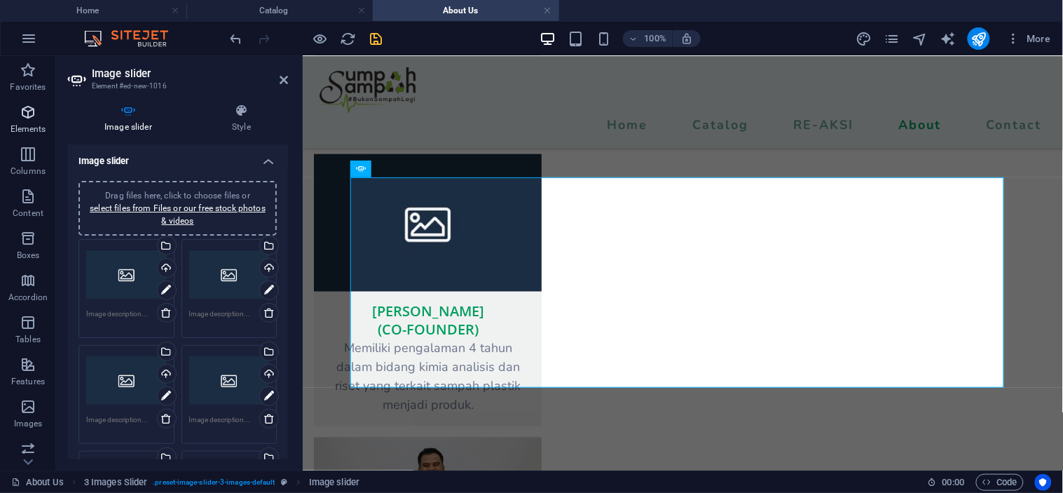
drag, startPoint x: 40, startPoint y: 114, endPoint x: 23, endPoint y: 116, distance: 17.0
click at [40, 114] on span "Elements" at bounding box center [28, 121] width 56 height 34
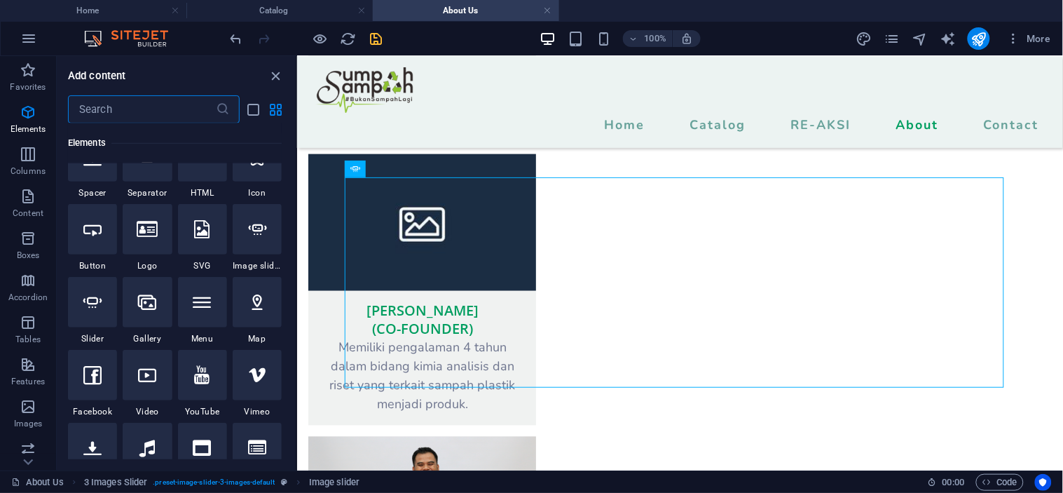
scroll to position [227, 0]
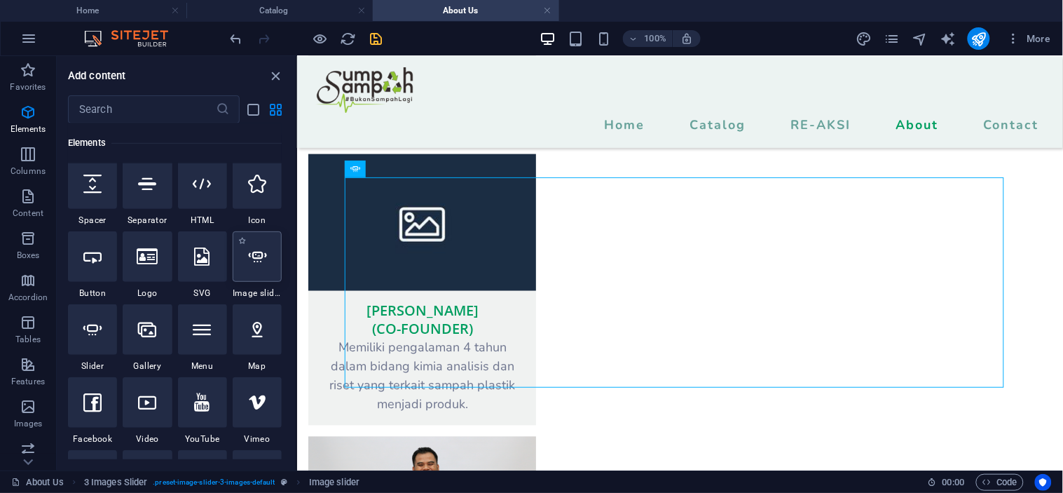
click at [253, 264] on icon at bounding box center [257, 256] width 18 height 18
select select "ms"
select select "s"
select select "progressive"
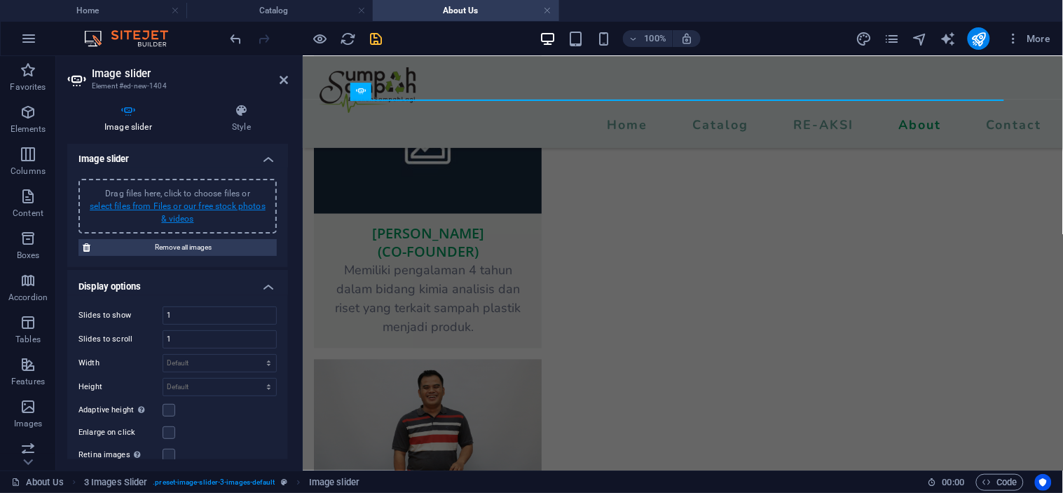
scroll to position [0, 0]
click at [244, 109] on icon at bounding box center [241, 111] width 93 height 14
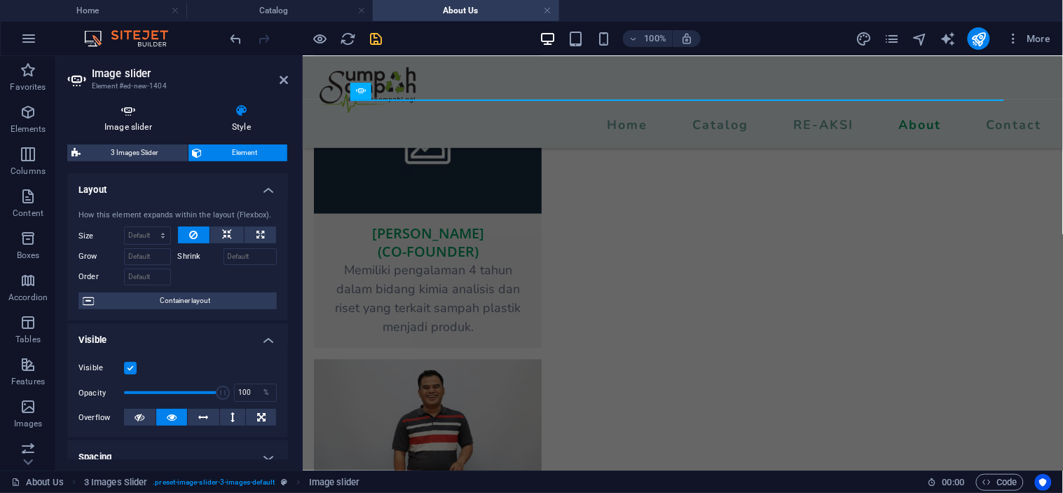
click at [119, 109] on icon at bounding box center [128, 111] width 122 height 14
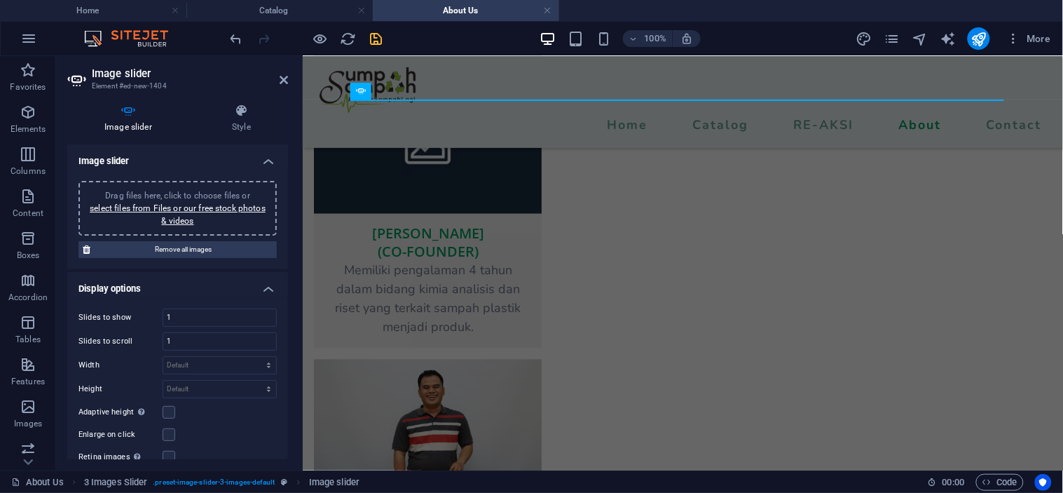
click at [200, 191] on span "Drag files here, click to choose files or select files from Files or our free s…" at bounding box center [178, 208] width 176 height 35
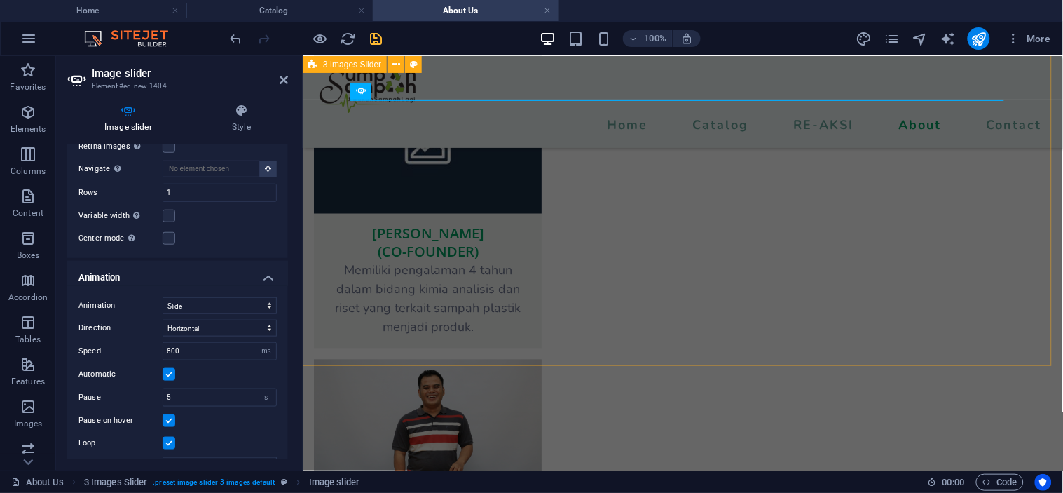
scroll to position [311, 0]
select select "rem"
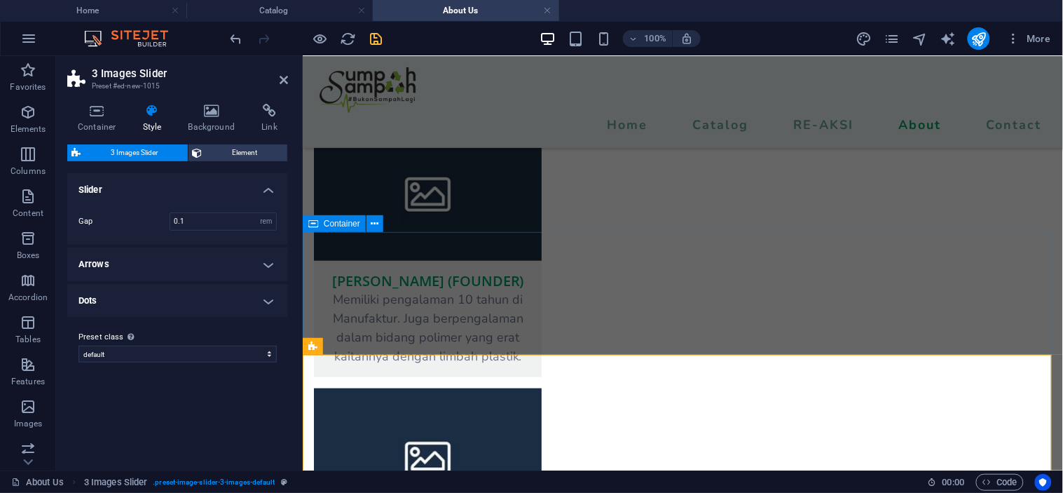
scroll to position [1724, 0]
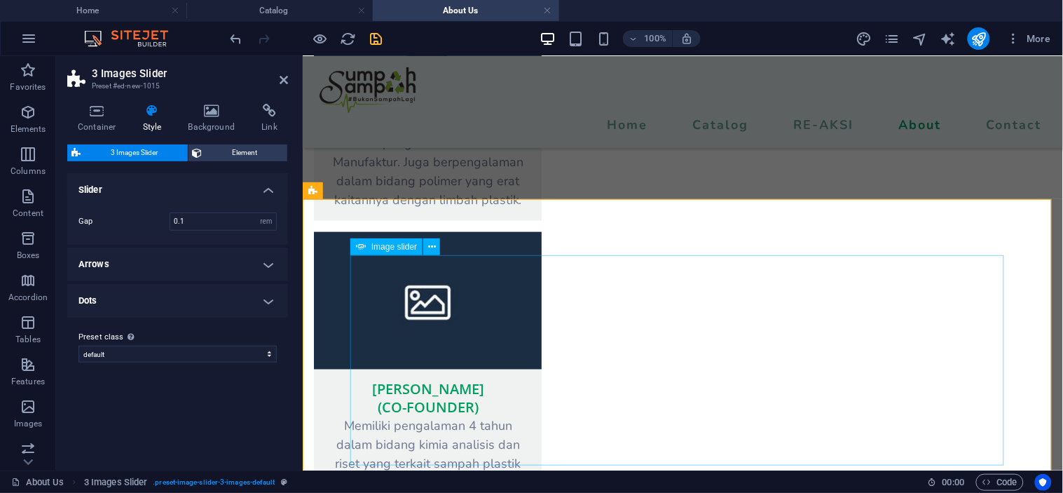
select select "px"
select select "ms"
select select "s"
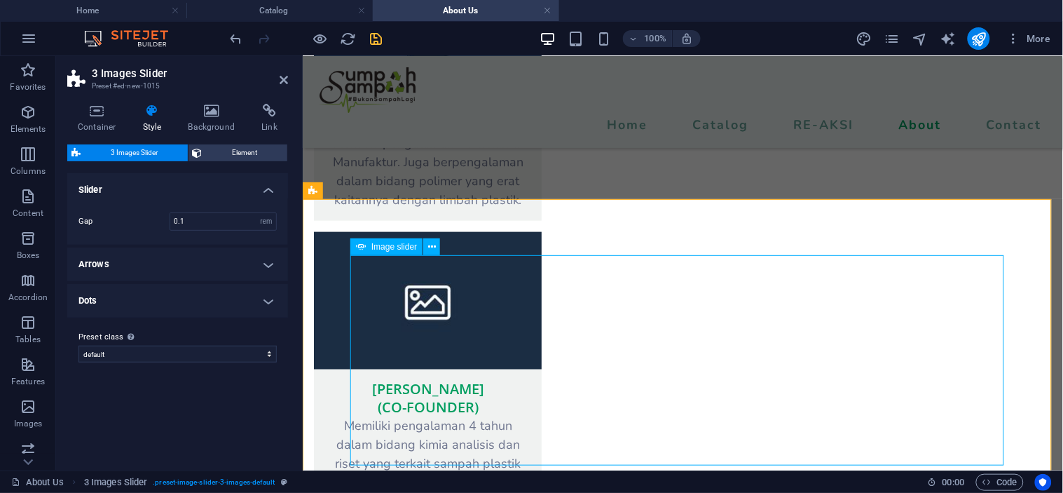
select select "progressive"
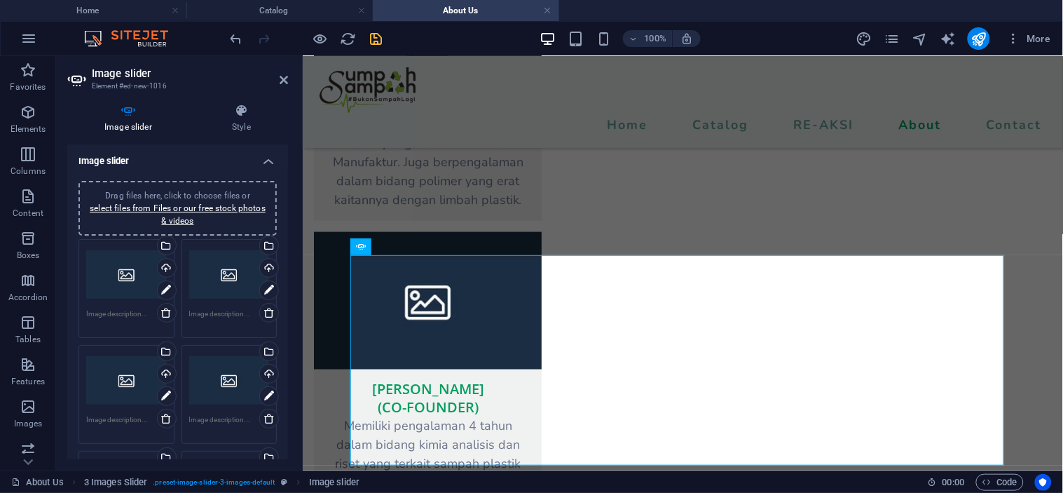
click at [120, 280] on div "Drag files here, click to choose files or select files from Files or our free s…" at bounding box center [126, 275] width 81 height 56
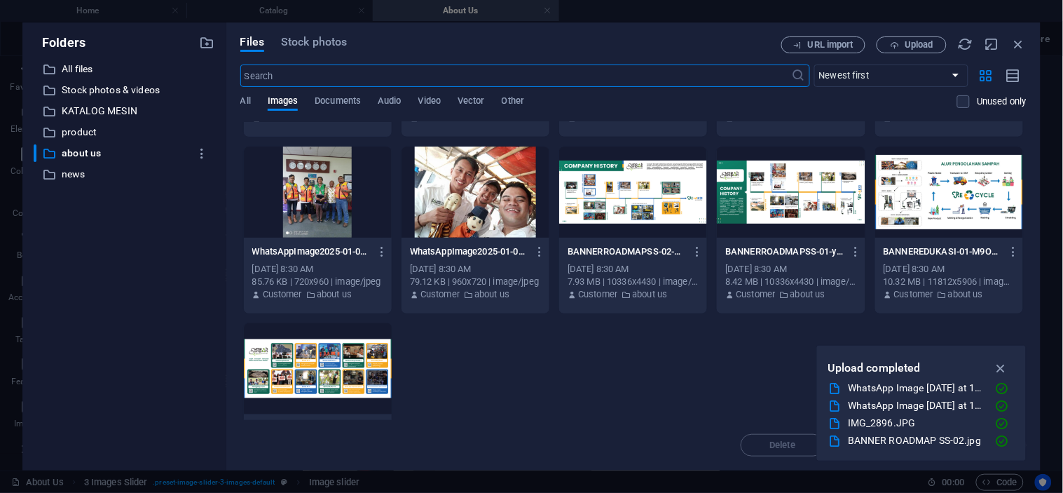
scroll to position [576, 0]
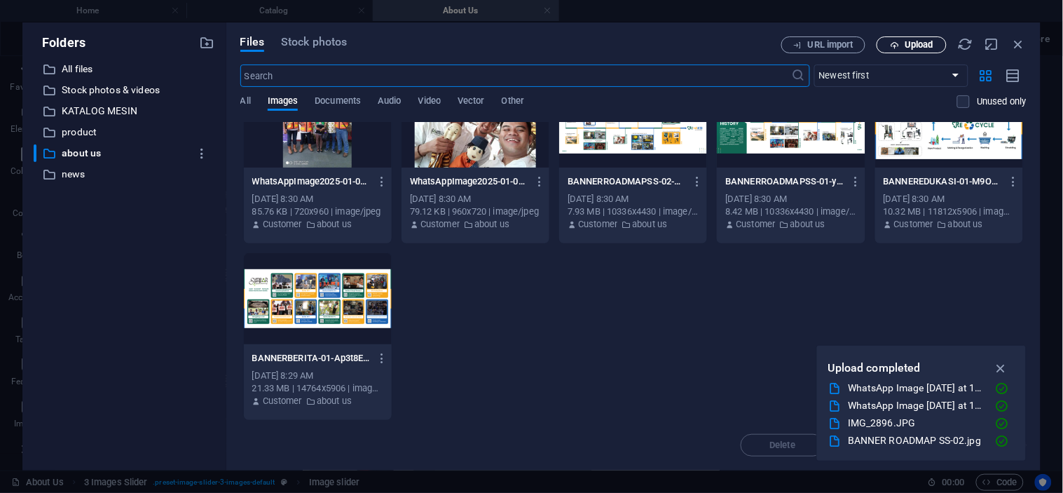
click at [922, 43] on span "Upload" at bounding box center [919, 45] width 29 height 8
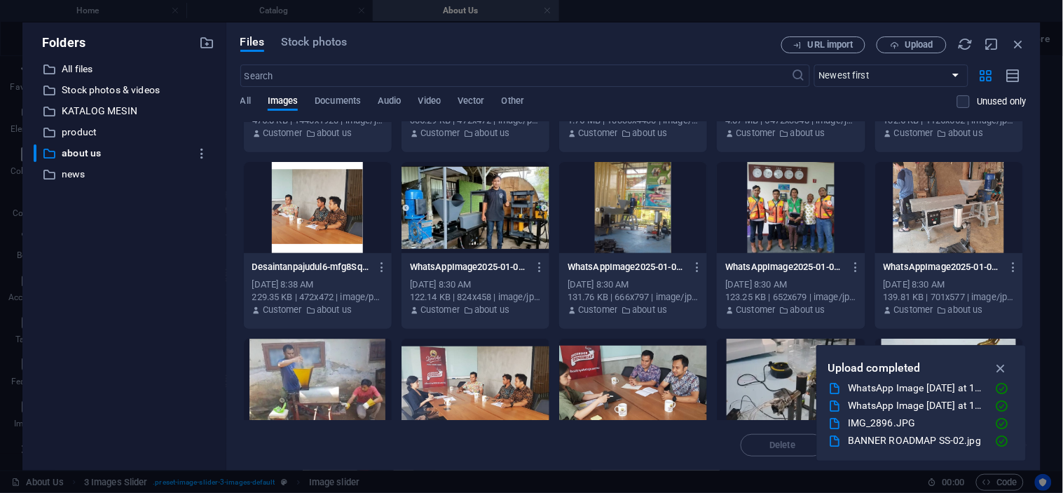
scroll to position [0, 0]
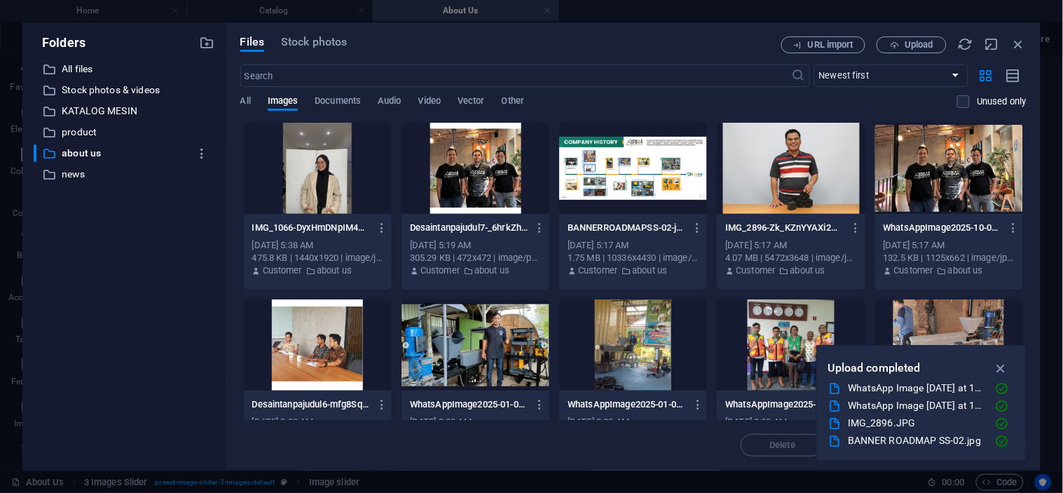
click at [333, 184] on div at bounding box center [318, 168] width 148 height 91
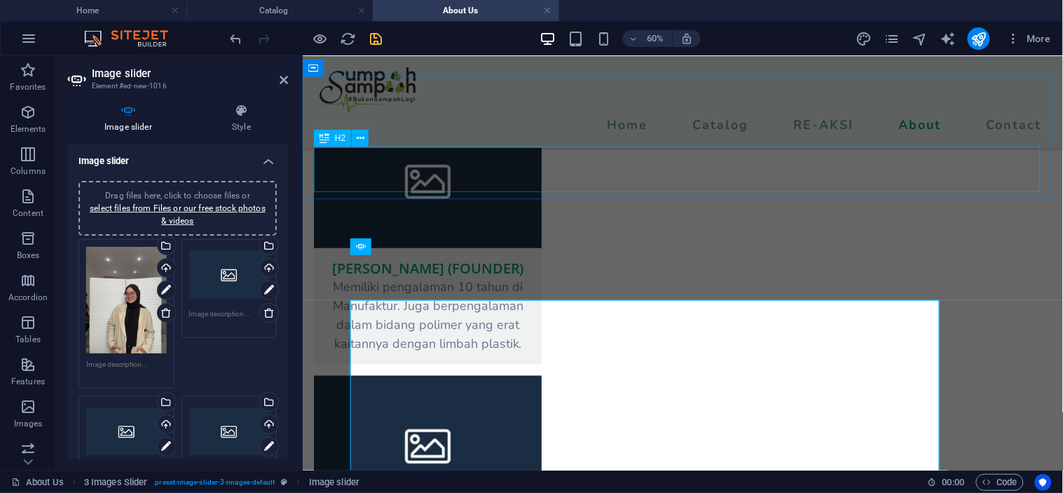
scroll to position [1724, 0]
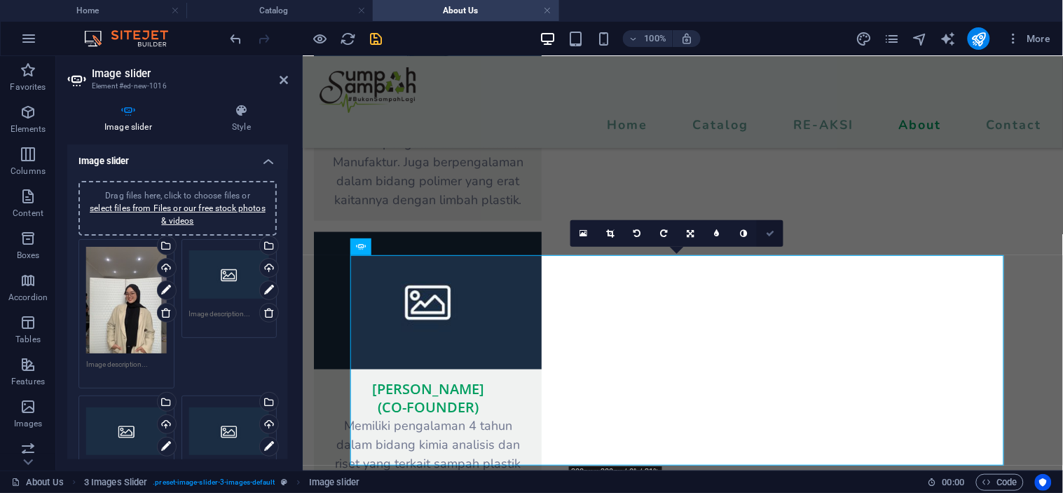
click at [769, 229] on icon at bounding box center [770, 233] width 8 height 8
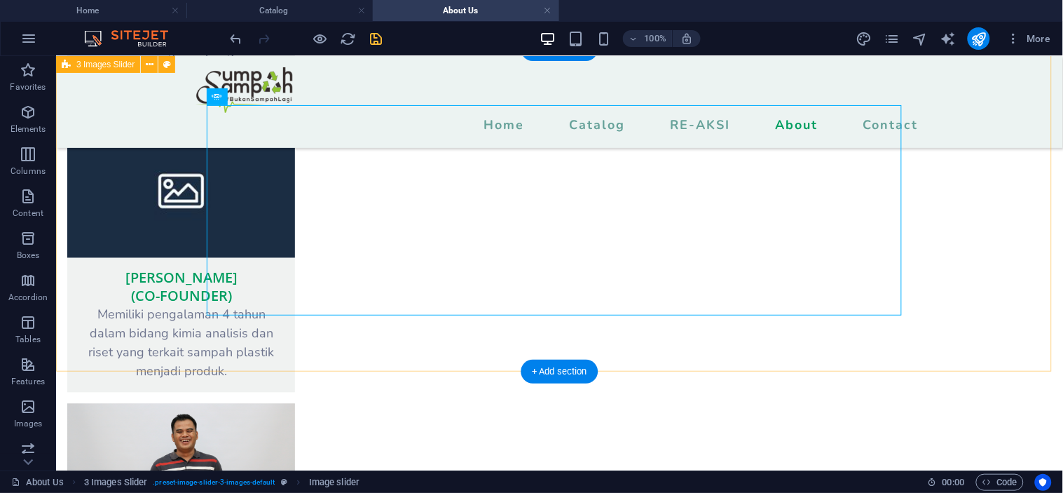
scroll to position [1908, 0]
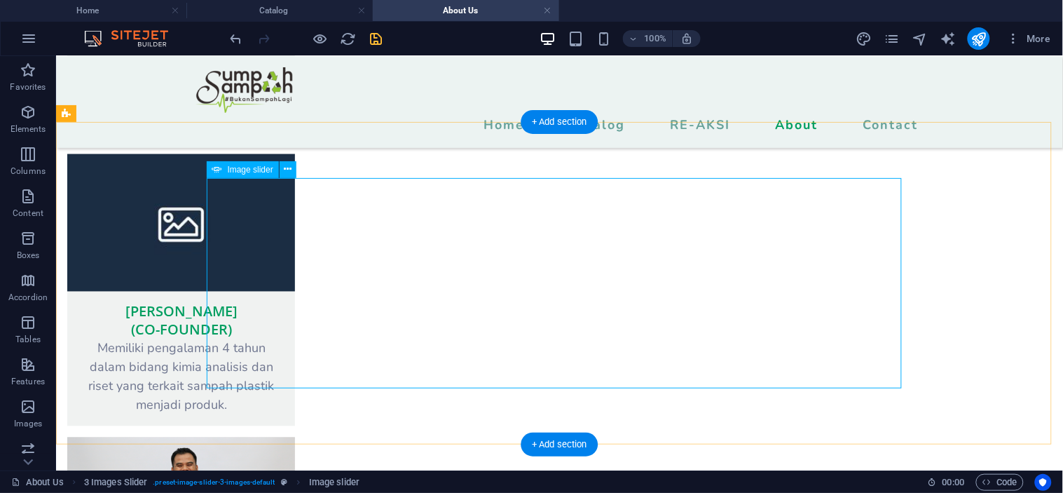
select select "px"
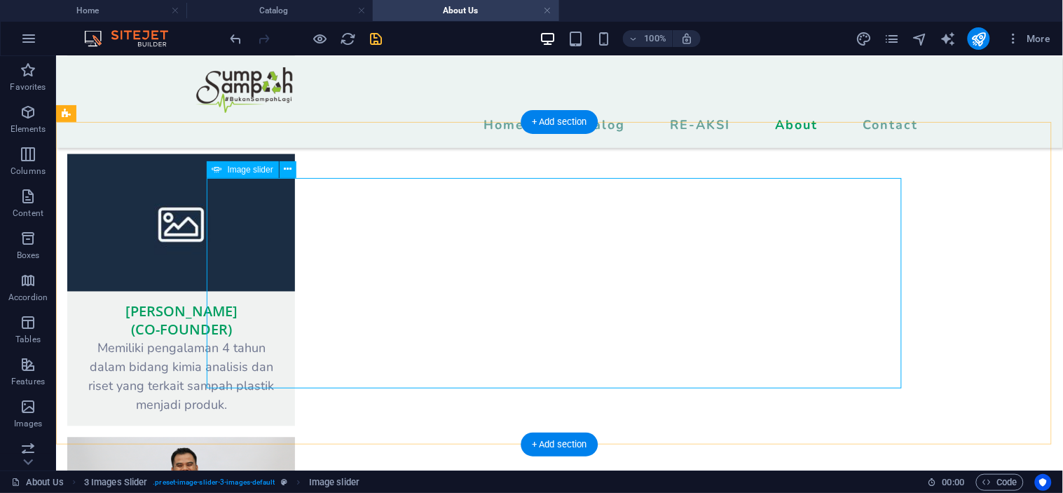
select select "ms"
select select "s"
select select "progressive"
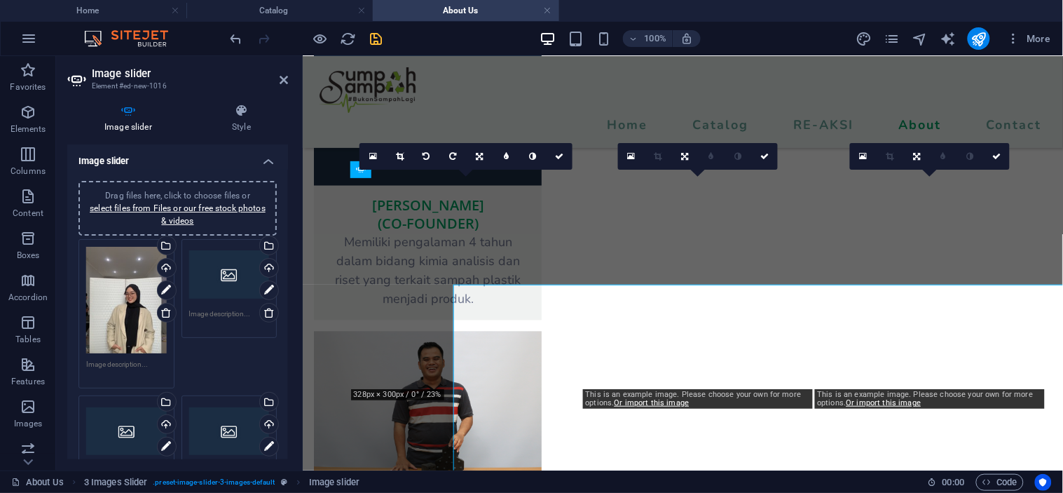
scroll to position [1802, 0]
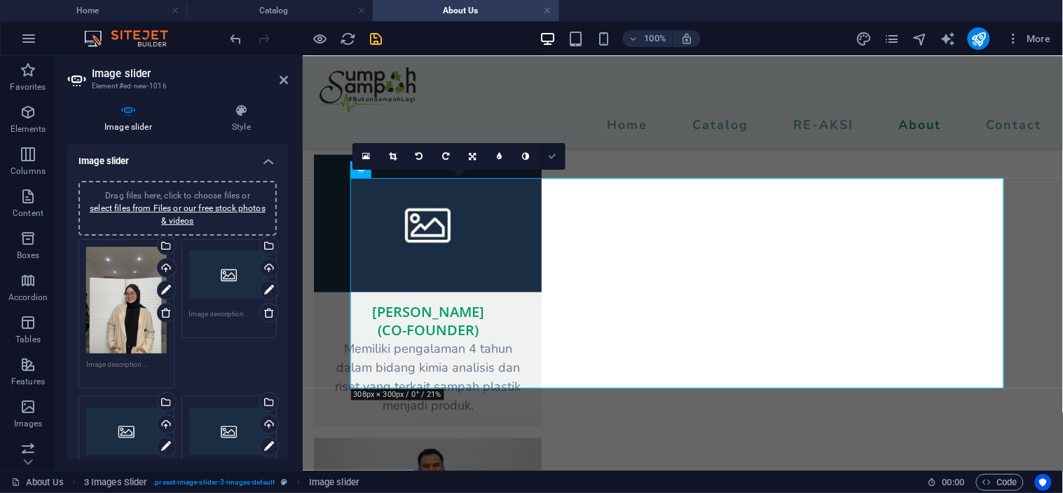
click at [550, 157] on icon at bounding box center [552, 156] width 8 height 8
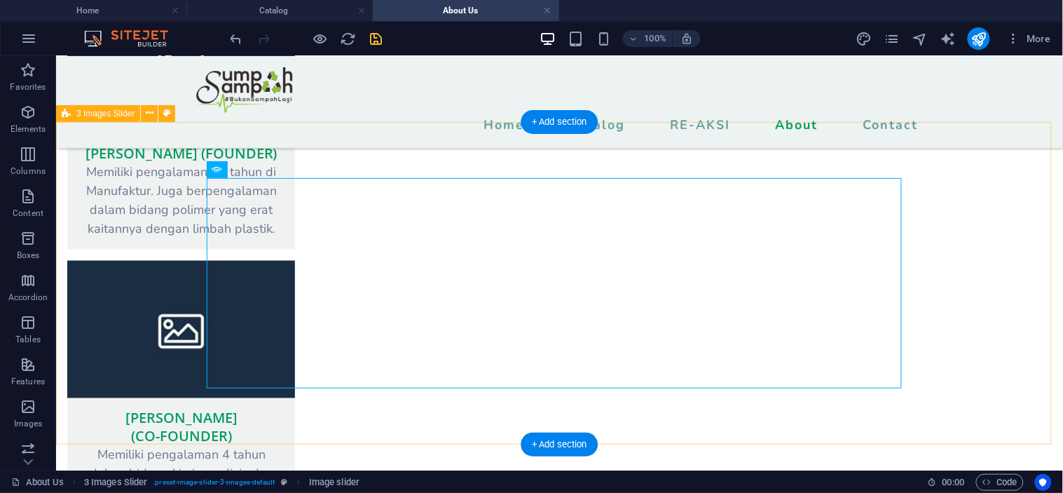
scroll to position [1908, 0]
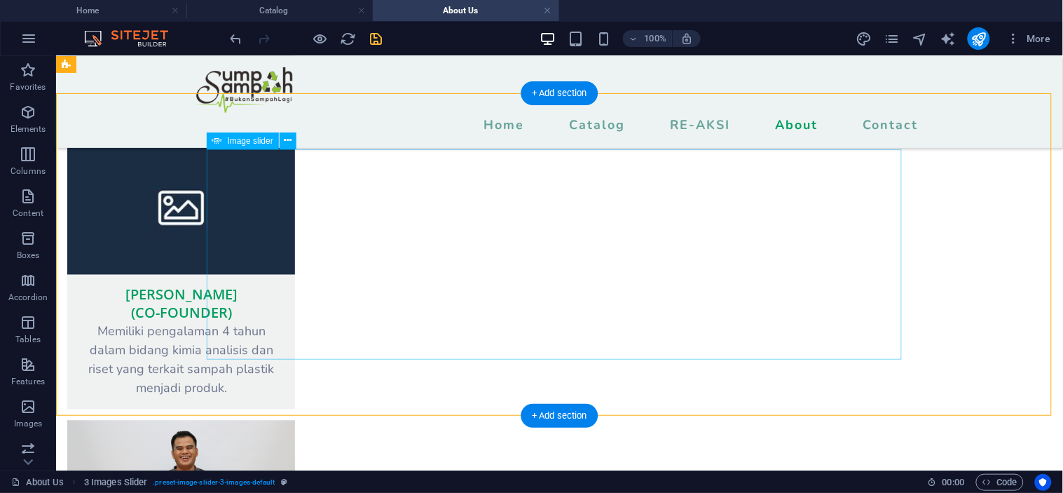
scroll to position [1909, 0]
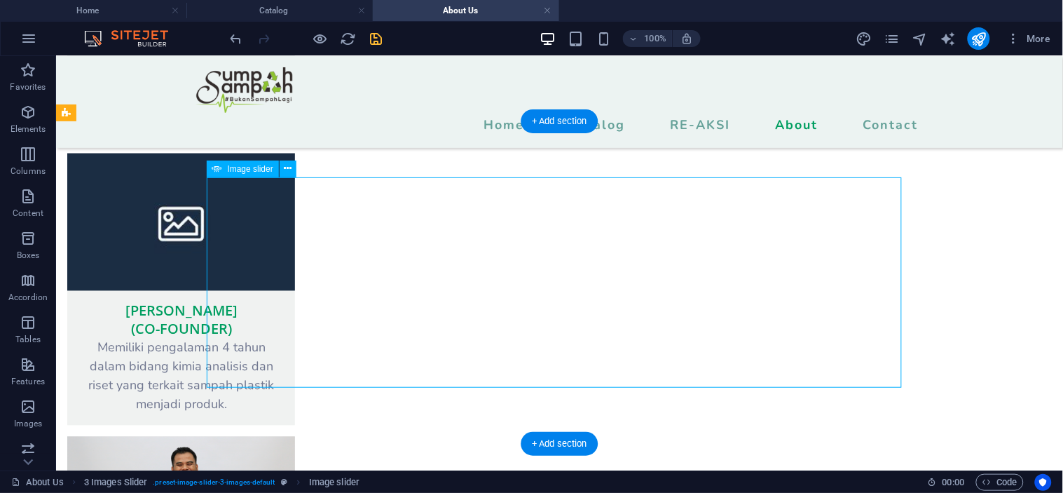
select select "px"
select select "ms"
select select "s"
select select "progressive"
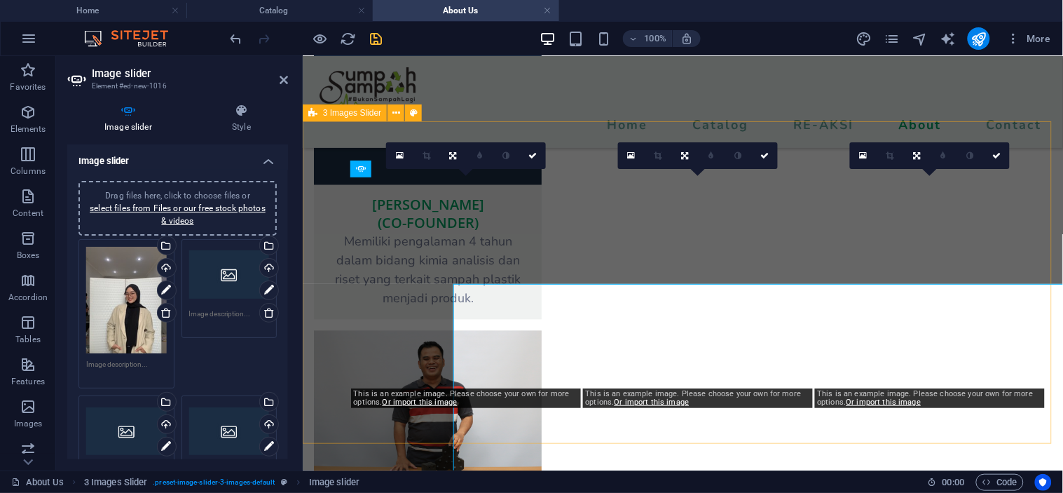
scroll to position [1802, 0]
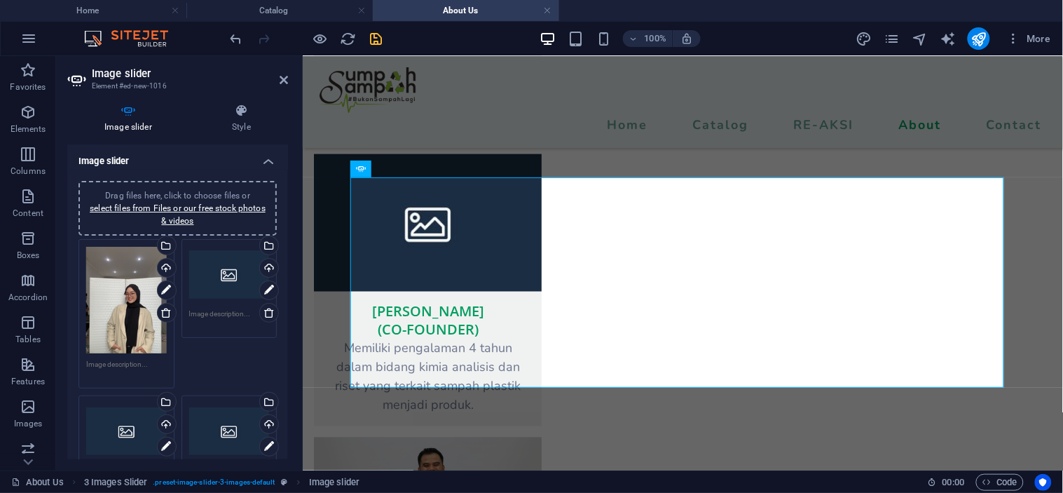
drag, startPoint x: 123, startPoint y: 306, endPoint x: 141, endPoint y: 295, distance: 21.0
click at [123, 306] on div "Drag files here, click to choose files or select files from Files or our free s…" at bounding box center [126, 300] width 81 height 107
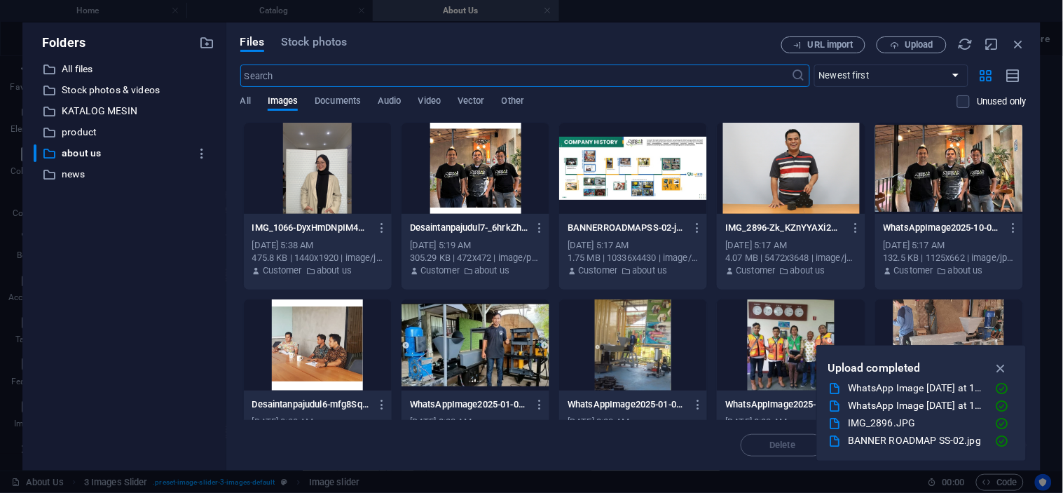
scroll to position [1626, 0]
click at [908, 41] on span "Upload" at bounding box center [919, 45] width 29 height 8
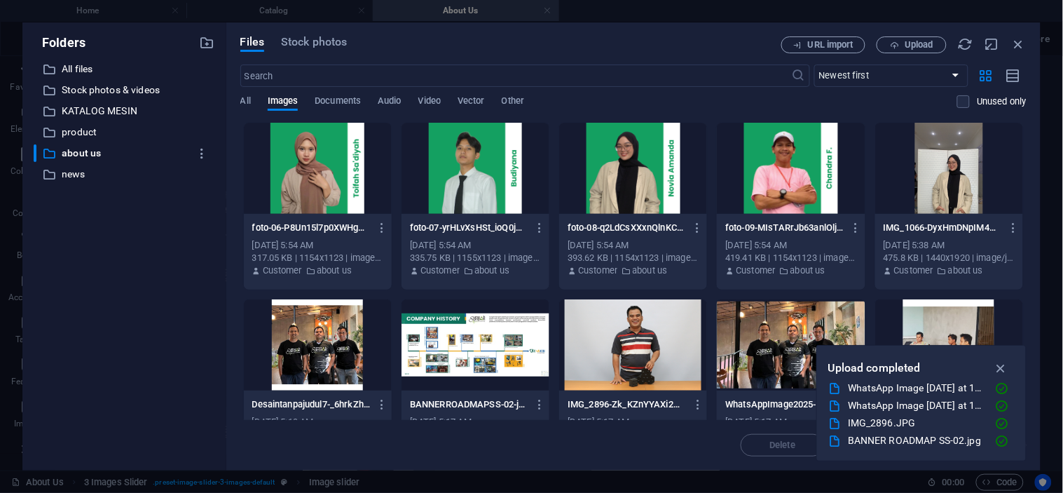
click at [608, 170] on div at bounding box center [633, 168] width 148 height 91
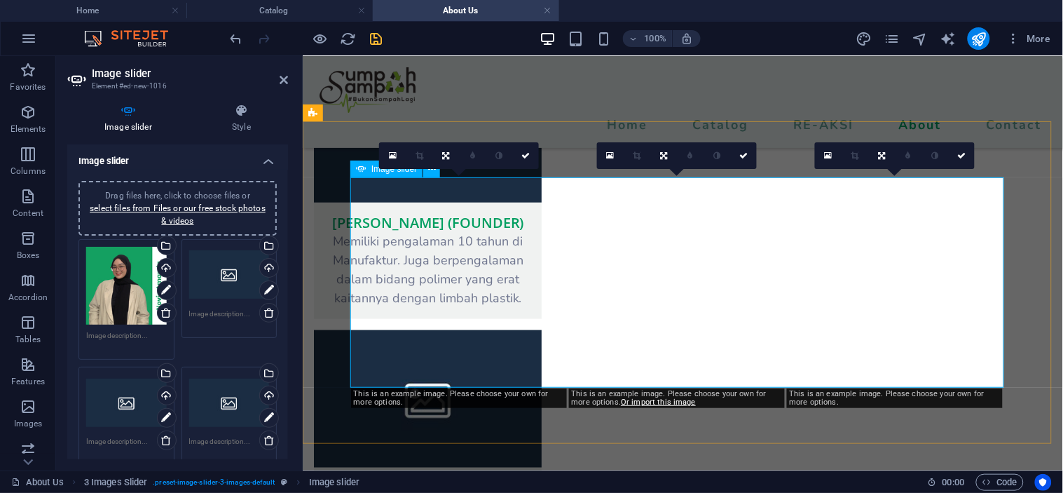
scroll to position [1802, 0]
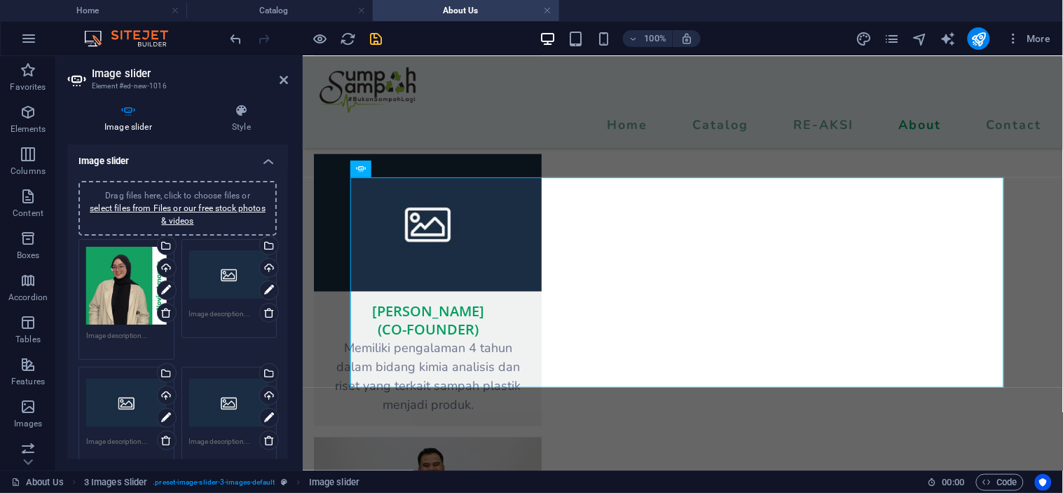
click at [214, 278] on div "Drag files here, click to choose files or select files from Files or our free s…" at bounding box center [229, 275] width 81 height 56
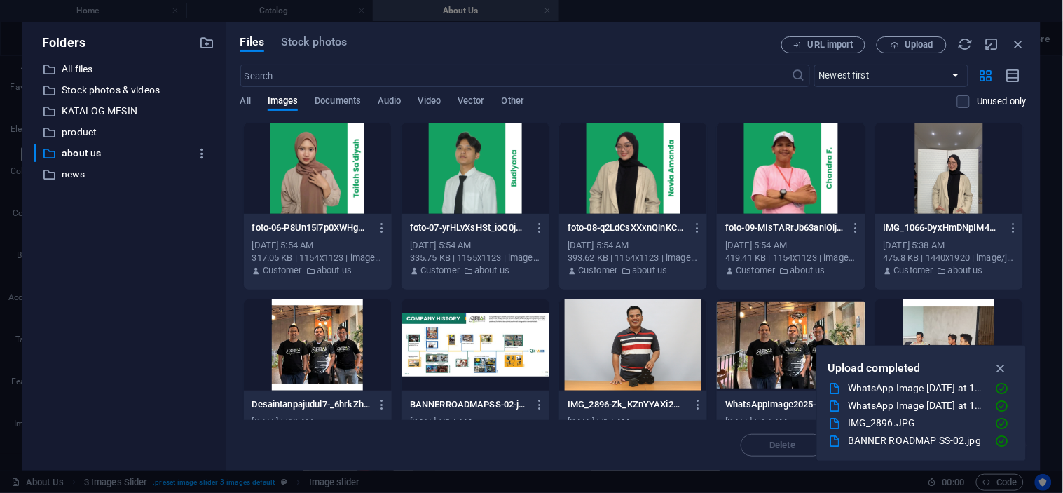
click at [299, 171] on div at bounding box center [318, 168] width 148 height 91
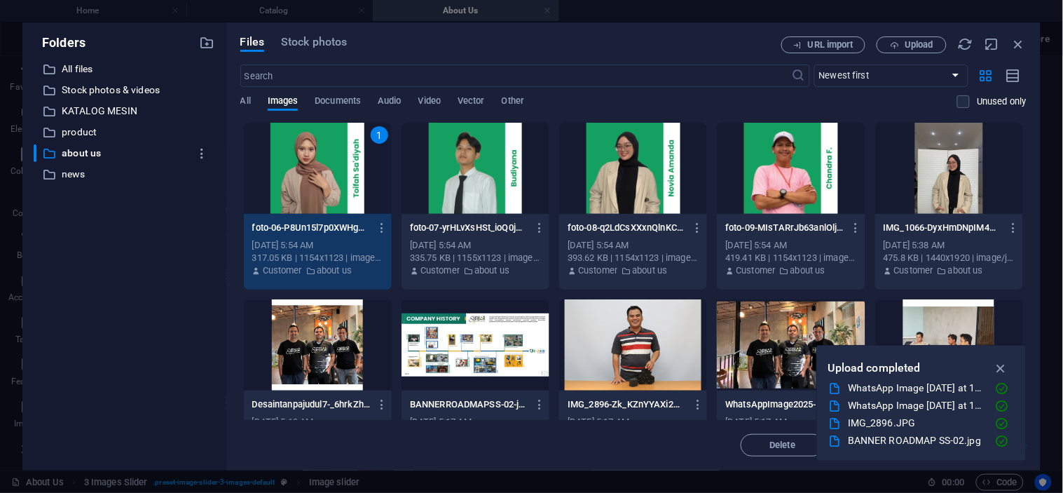
click at [299, 171] on div "1" at bounding box center [318, 168] width 148 height 91
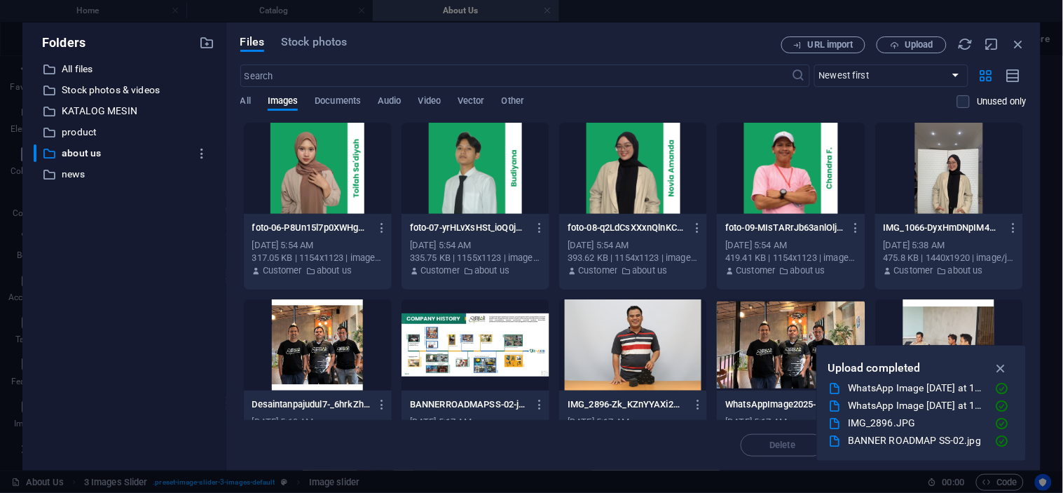
click at [299, 171] on div at bounding box center [318, 168] width 148 height 91
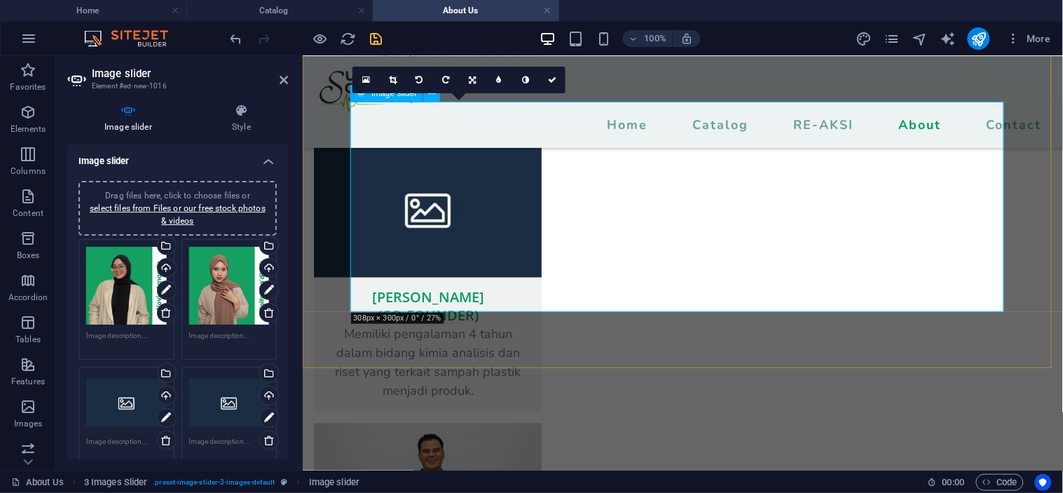
scroll to position [1880, 0]
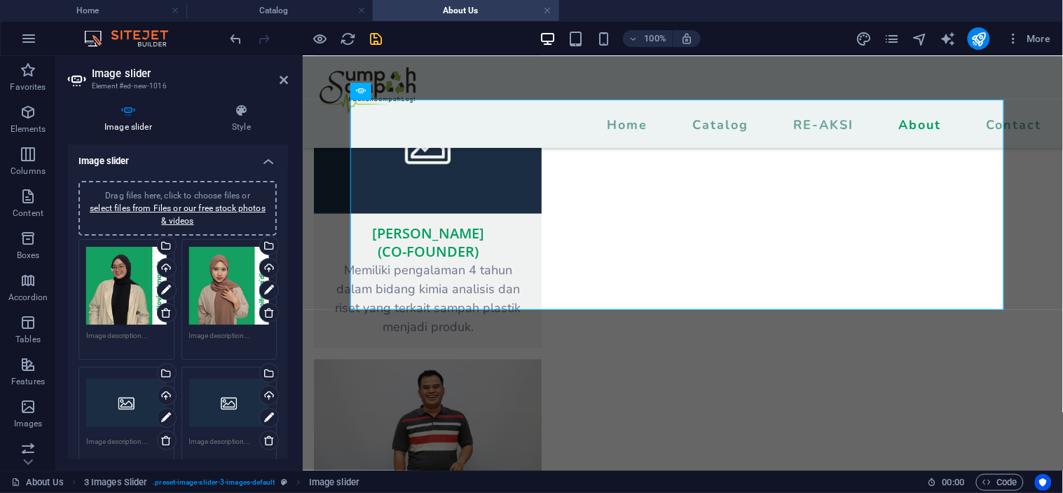
click at [109, 395] on div "Drag files here, click to choose files or select files from Files or our free s…" at bounding box center [126, 402] width 81 height 56
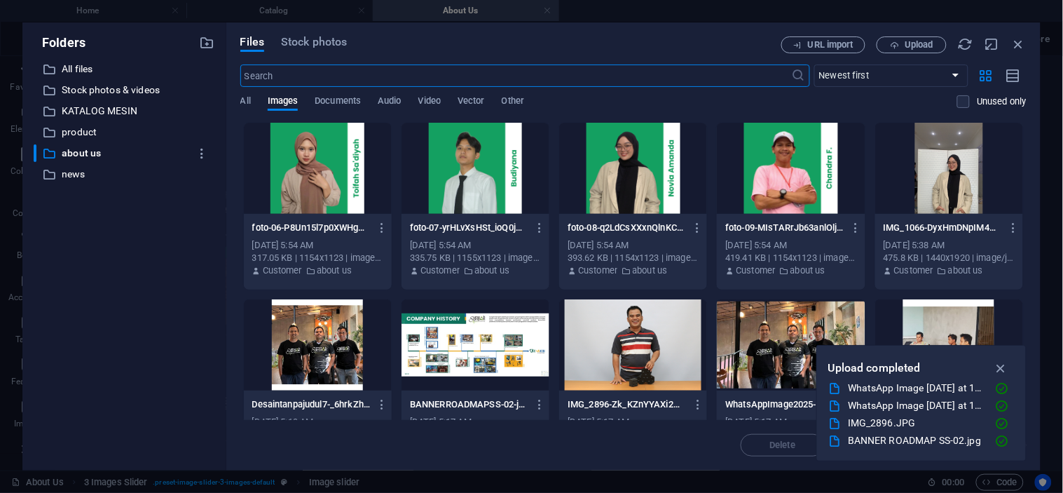
scroll to position [1626, 0]
click at [493, 174] on div at bounding box center [476, 168] width 148 height 91
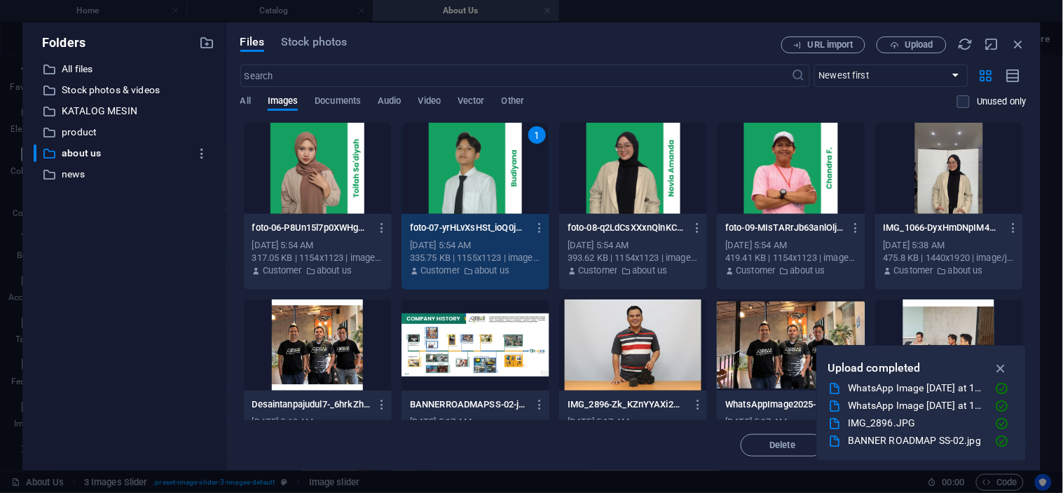
click at [493, 174] on div "1" at bounding box center [476, 168] width 148 height 91
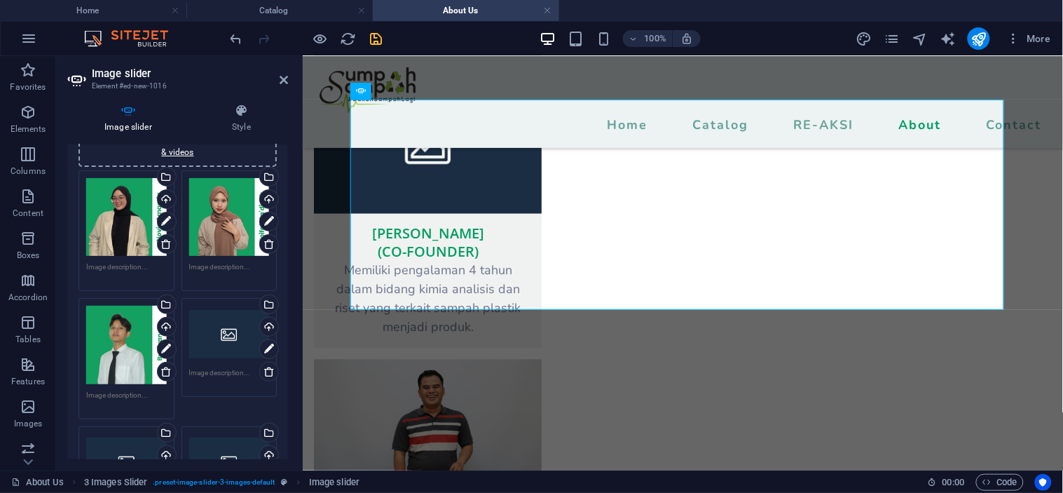
scroll to position [78, 0]
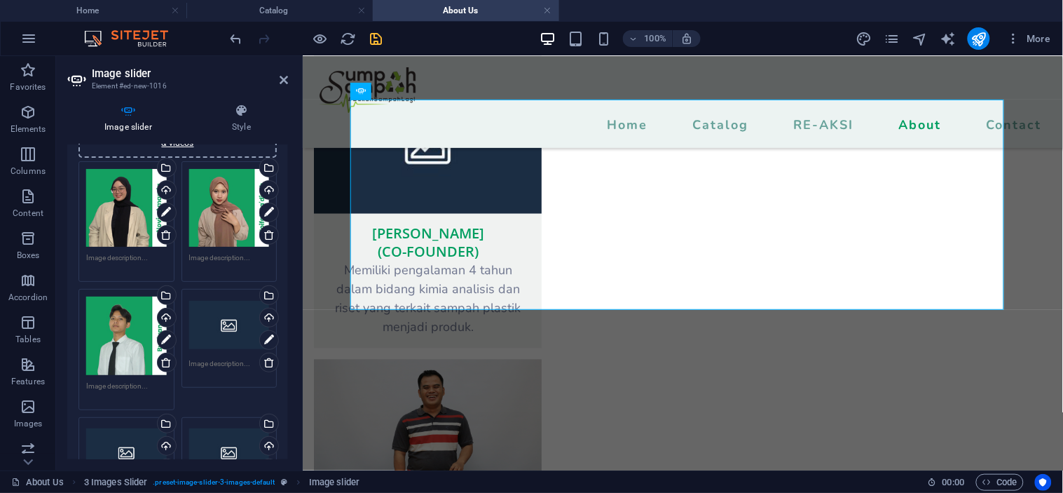
click at [217, 318] on div "Drag files here, click to choose files or select files from Files or our free s…" at bounding box center [229, 325] width 81 height 56
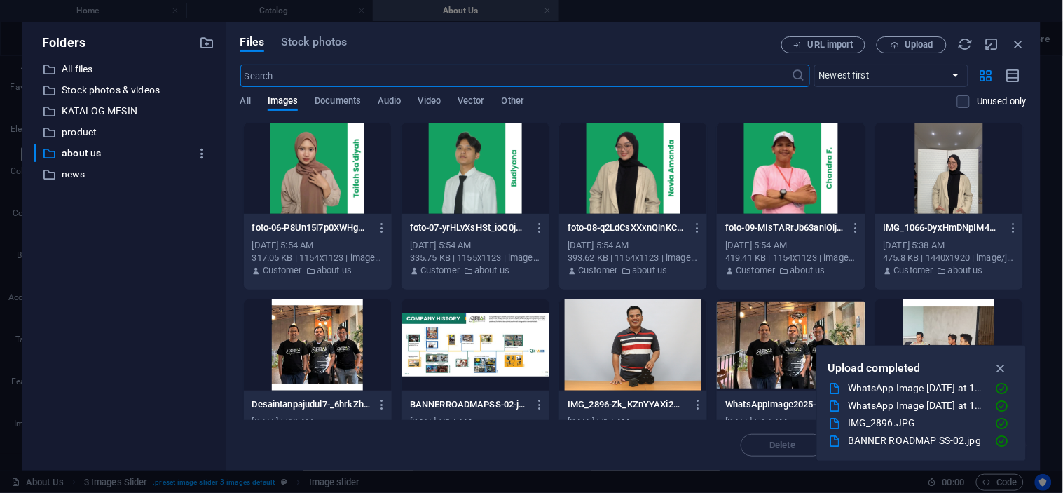
scroll to position [1626, 0]
click at [766, 172] on div at bounding box center [791, 168] width 148 height 91
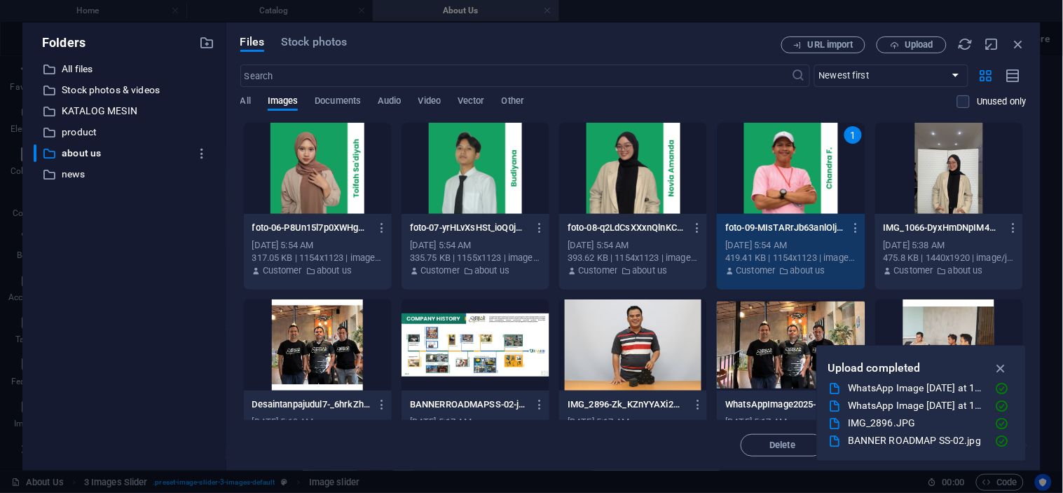
click at [766, 172] on div "1" at bounding box center [791, 168] width 148 height 91
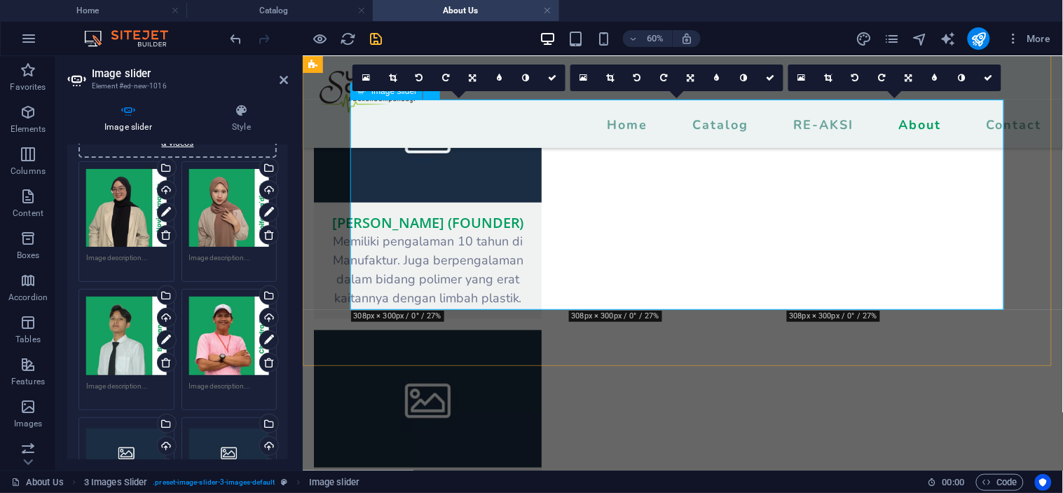
scroll to position [1880, 0]
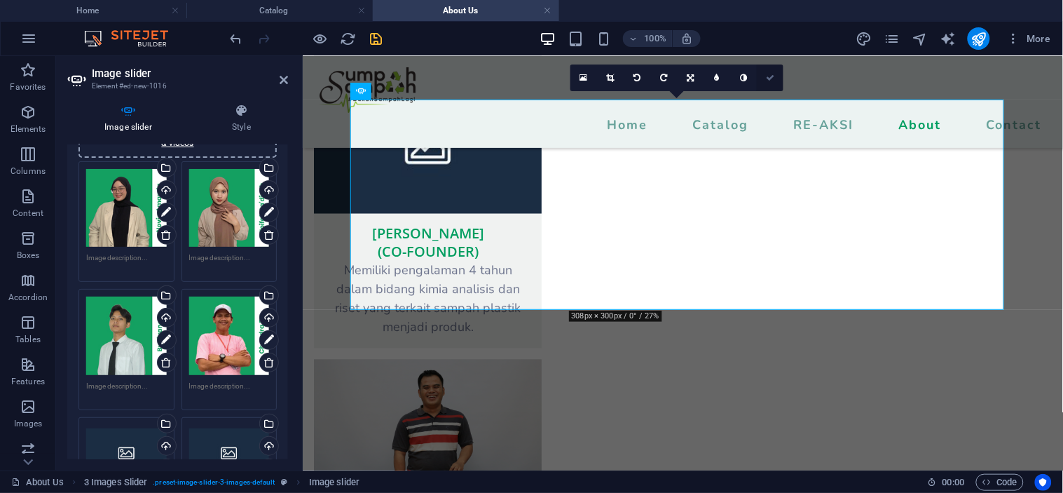
click at [772, 81] on icon at bounding box center [770, 78] width 8 height 8
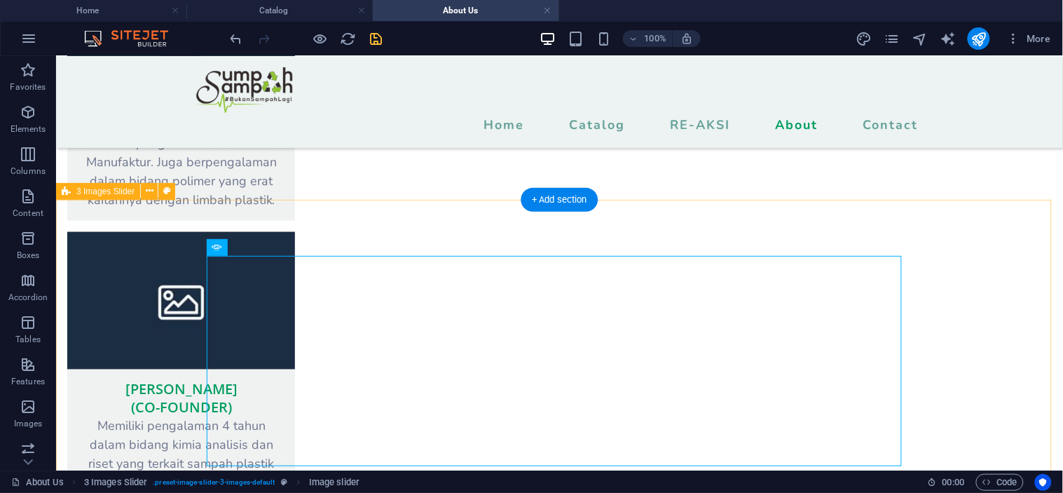
scroll to position [1908, 0]
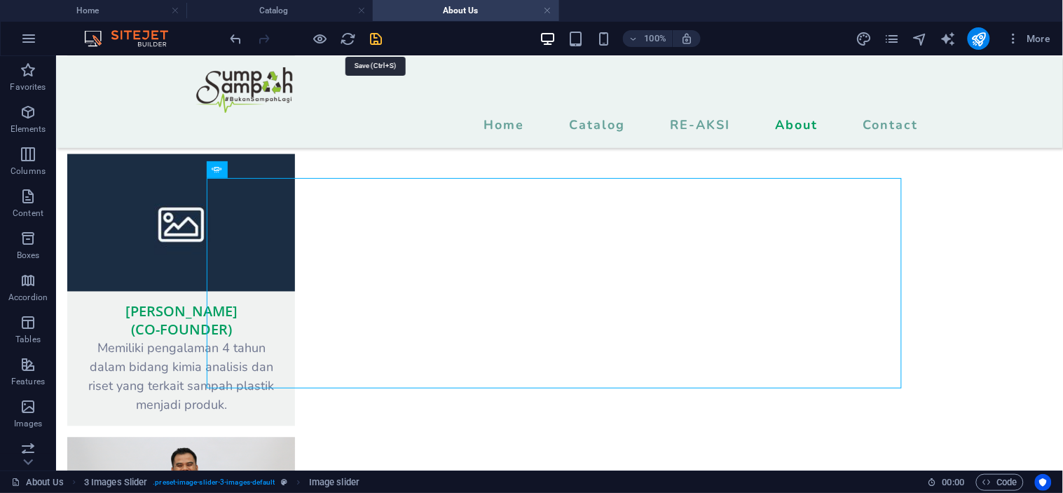
click at [383, 32] on icon "save" at bounding box center [377, 39] width 16 height 16
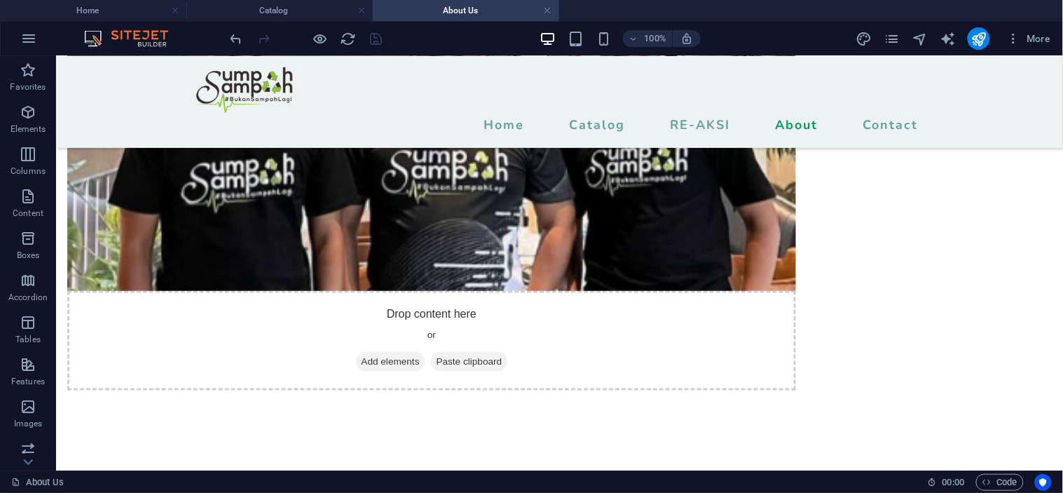
scroll to position [165, 0]
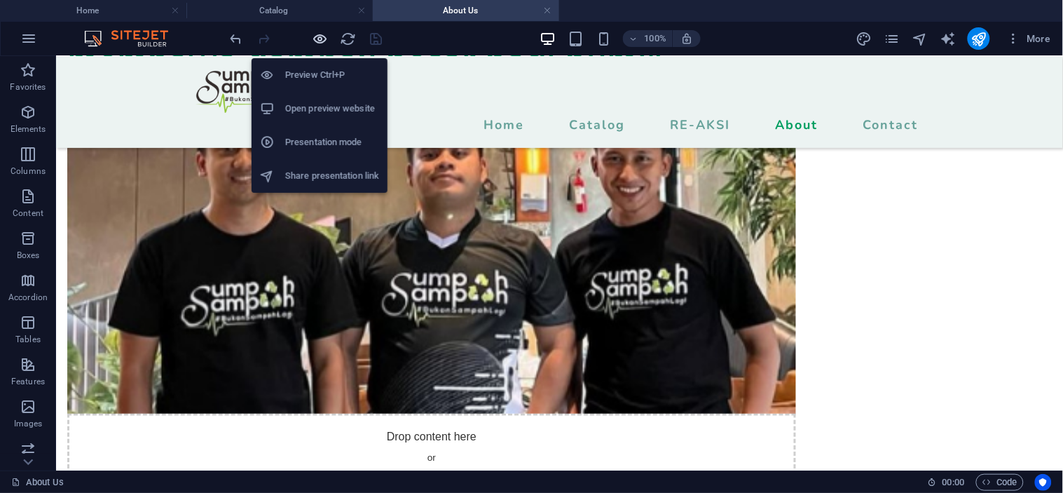
click at [316, 41] on icon "button" at bounding box center [321, 39] width 16 height 16
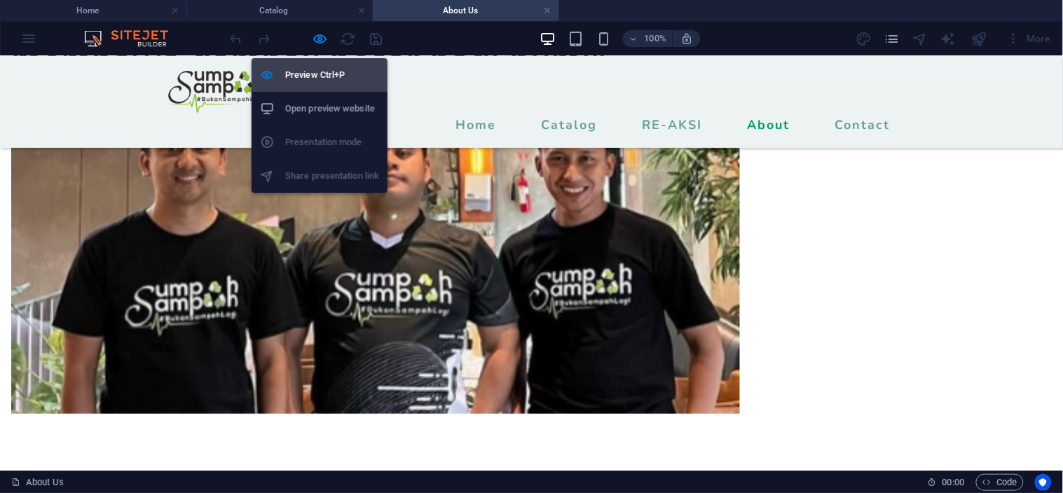
click at [322, 74] on h6 "Preview Ctrl+P" at bounding box center [332, 75] width 94 height 17
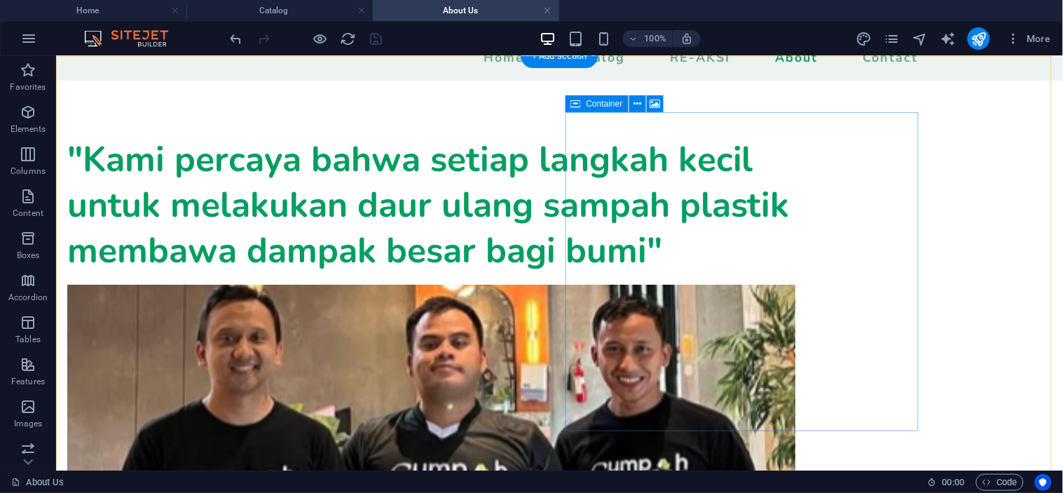
scroll to position [0, 0]
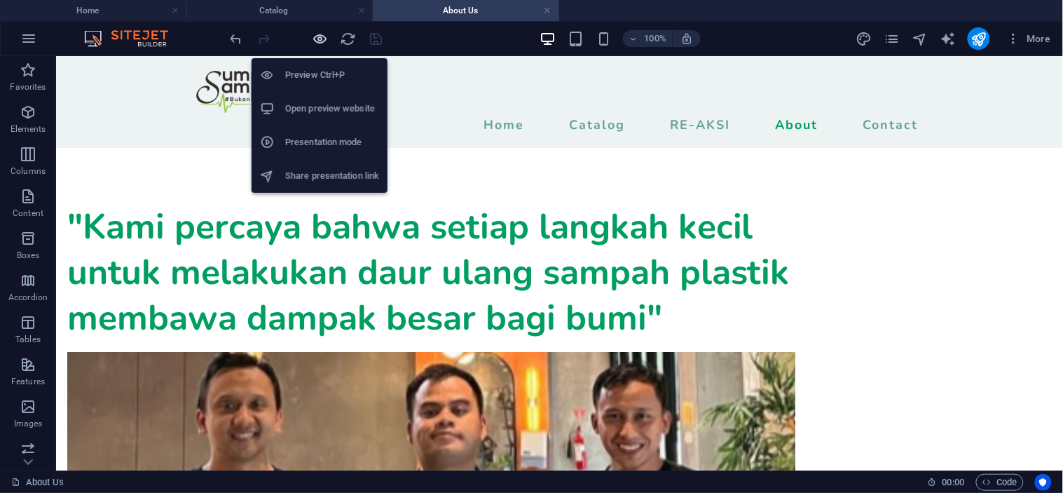
click at [314, 37] on icon "button" at bounding box center [321, 39] width 16 height 16
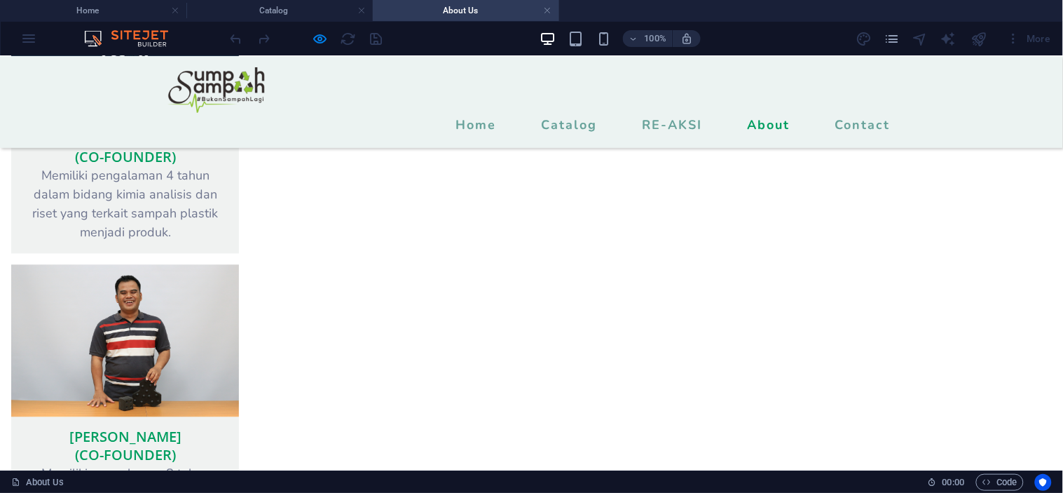
scroll to position [2010, 0]
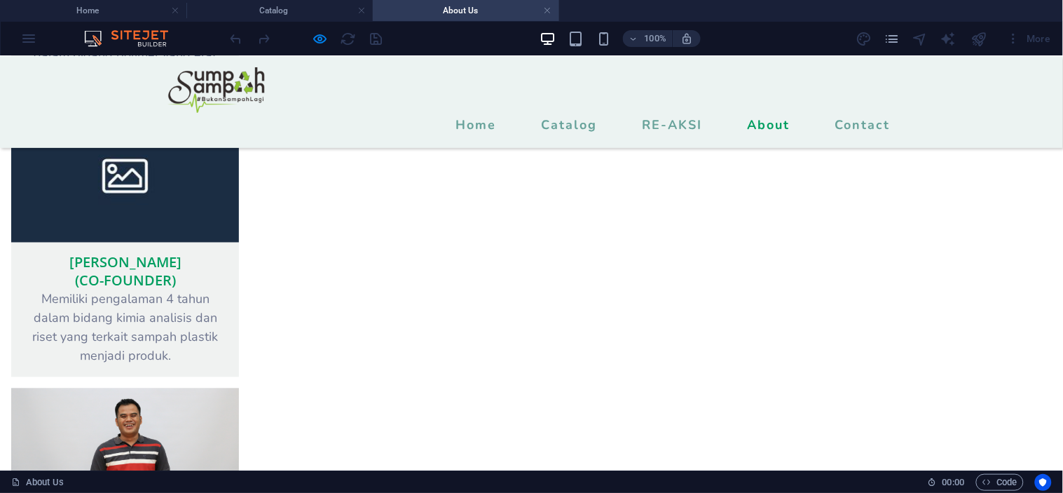
scroll to position [1933, 0]
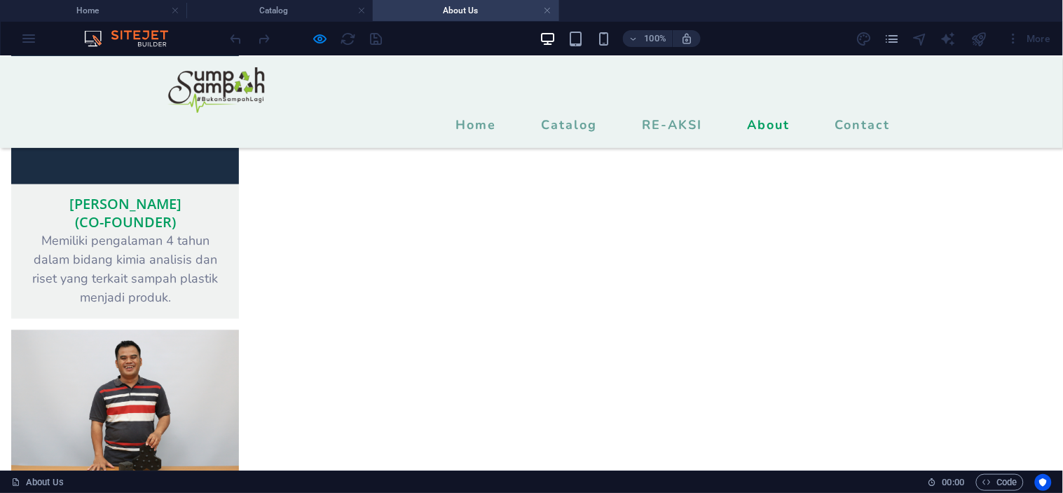
scroll to position [2010, 0]
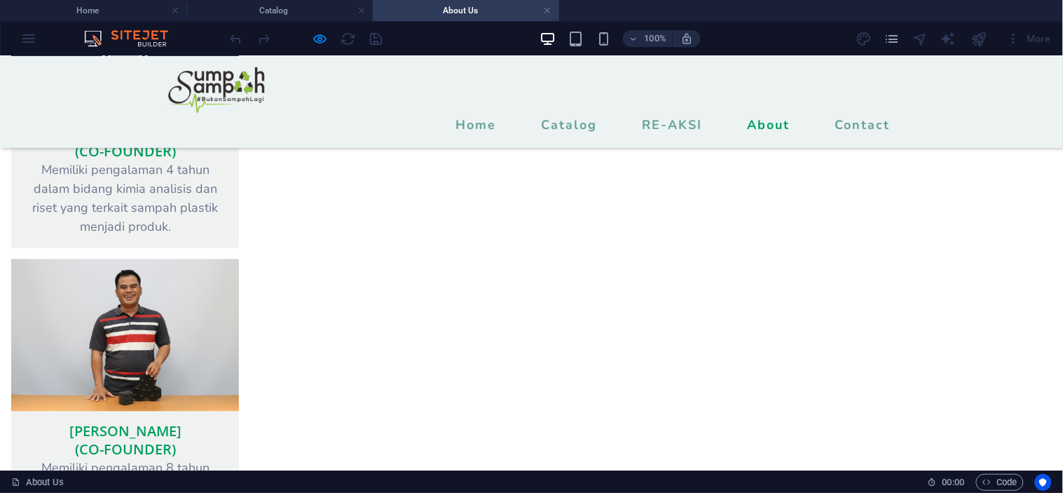
click at [30, 32] on div "100% More" at bounding box center [532, 39] width 1062 height 34
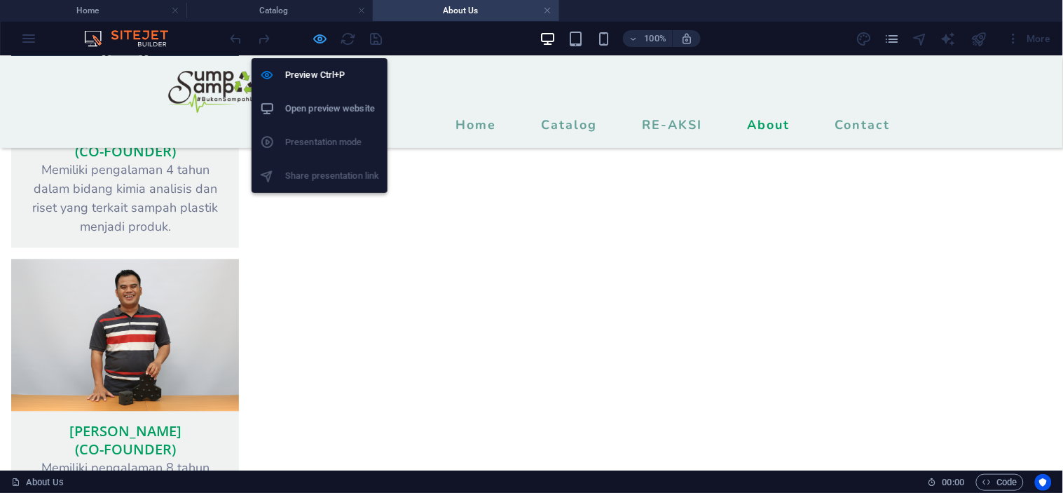
click at [318, 33] on icon "button" at bounding box center [321, 39] width 16 height 16
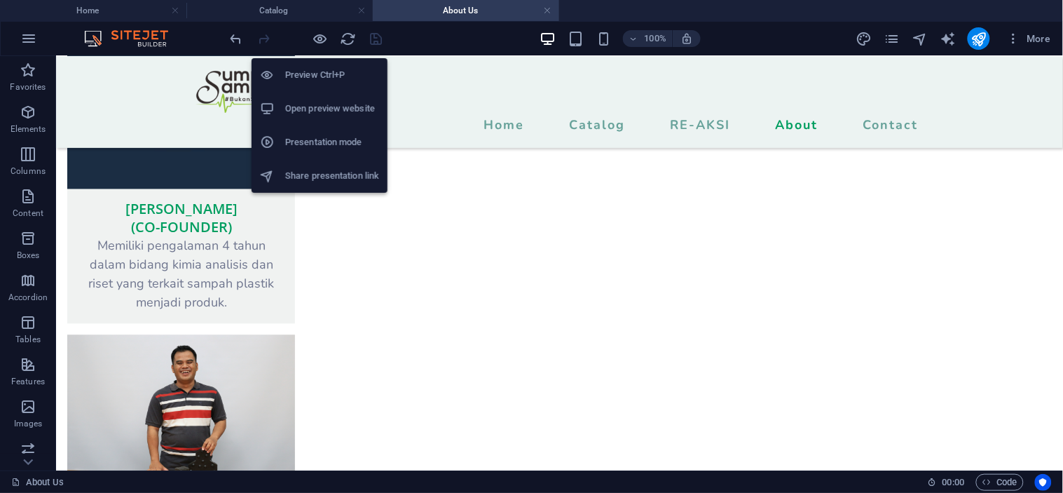
scroll to position [1987, 0]
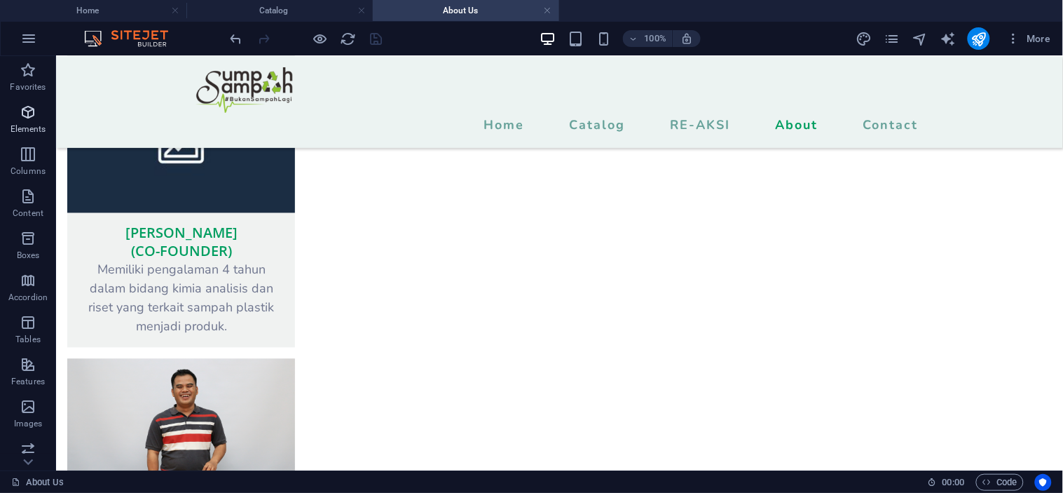
click at [32, 108] on icon "button" at bounding box center [28, 112] width 17 height 17
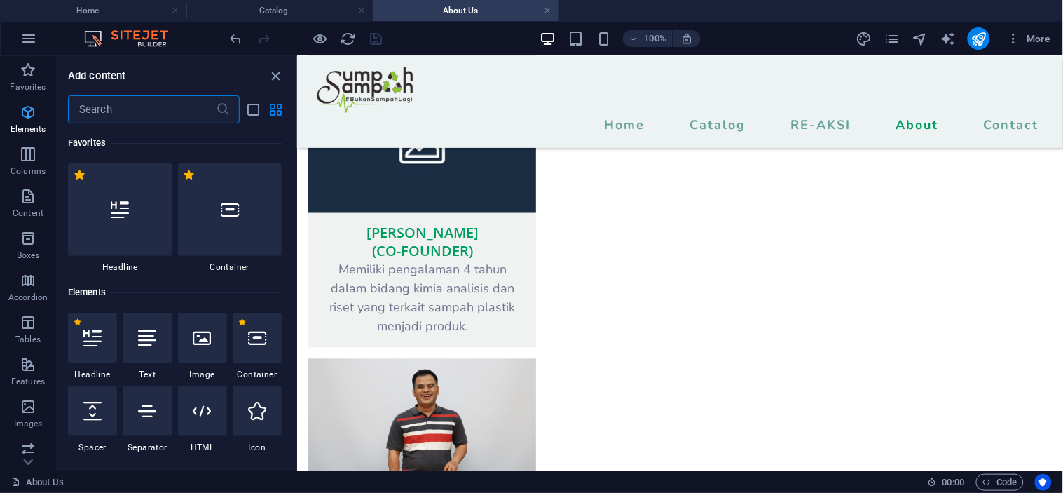
scroll to position [149, 0]
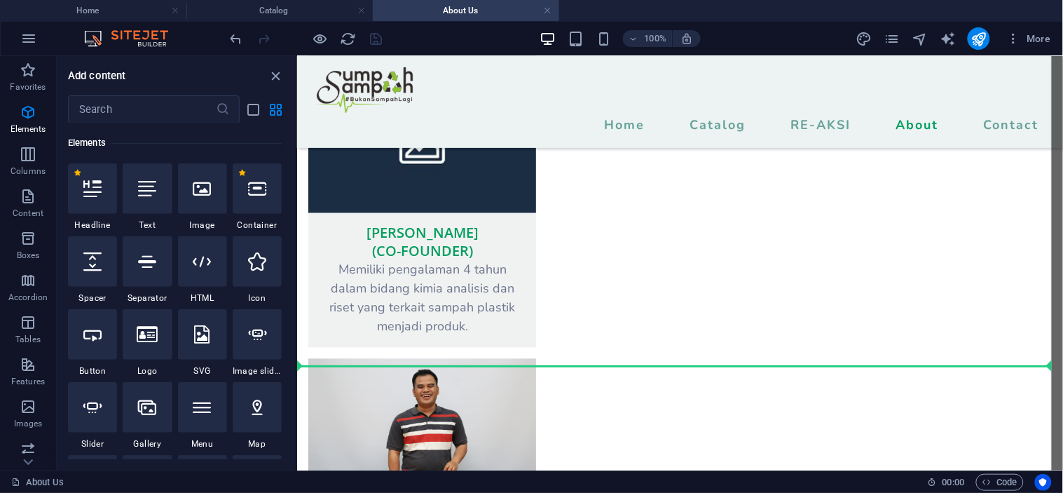
select select "px"
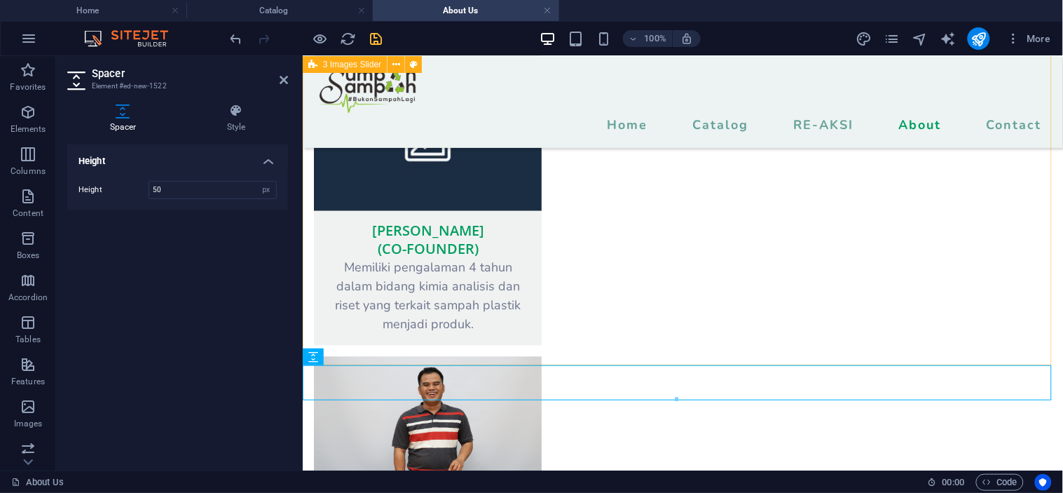
scroll to position [1881, 0]
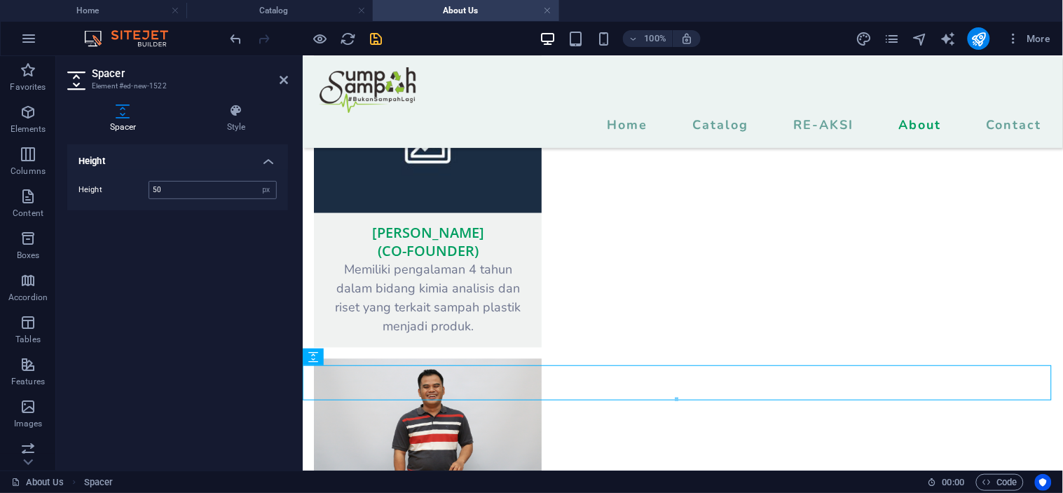
click at [171, 187] on input "50" at bounding box center [212, 190] width 127 height 17
type input "5"
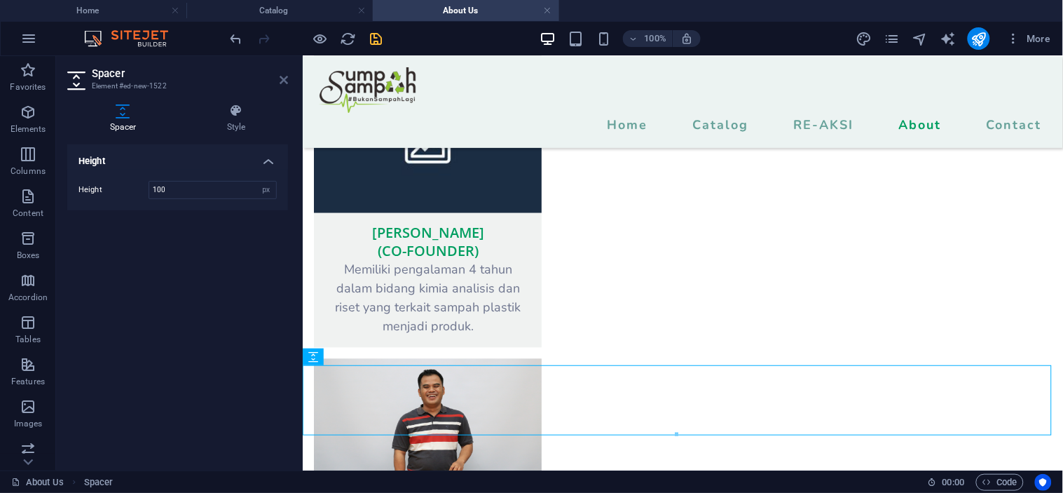
type input "100"
click at [282, 75] on icon at bounding box center [284, 79] width 8 height 11
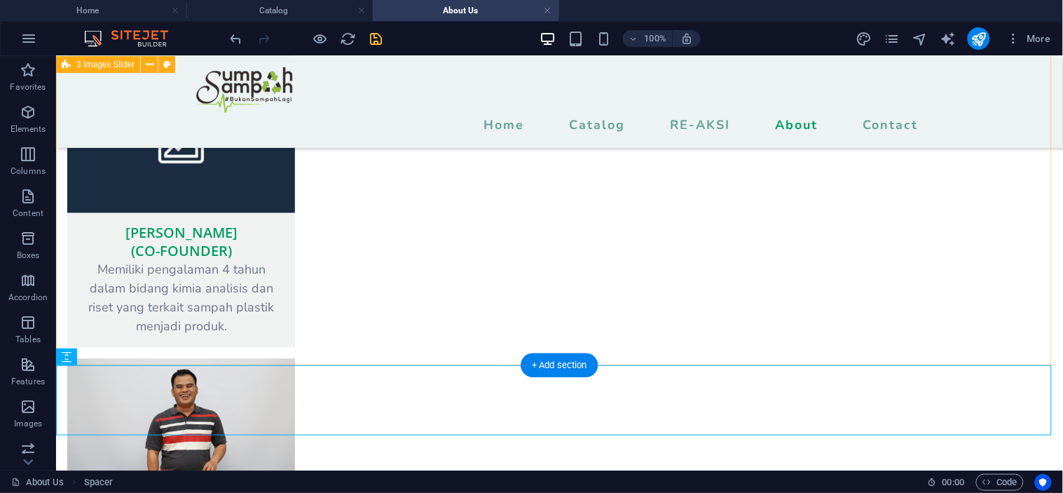
scroll to position [1831, 0]
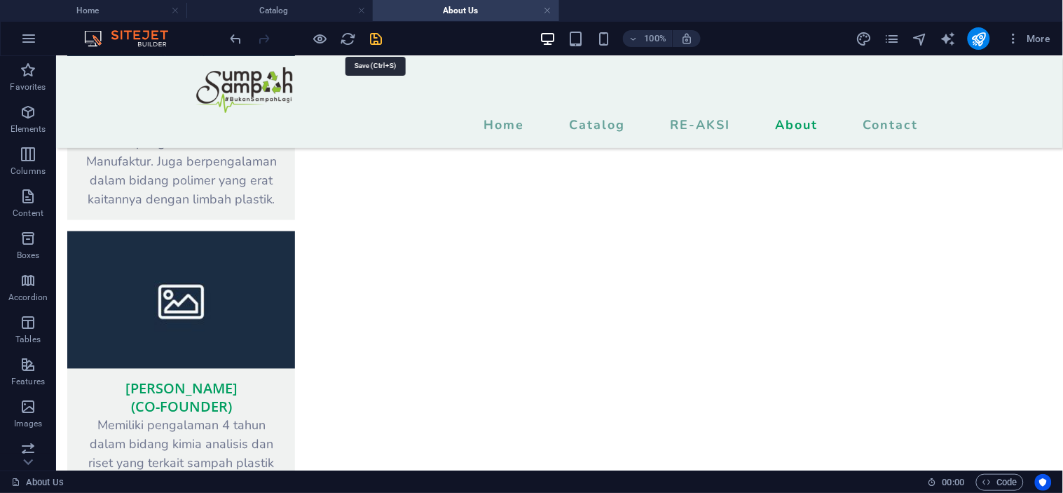
click at [376, 36] on icon "save" at bounding box center [377, 39] width 16 height 16
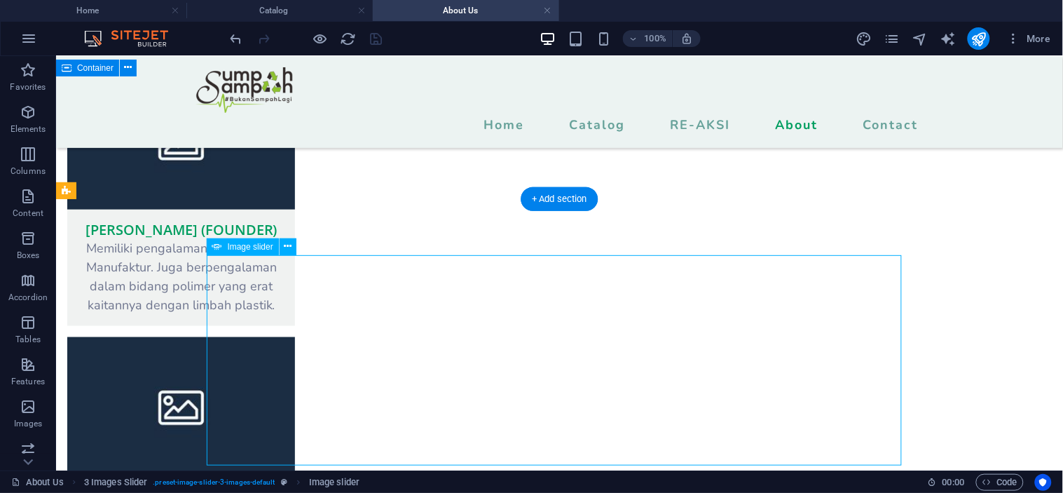
select select "px"
select select "ms"
select select "s"
select select "progressive"
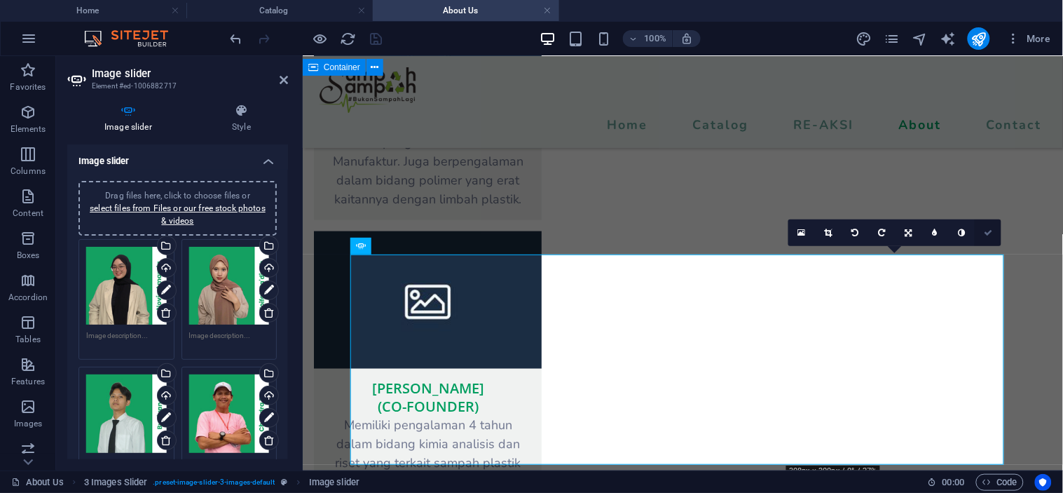
click at [992, 229] on icon at bounding box center [988, 233] width 8 height 8
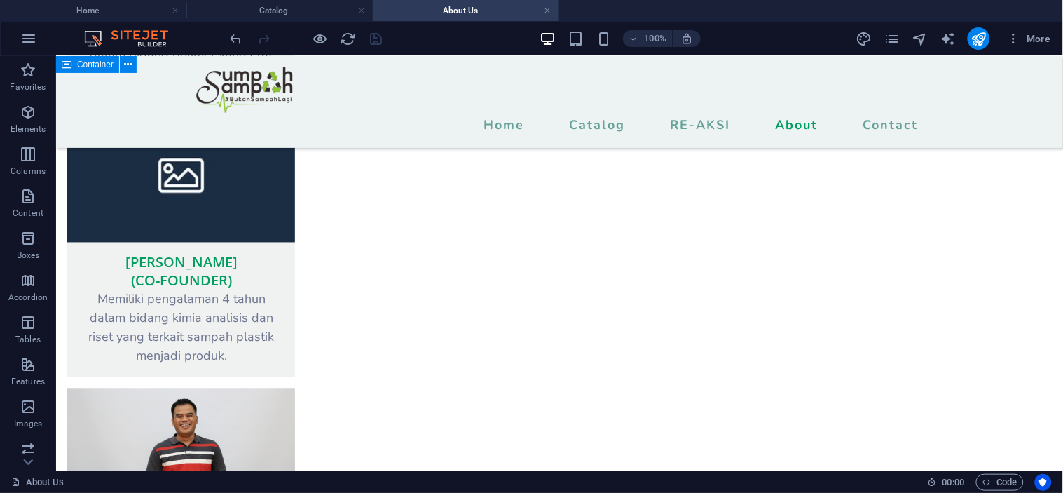
scroll to position [1879, 0]
